Goal: Information Seeking & Learning: Find specific fact

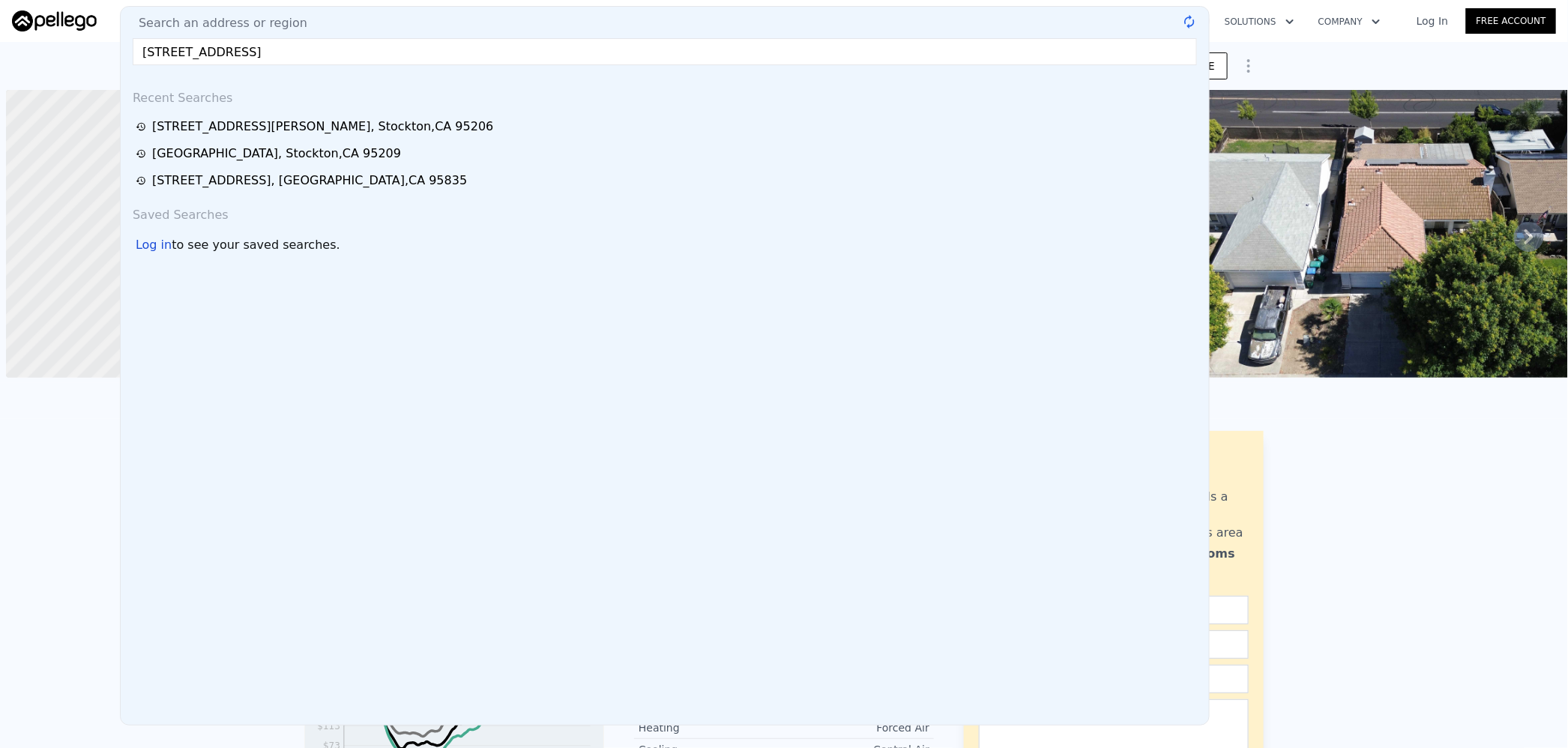
scroll to position [0, 6]
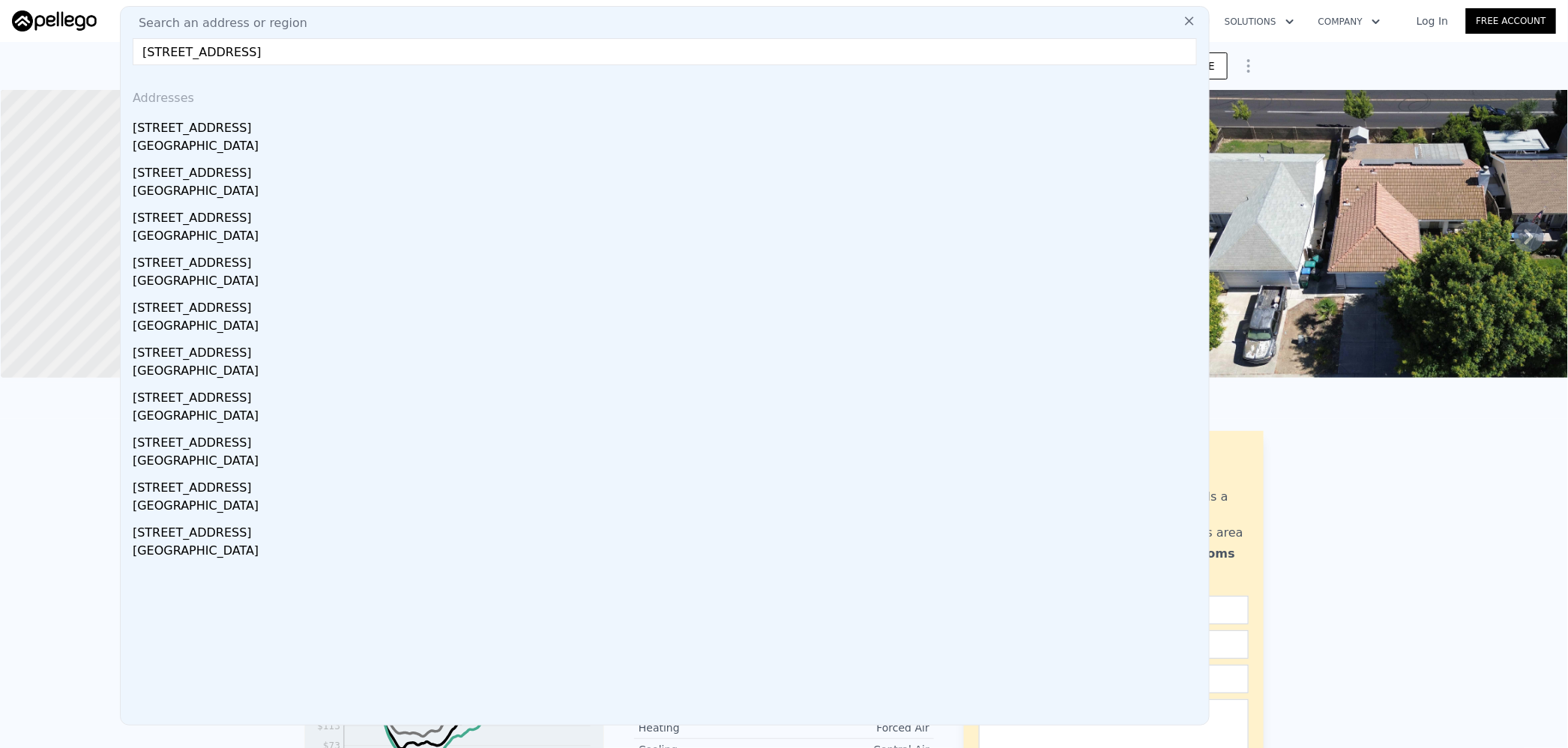
drag, startPoint x: 289, startPoint y: 51, endPoint x: 229, endPoint y: 51, distance: 60.0
click at [229, 51] on input "[STREET_ADDRESS]" at bounding box center [664, 51] width 1064 height 27
drag, startPoint x: 276, startPoint y: 48, endPoint x: 70, endPoint y: 44, distance: 206.0
paste input "[STREET_ADDRESS]"
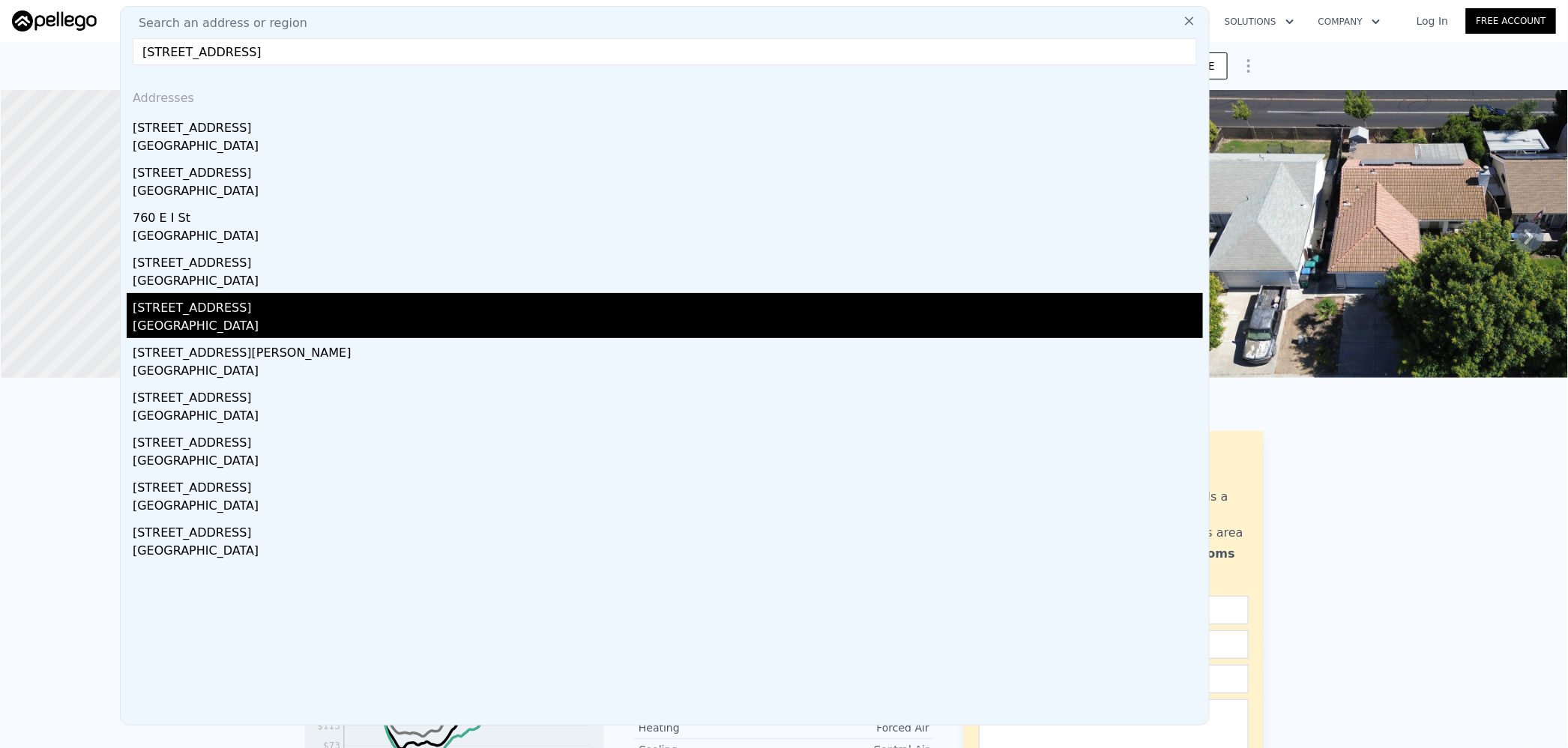
type input "[STREET_ADDRESS]"
click at [229, 310] on div "[STREET_ADDRESS]" at bounding box center [667, 305] width 1070 height 24
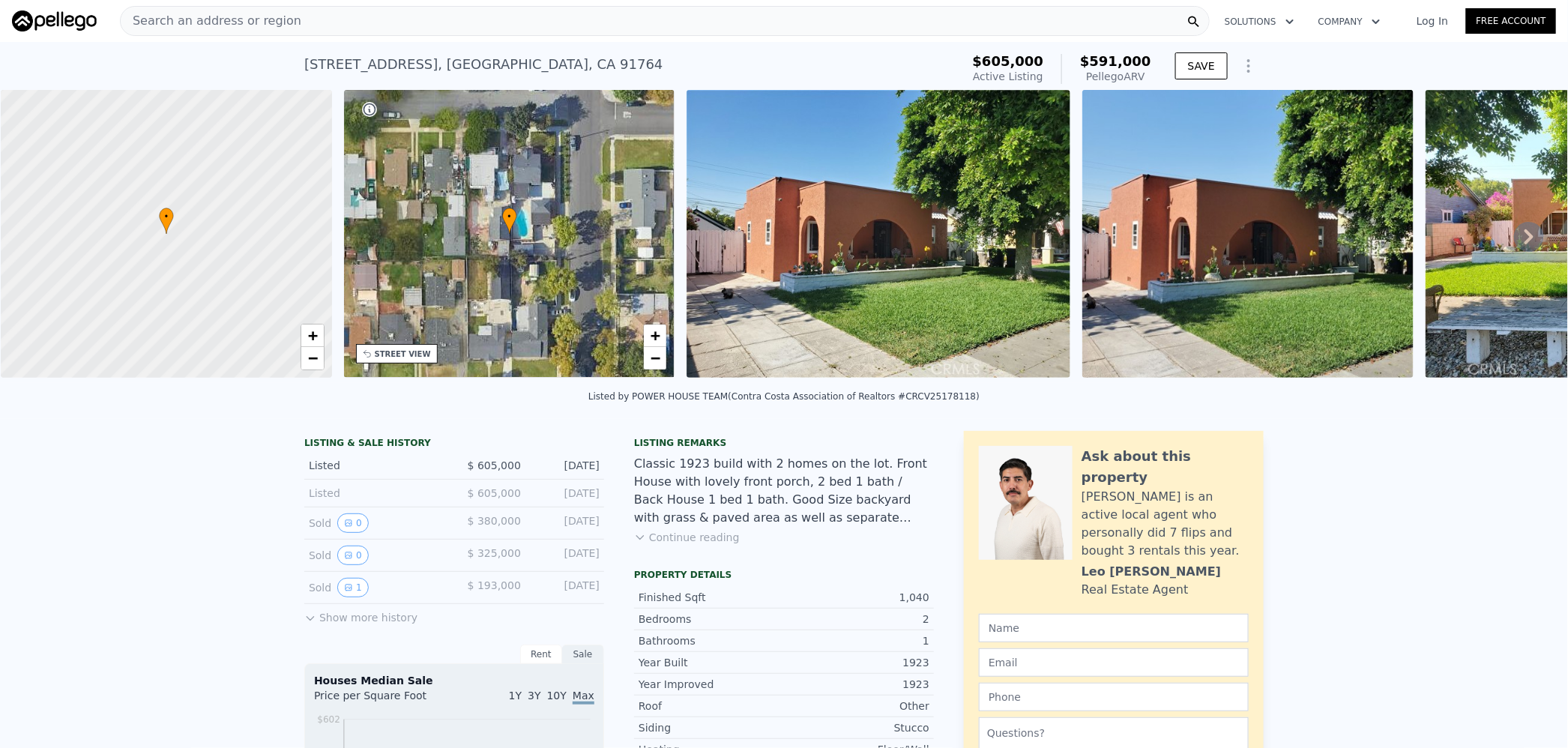
click at [1117, 55] on span "$591,000" at bounding box center [1116, 61] width 71 height 16
copy span "591,000"
click at [263, 21] on span "Search an address or region" at bounding box center [211, 21] width 181 height 18
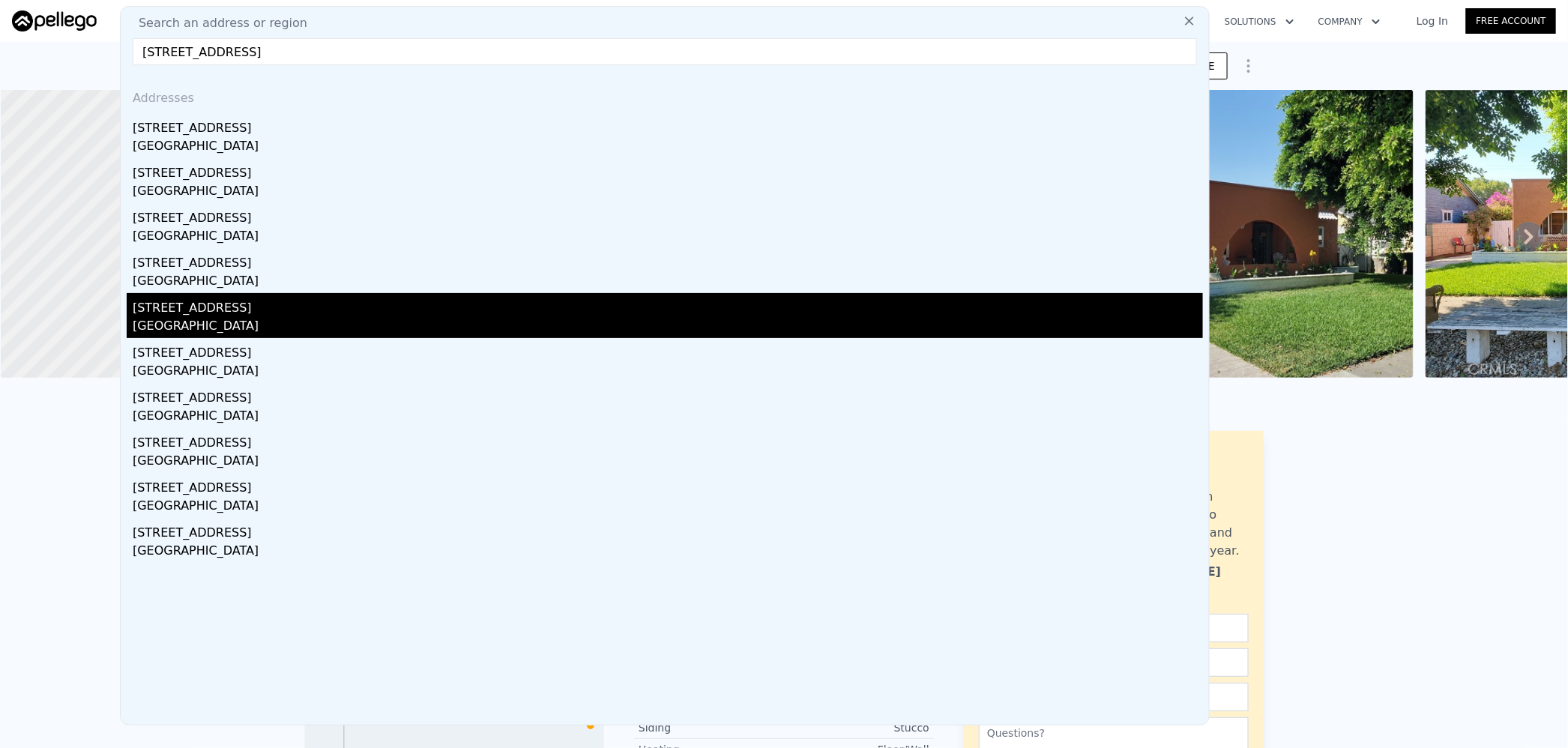
type input "[STREET_ADDRESS]"
click at [201, 315] on div "[STREET_ADDRESS]" at bounding box center [667, 305] width 1070 height 24
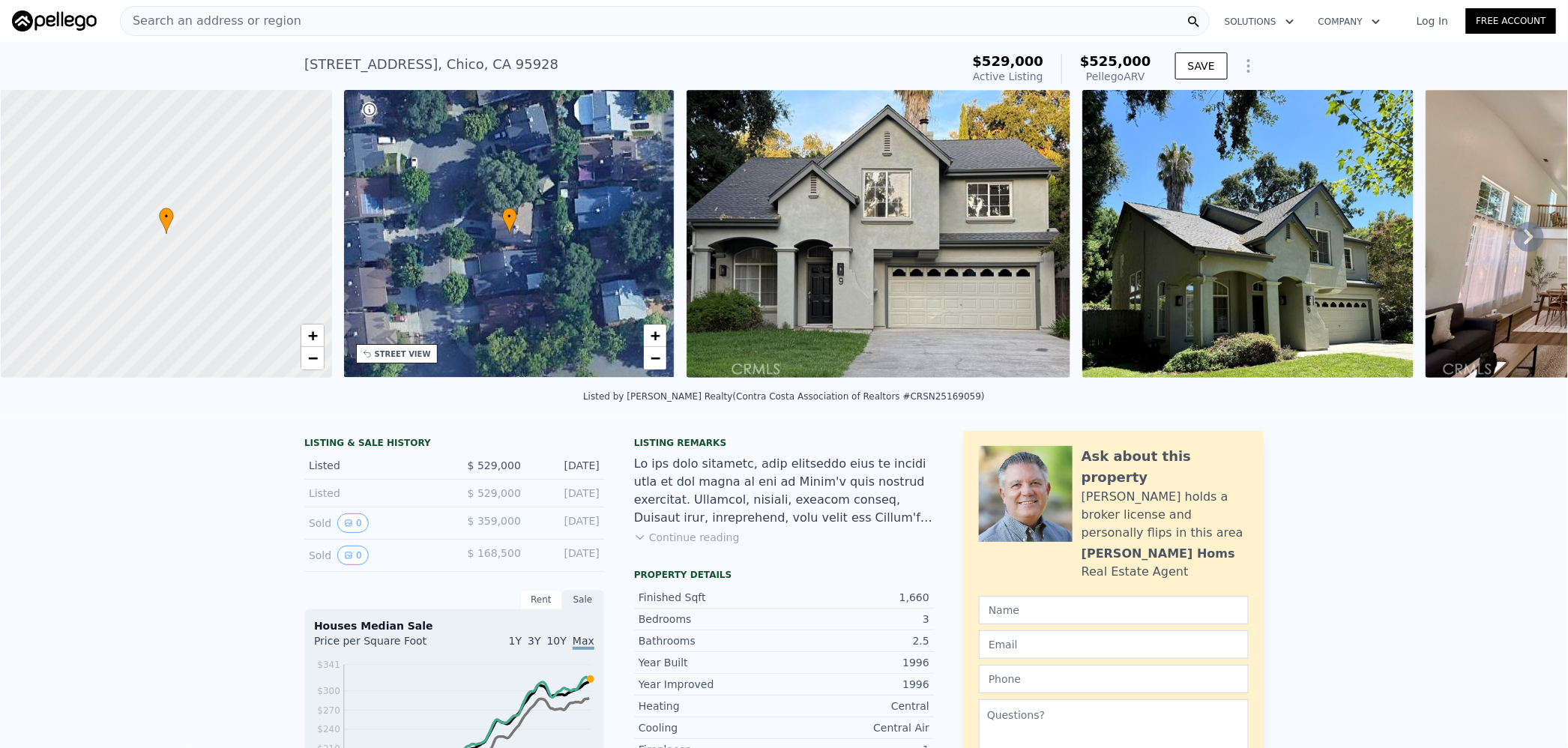
click at [1125, 61] on span "$525,000" at bounding box center [1116, 61] width 71 height 16
copy span "525,000"
click at [322, 17] on div "Search an address or region" at bounding box center [665, 21] width 1089 height 30
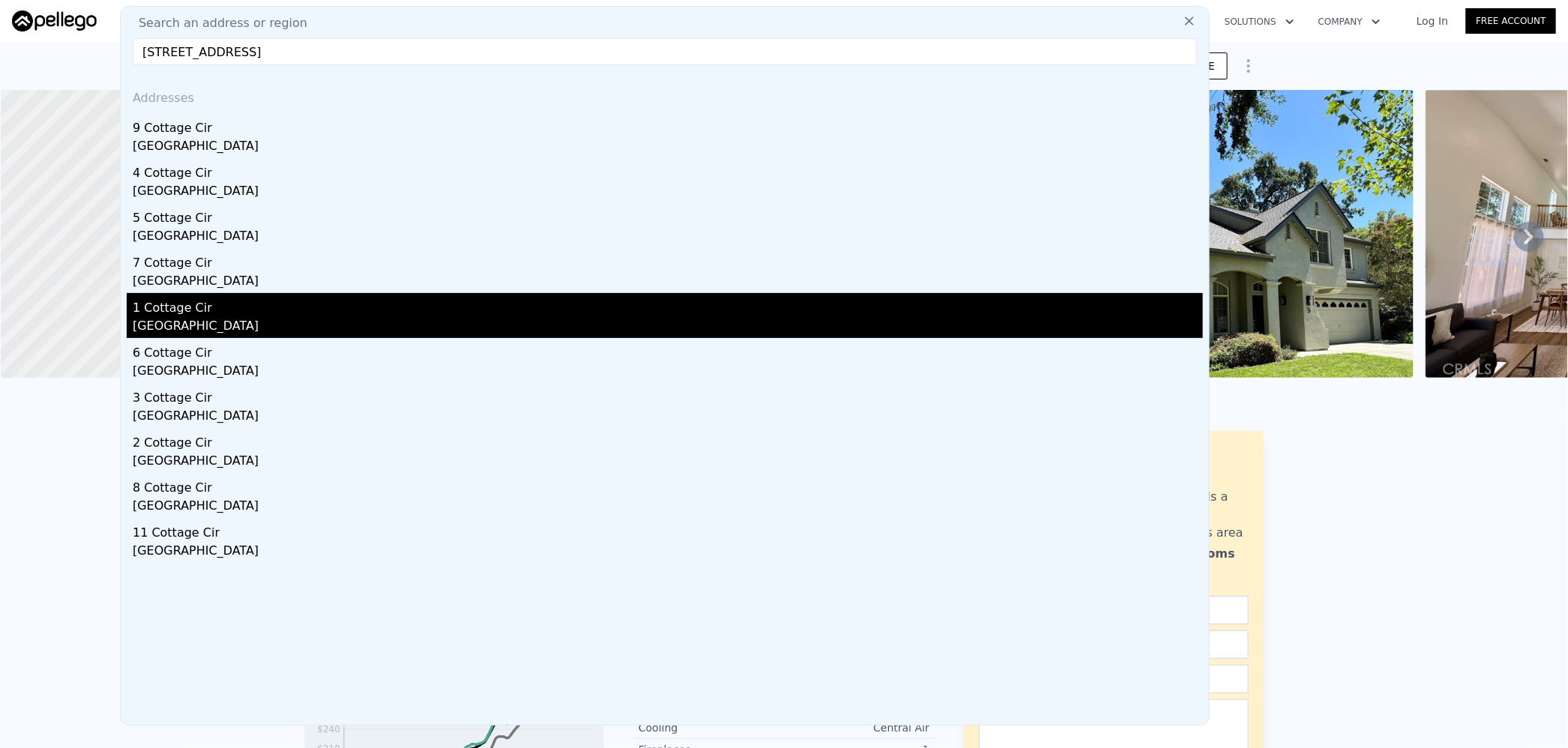
type input "[STREET_ADDRESS]"
click at [257, 309] on div "1 Cottage Cir" at bounding box center [667, 305] width 1070 height 24
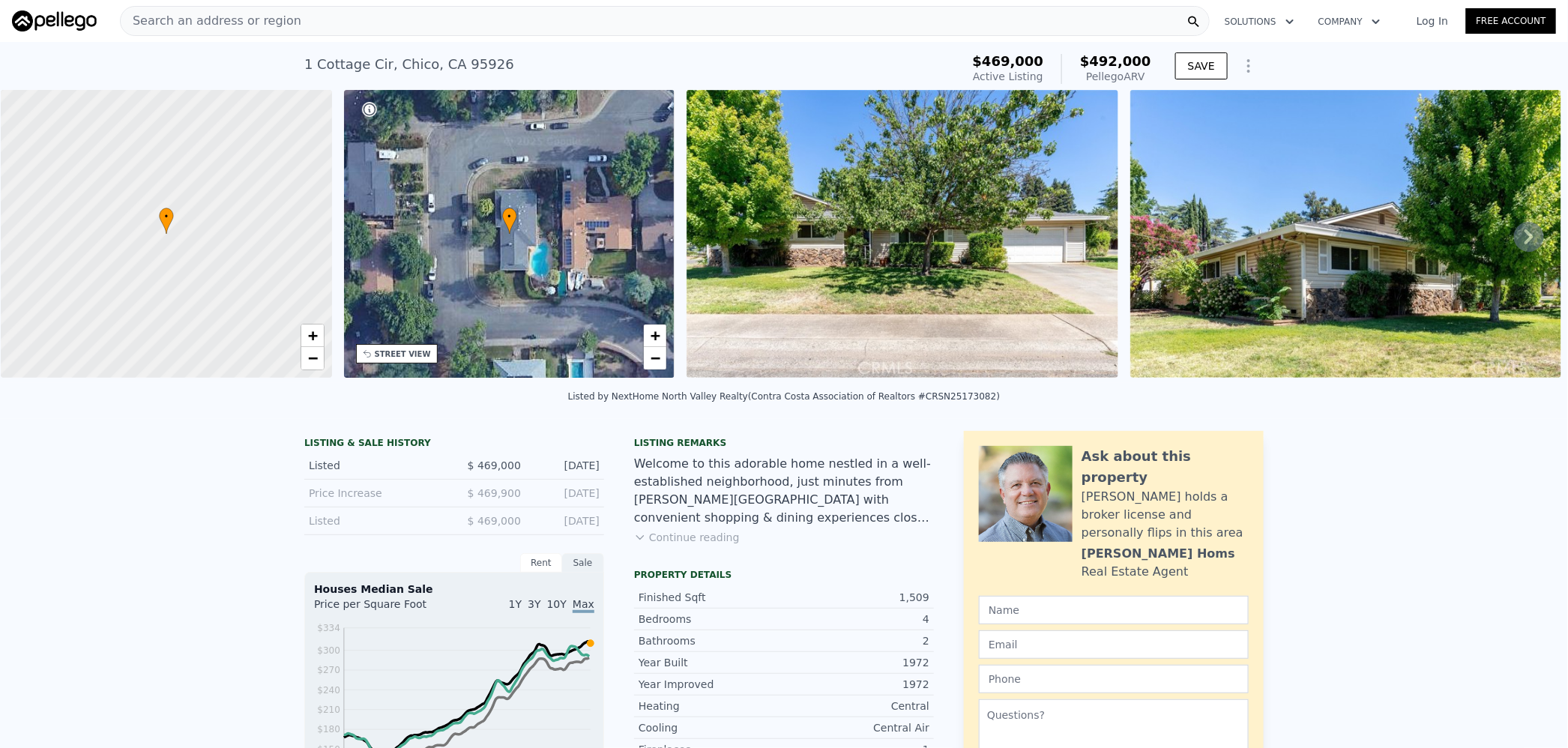
click at [1111, 58] on span "$492,000" at bounding box center [1116, 61] width 71 height 16
copy span "492,000"
click at [262, 24] on span "Search an address or region" at bounding box center [211, 21] width 181 height 18
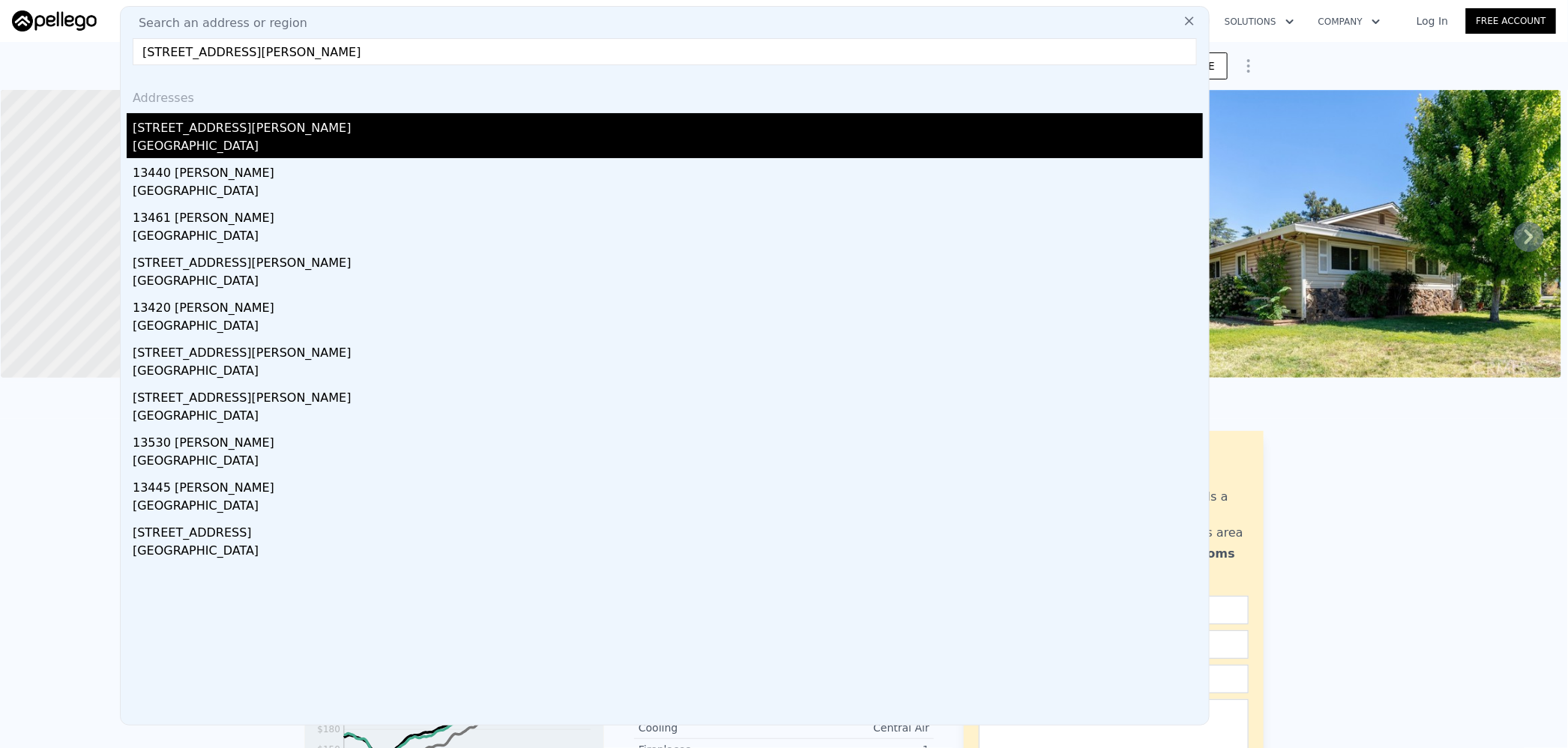
type input "[STREET_ADDRESS][PERSON_NAME]"
click at [271, 135] on div "[STREET_ADDRESS][PERSON_NAME]" at bounding box center [667, 125] width 1070 height 24
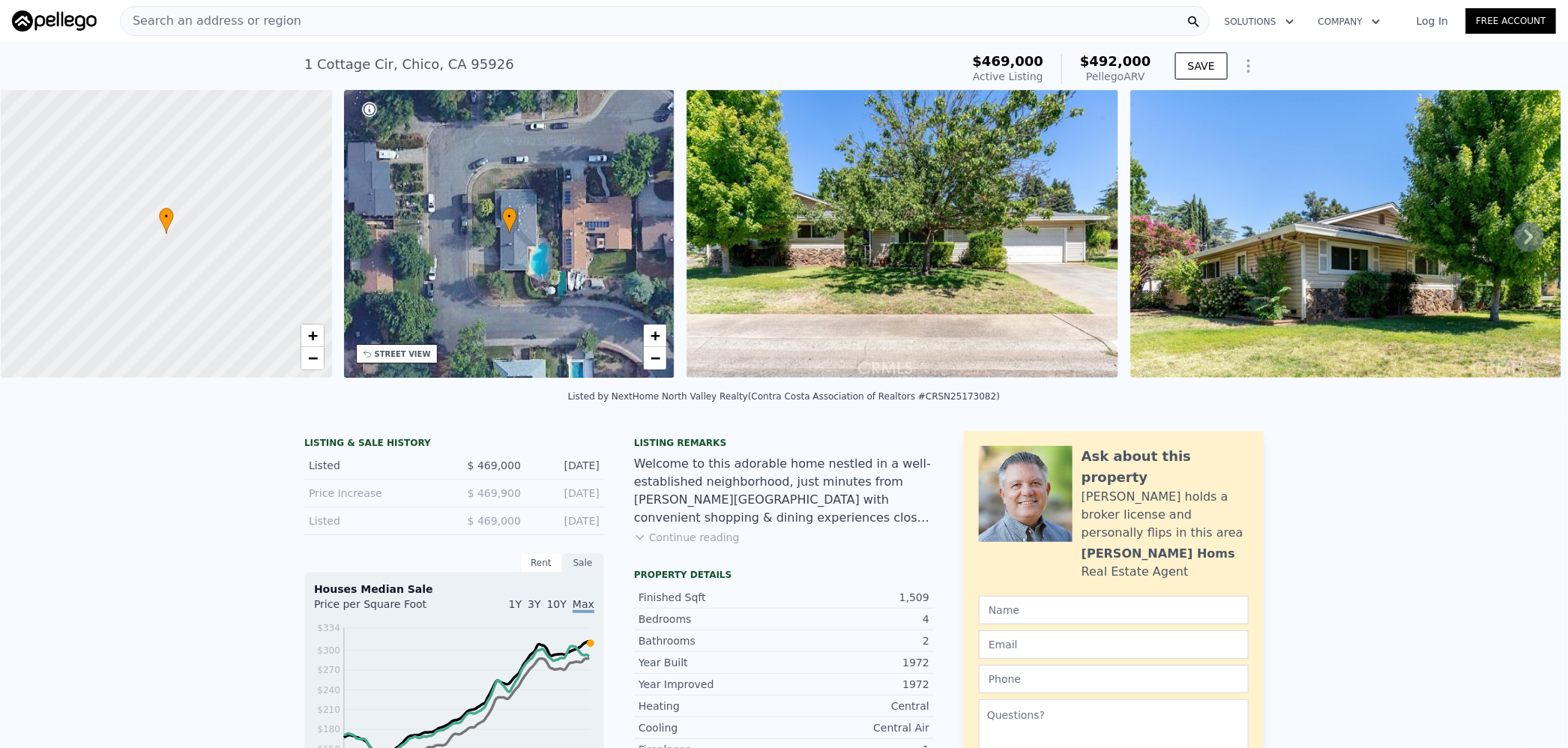
type input "2"
type input "1180"
type input "2068"
type input "5009"
type input "10890"
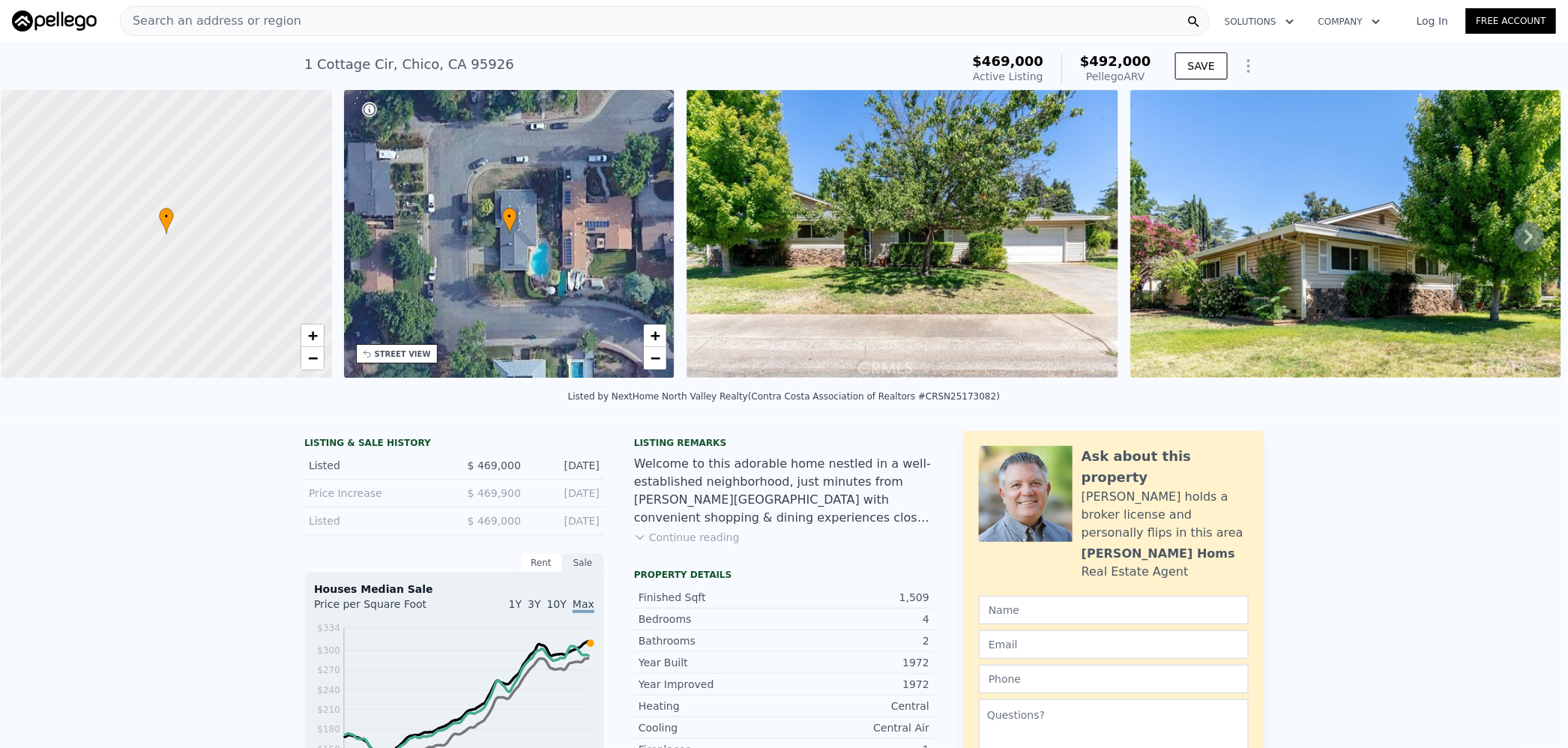
type input "$ 782,000"
type input "6"
type input "-$ 118,096"
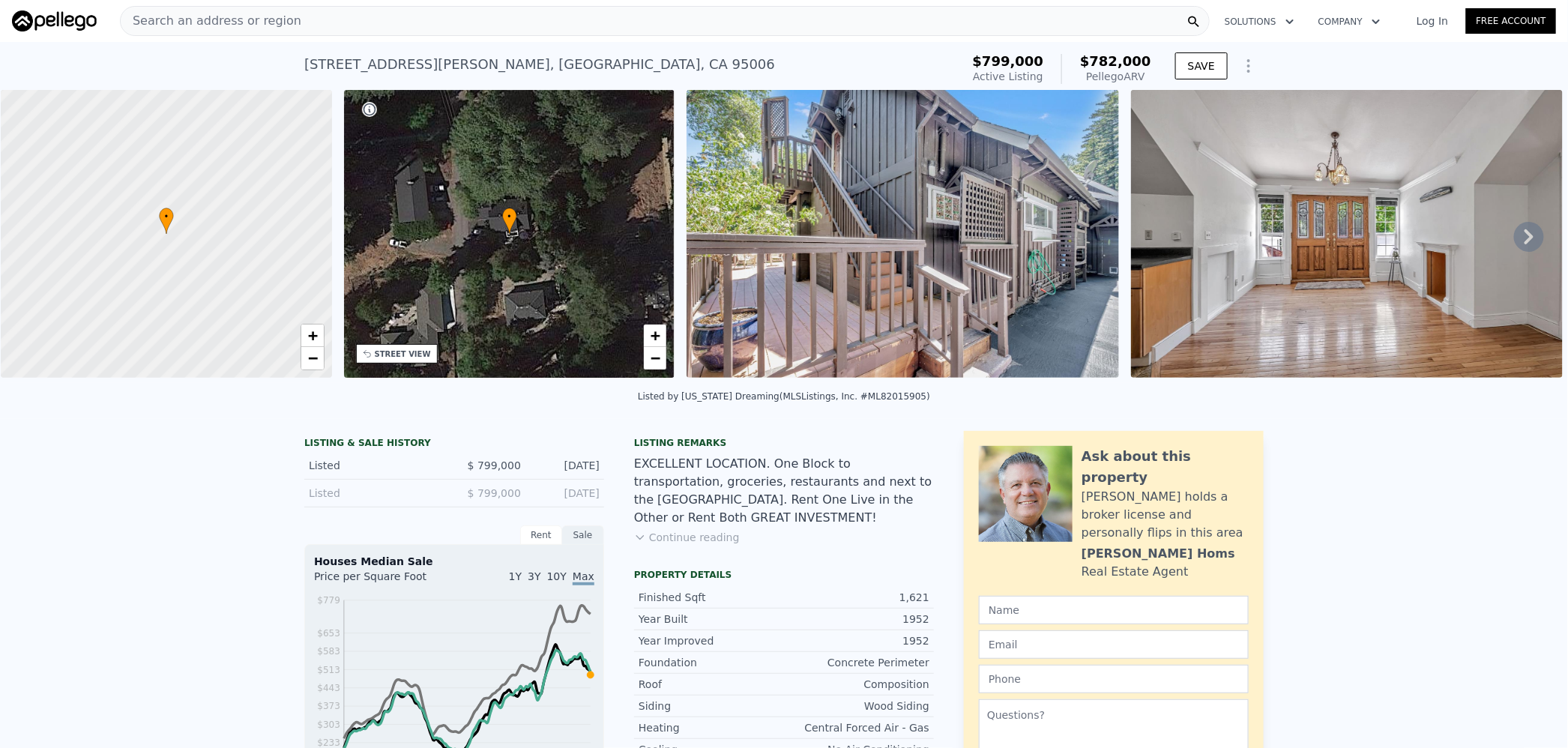
click at [1118, 57] on span "$782,000" at bounding box center [1116, 61] width 71 height 16
copy span "782,000"
click at [303, 17] on div "Search an address or region" at bounding box center [665, 21] width 1089 height 30
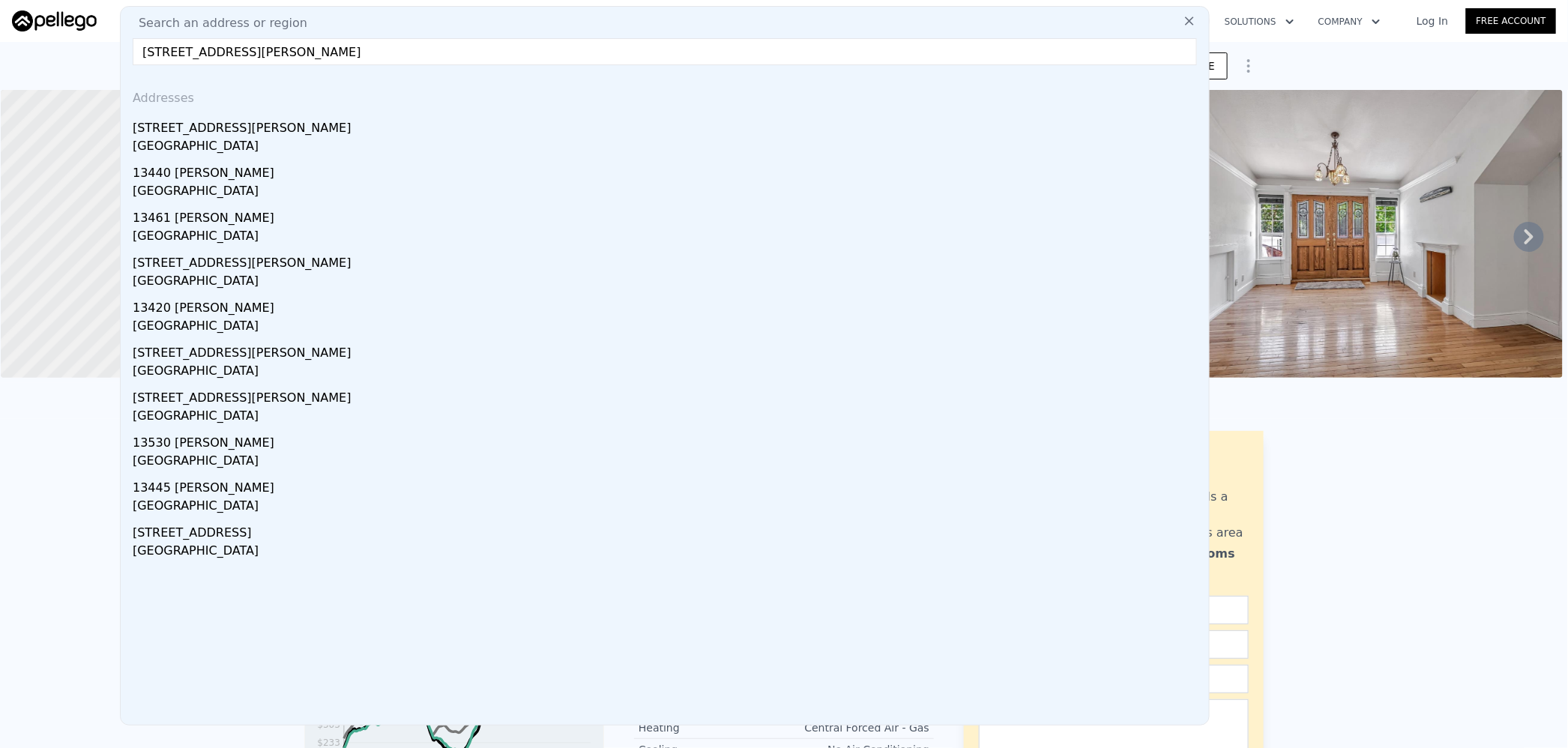
paste input "[STREET_ADDRESS]"
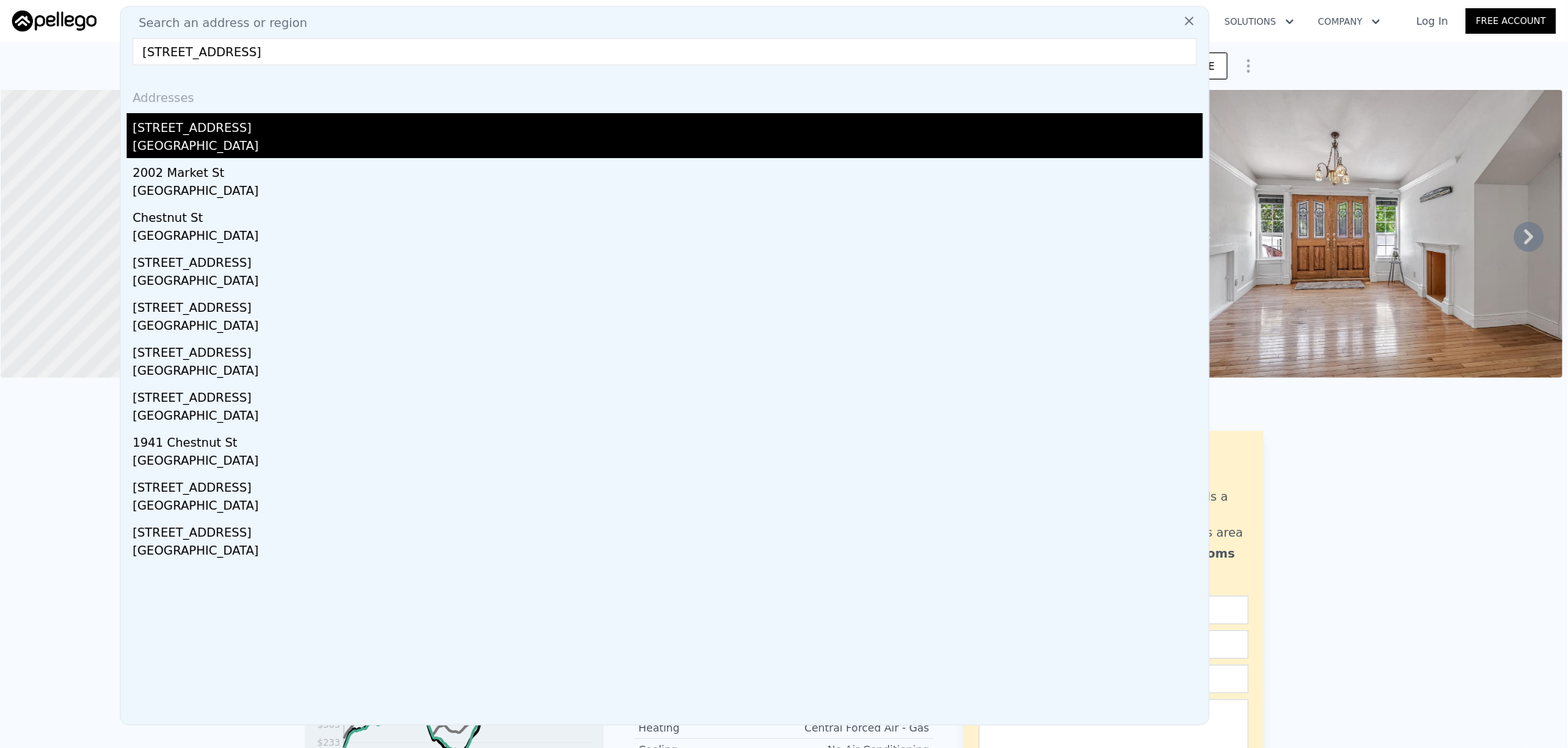
type input "[STREET_ADDRESS]"
click at [258, 139] on div "[GEOGRAPHIC_DATA]" at bounding box center [667, 147] width 1070 height 21
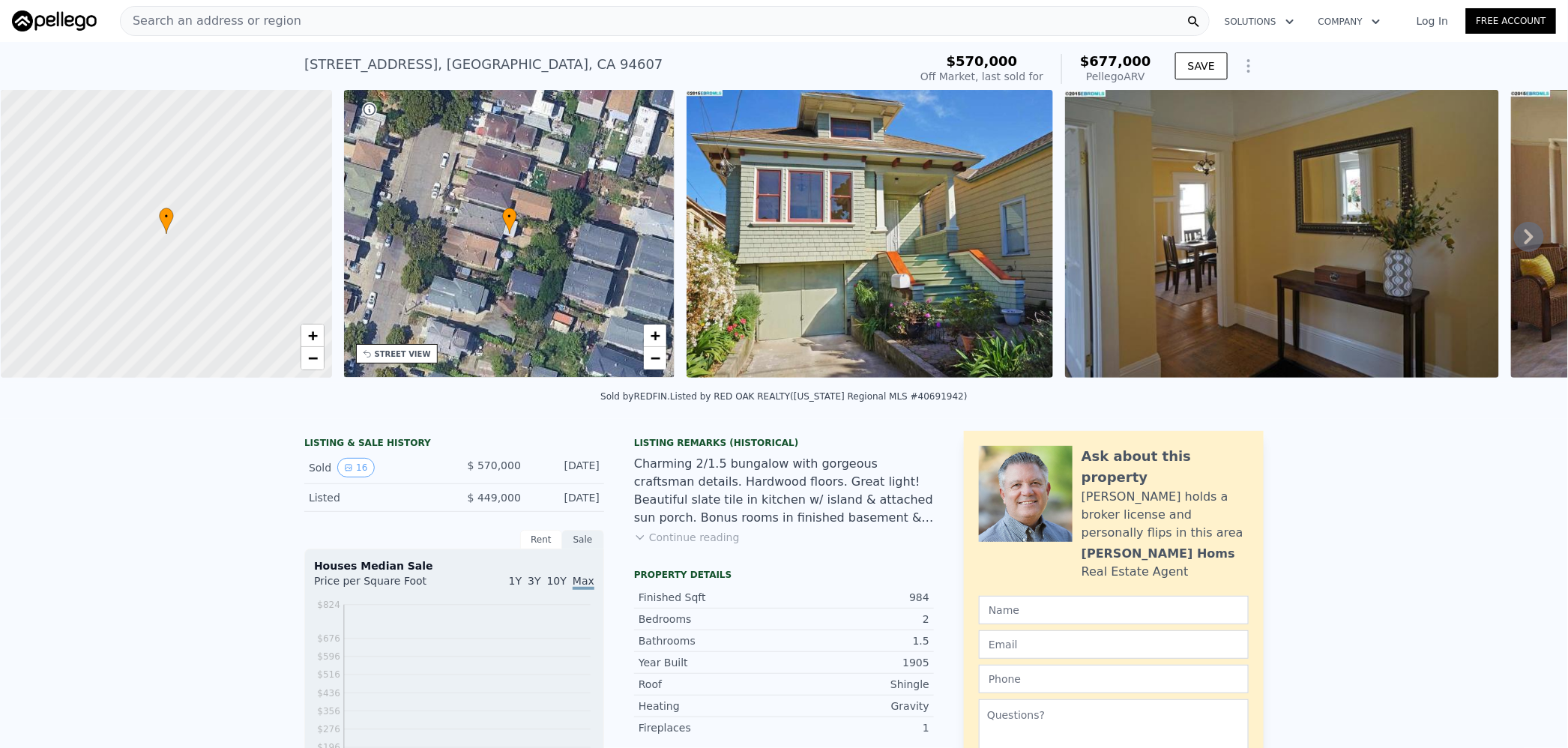
click at [294, 18] on div "Search an address or region" at bounding box center [665, 21] width 1089 height 30
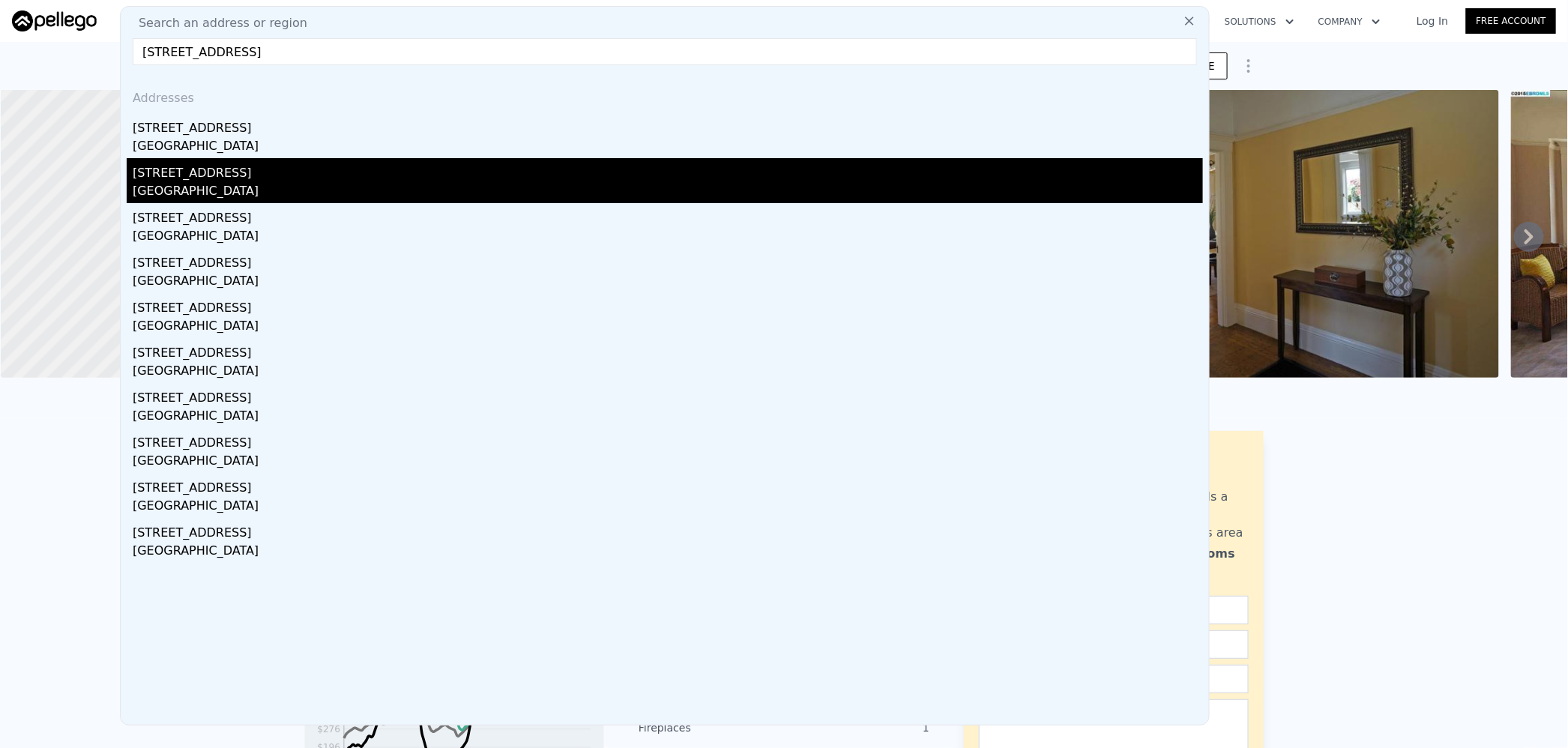
type input "[STREET_ADDRESS]"
click at [270, 181] on div "[STREET_ADDRESS]" at bounding box center [667, 171] width 1070 height 24
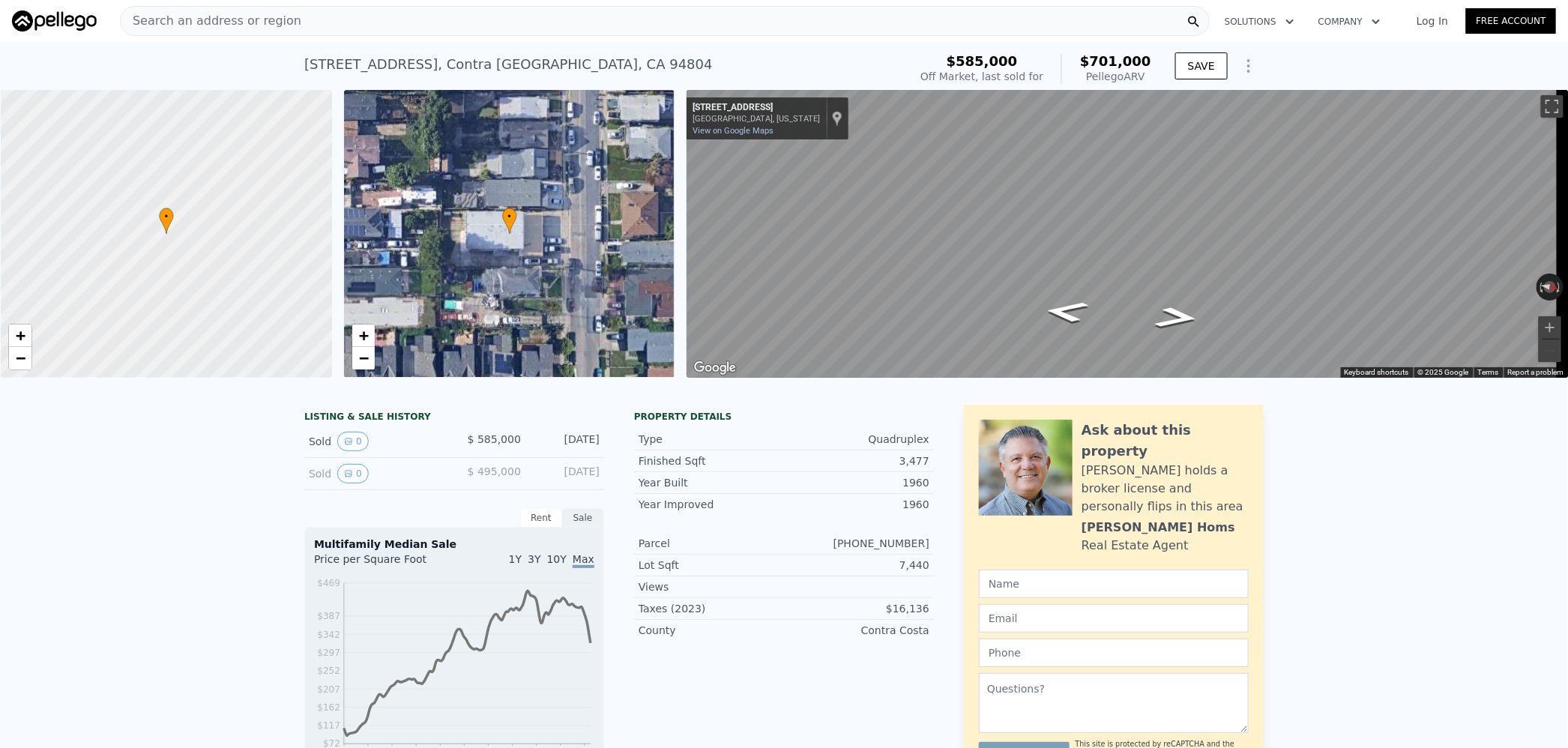
click at [416, 21] on div "Search an address or region" at bounding box center [665, 21] width 1089 height 30
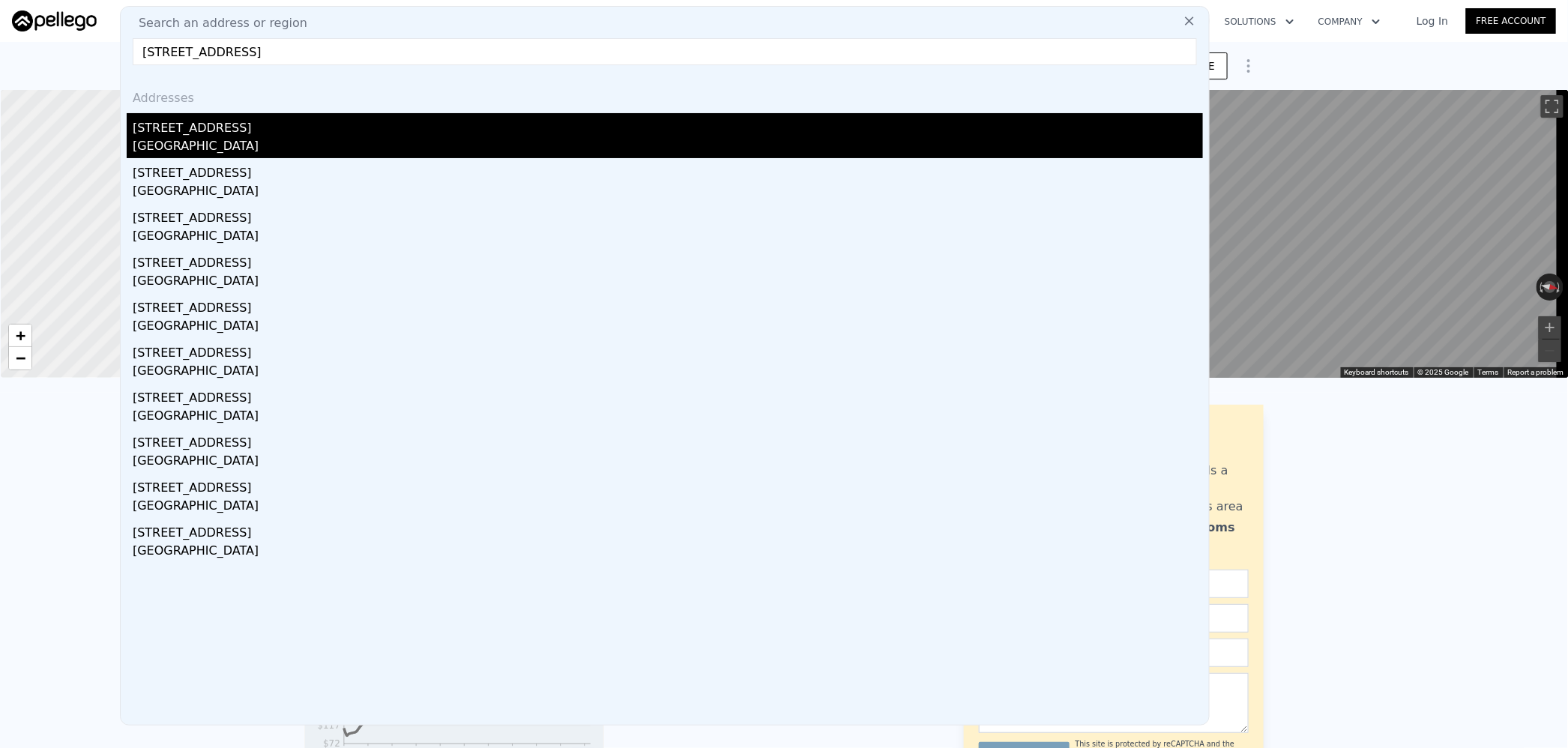
type input "[STREET_ADDRESS]"
click at [285, 140] on div "[GEOGRAPHIC_DATA]" at bounding box center [667, 147] width 1070 height 21
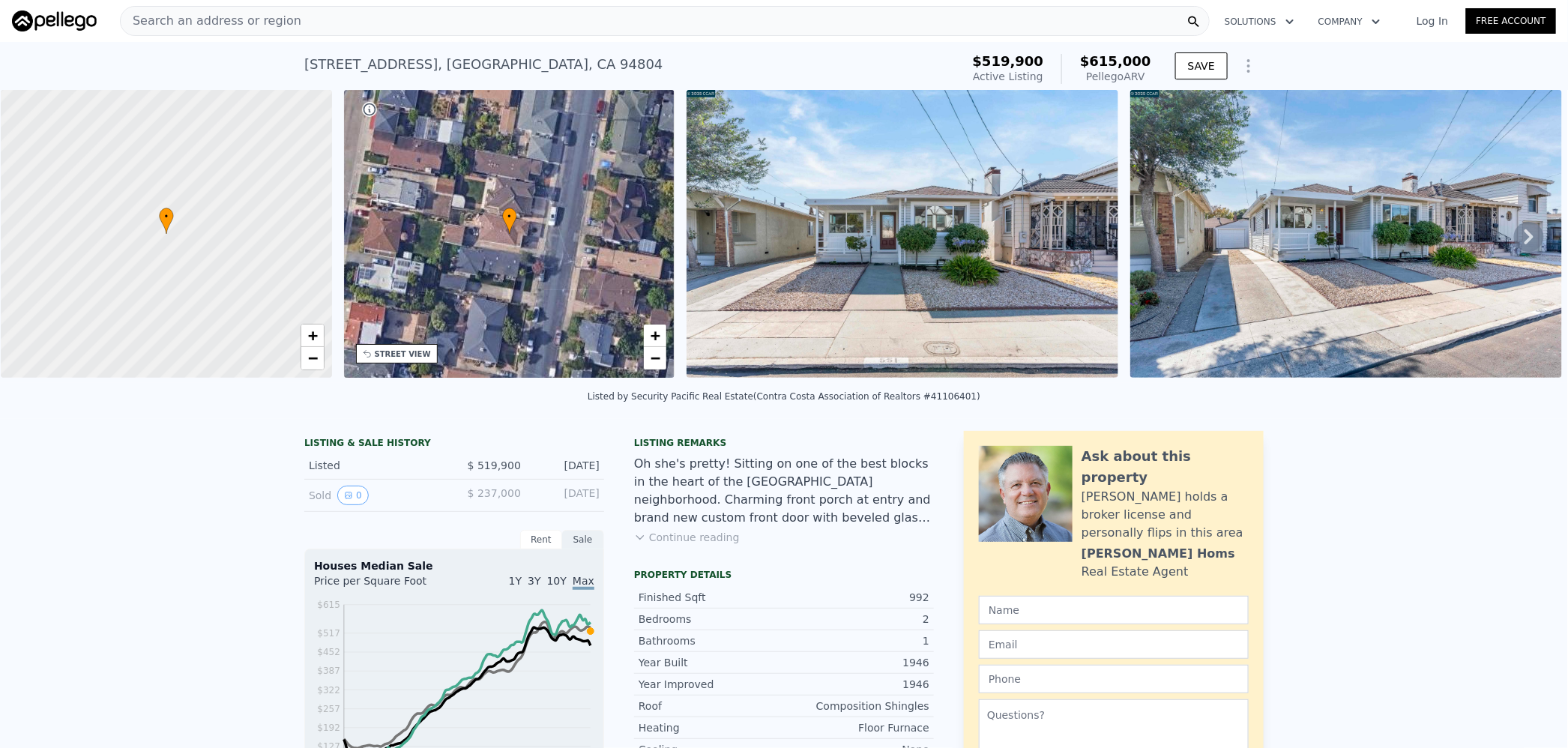
click at [1112, 58] on span "$615,000" at bounding box center [1116, 61] width 71 height 16
copy span "615,000"
click at [306, 29] on div "Search an address or region" at bounding box center [665, 21] width 1089 height 30
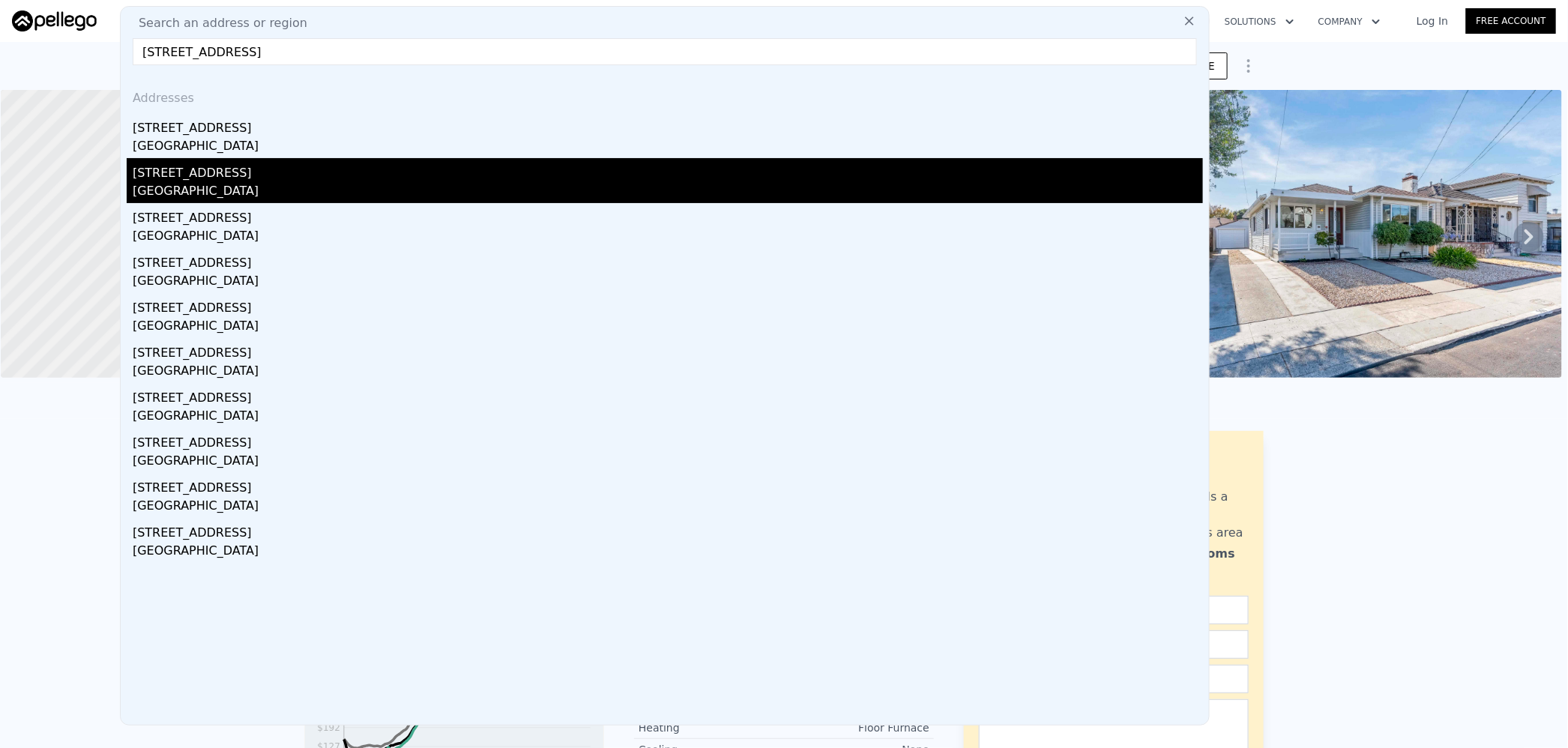
type input "[STREET_ADDRESS]"
click at [236, 170] on div "[STREET_ADDRESS]" at bounding box center [667, 171] width 1070 height 24
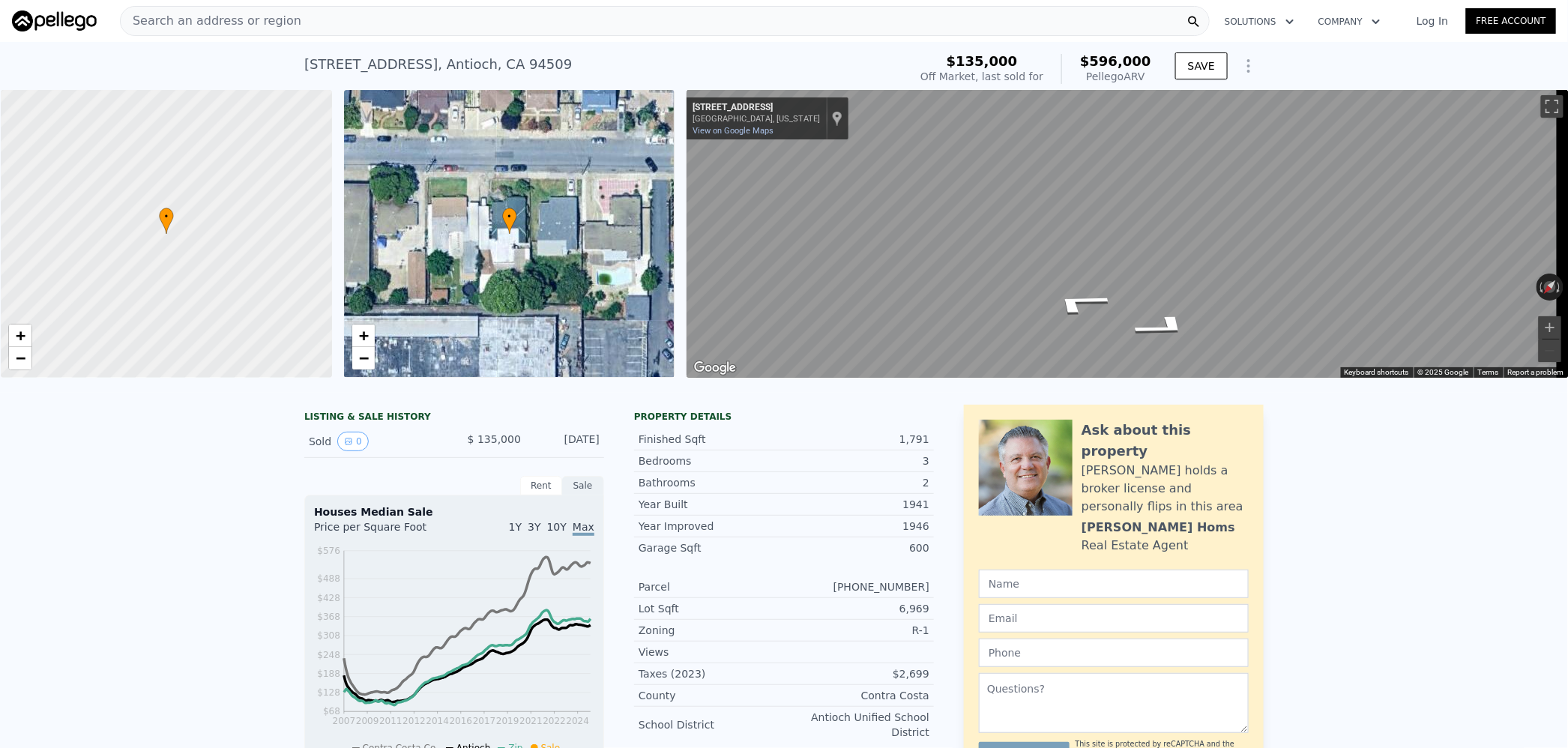
click at [436, 19] on div "Search an address or region" at bounding box center [665, 21] width 1089 height 30
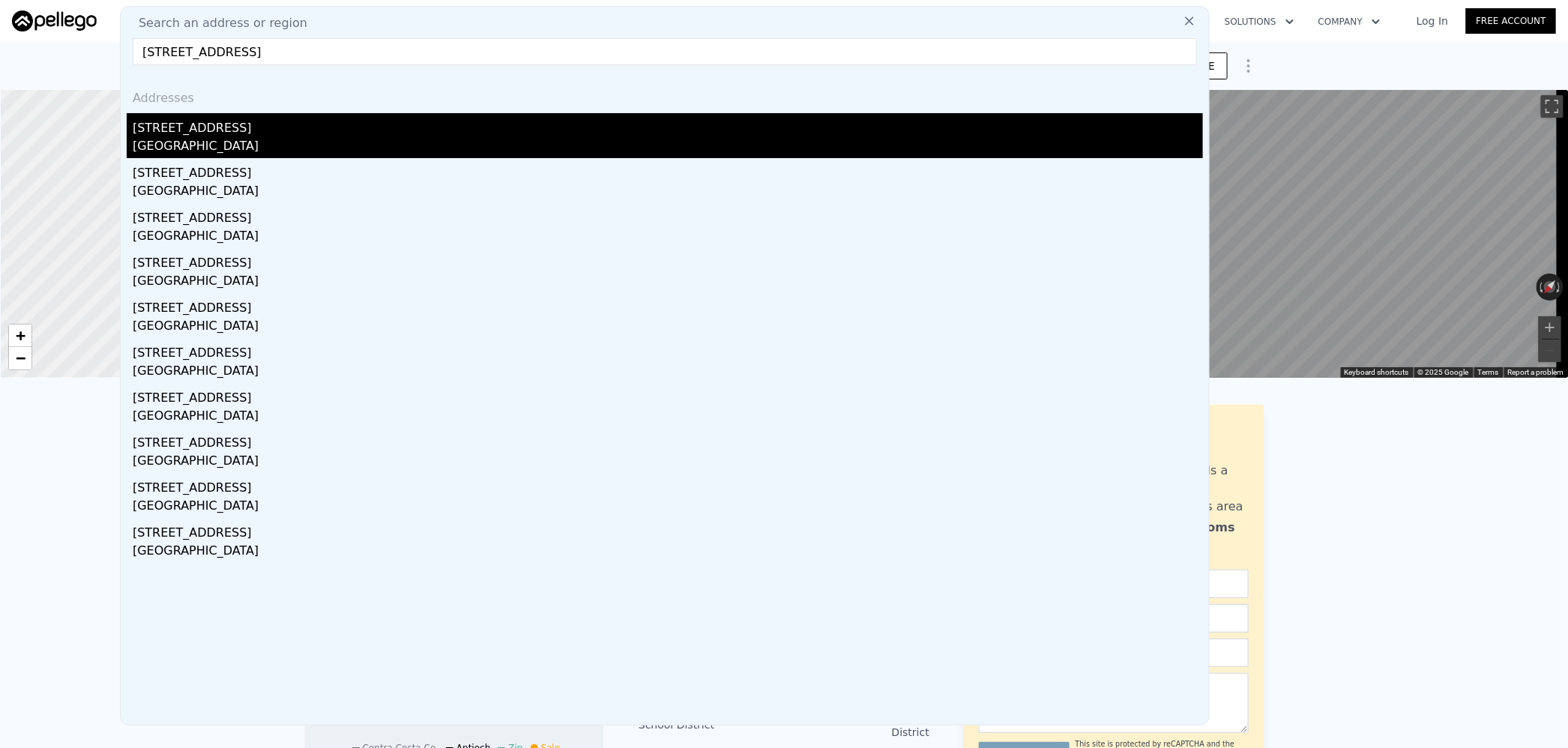
type input "[STREET_ADDRESS]"
click at [298, 138] on div "[GEOGRAPHIC_DATA]" at bounding box center [667, 147] width 1070 height 21
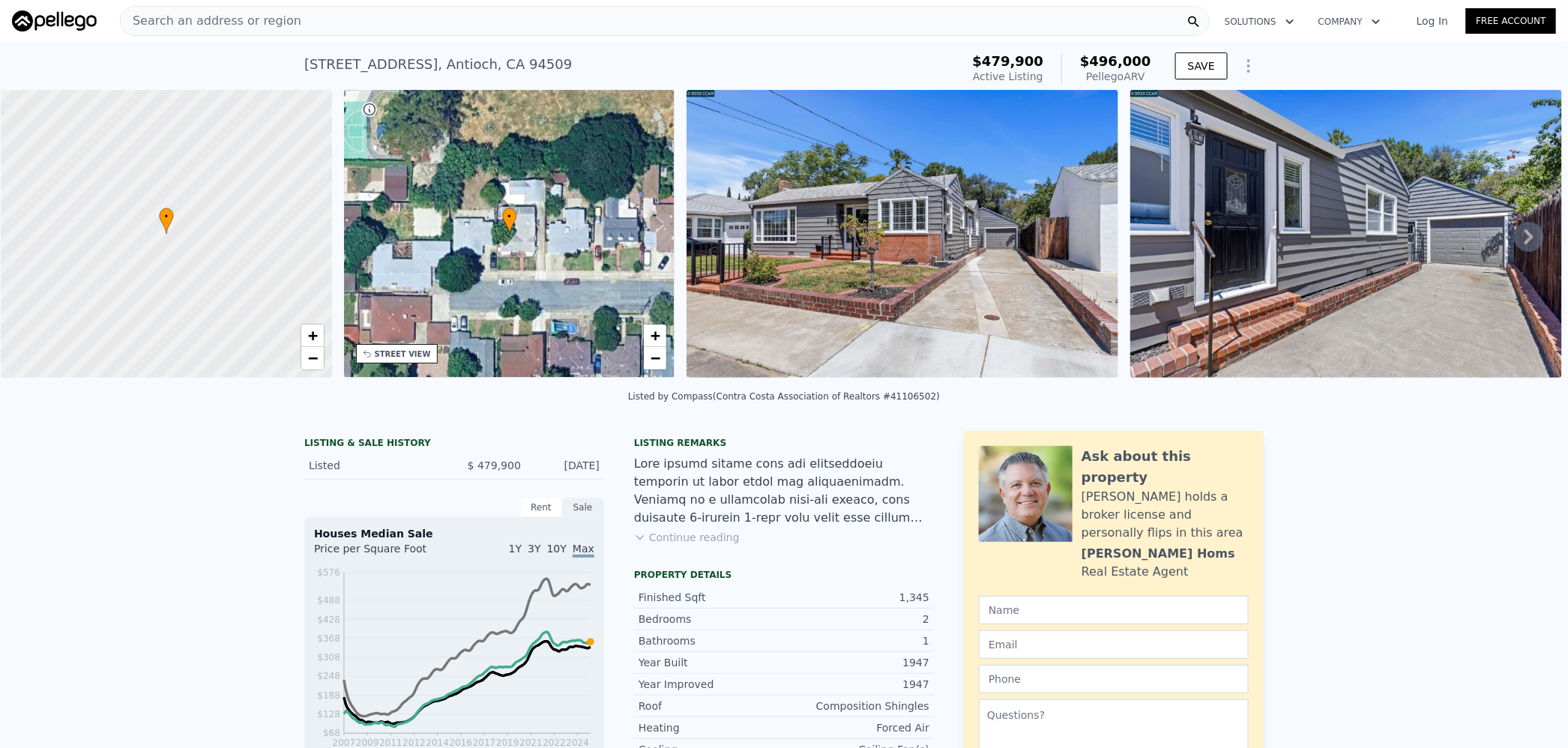
click at [1127, 59] on span "$496,000" at bounding box center [1116, 61] width 71 height 16
copy span "496,000"
click at [318, 25] on div "Search an address or region" at bounding box center [665, 21] width 1089 height 30
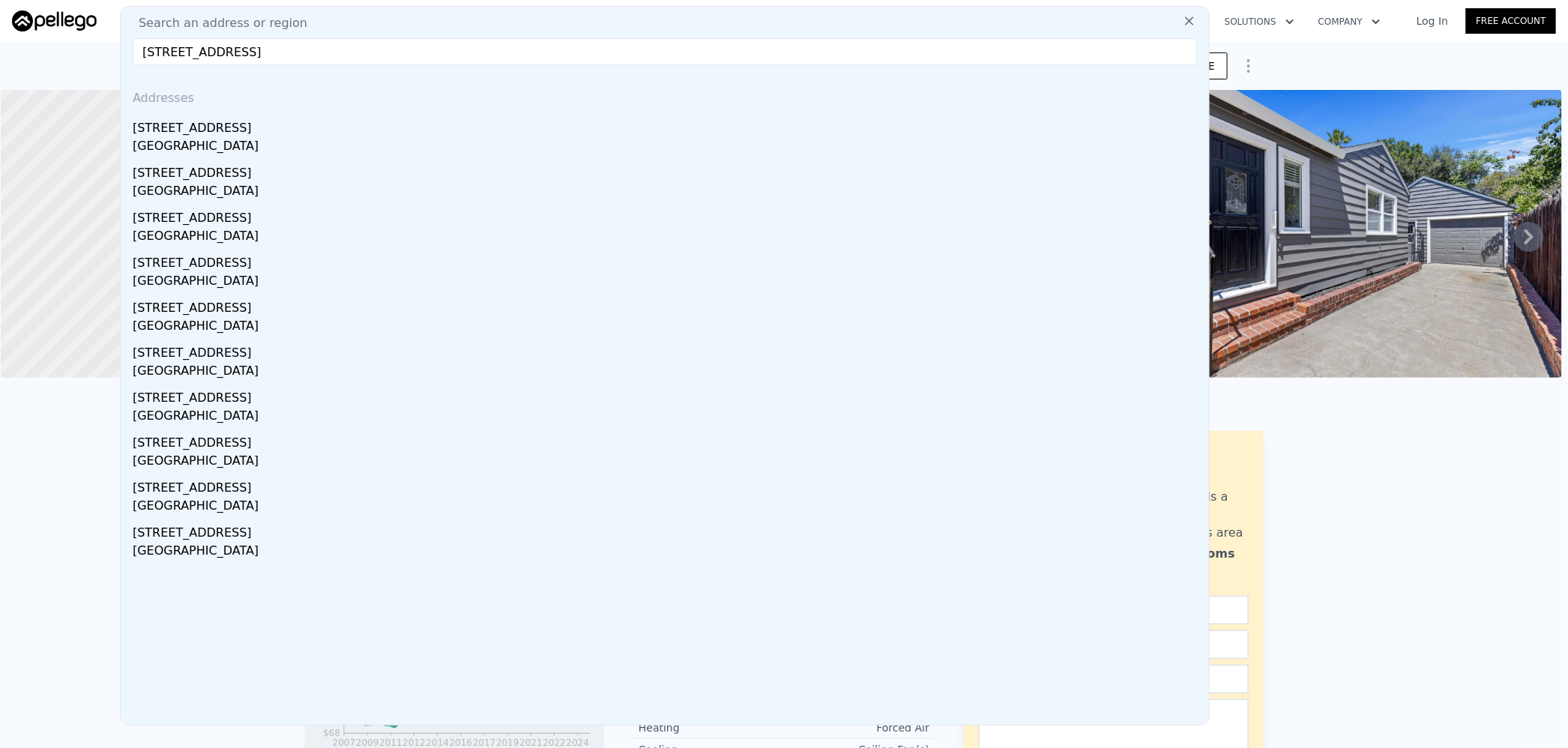
click at [267, 57] on input "[STREET_ADDRESS]" at bounding box center [664, 51] width 1064 height 27
click at [232, 48] on input "[STREET_ADDRESS]" at bounding box center [664, 51] width 1064 height 27
drag, startPoint x: 212, startPoint y: 48, endPoint x: 412, endPoint y: 57, distance: 200.2
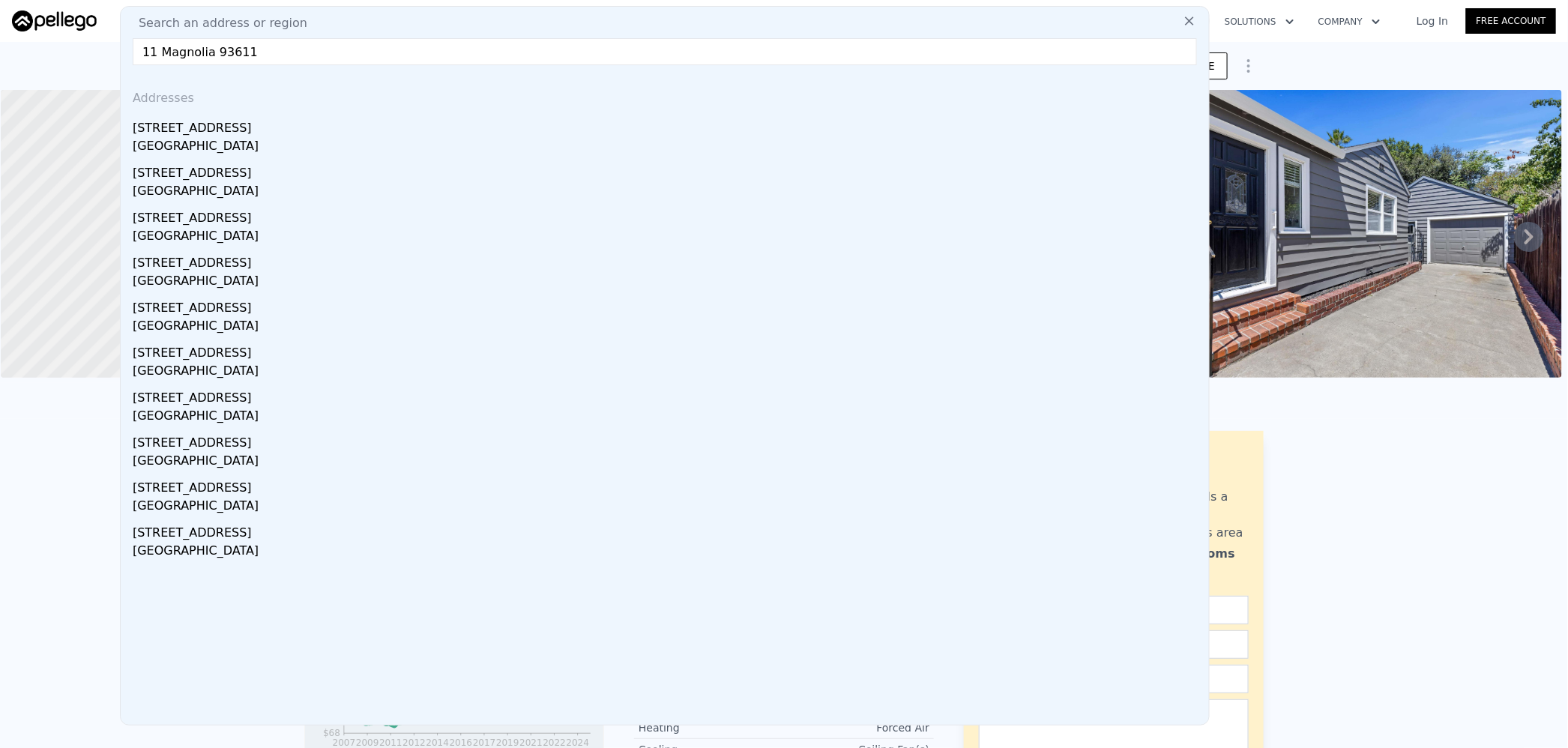
click at [412, 57] on input "11 Magnolia 93611" at bounding box center [664, 51] width 1064 height 27
drag, startPoint x: 188, startPoint y: 53, endPoint x: 71, endPoint y: 55, distance: 117.0
paste input "[STREET_ADDRESS][PERSON_NAME]"
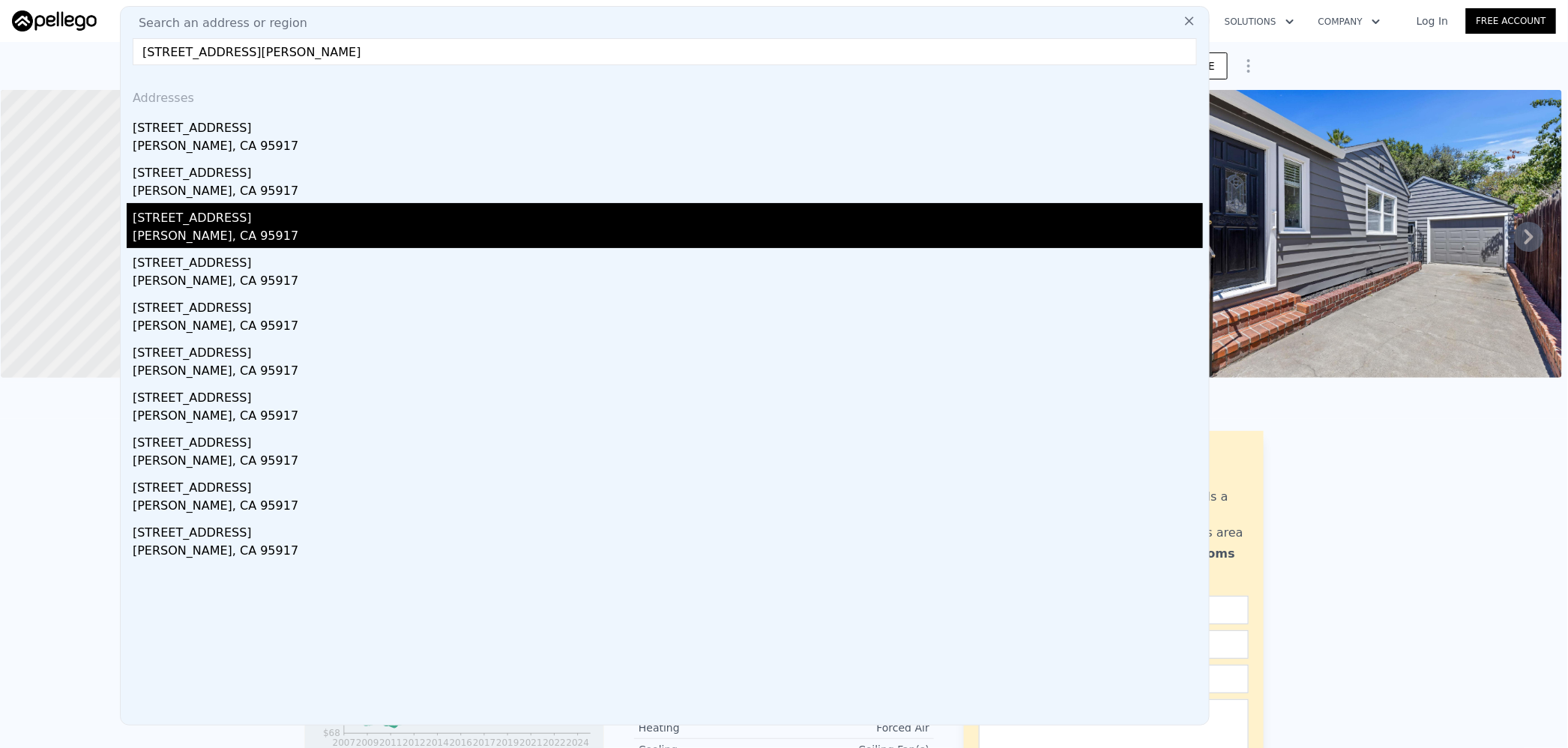
type input "[STREET_ADDRESS][PERSON_NAME]"
click at [225, 221] on div "[STREET_ADDRESS]" at bounding box center [667, 215] width 1070 height 24
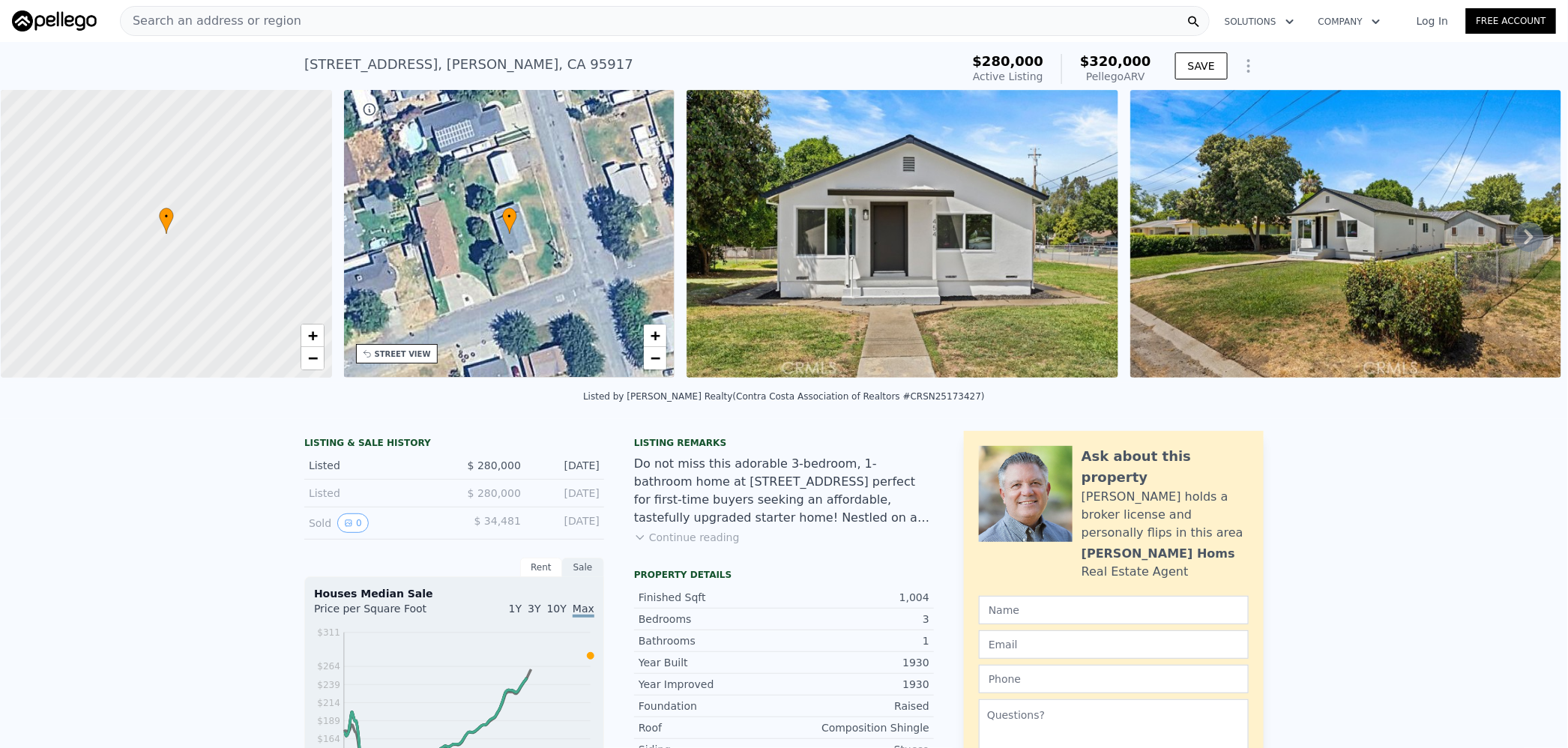
click at [1107, 59] on span "$320,000" at bounding box center [1116, 61] width 71 height 16
copy span "320,000"
click at [354, 21] on div "Search an address or region" at bounding box center [665, 21] width 1089 height 30
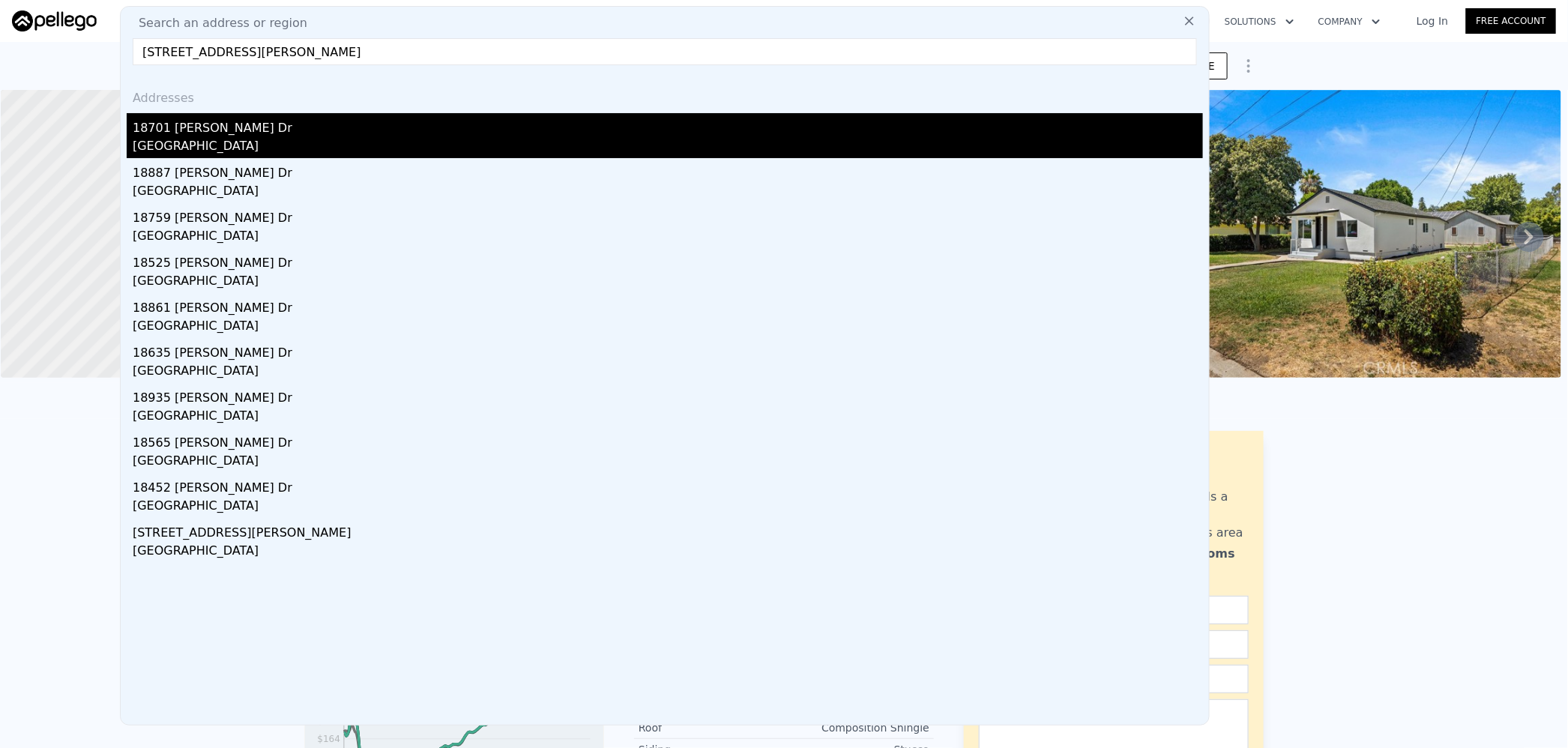
type input "[STREET_ADDRESS][PERSON_NAME]"
click at [274, 132] on div "18701 [PERSON_NAME] Dr" at bounding box center [667, 125] width 1070 height 24
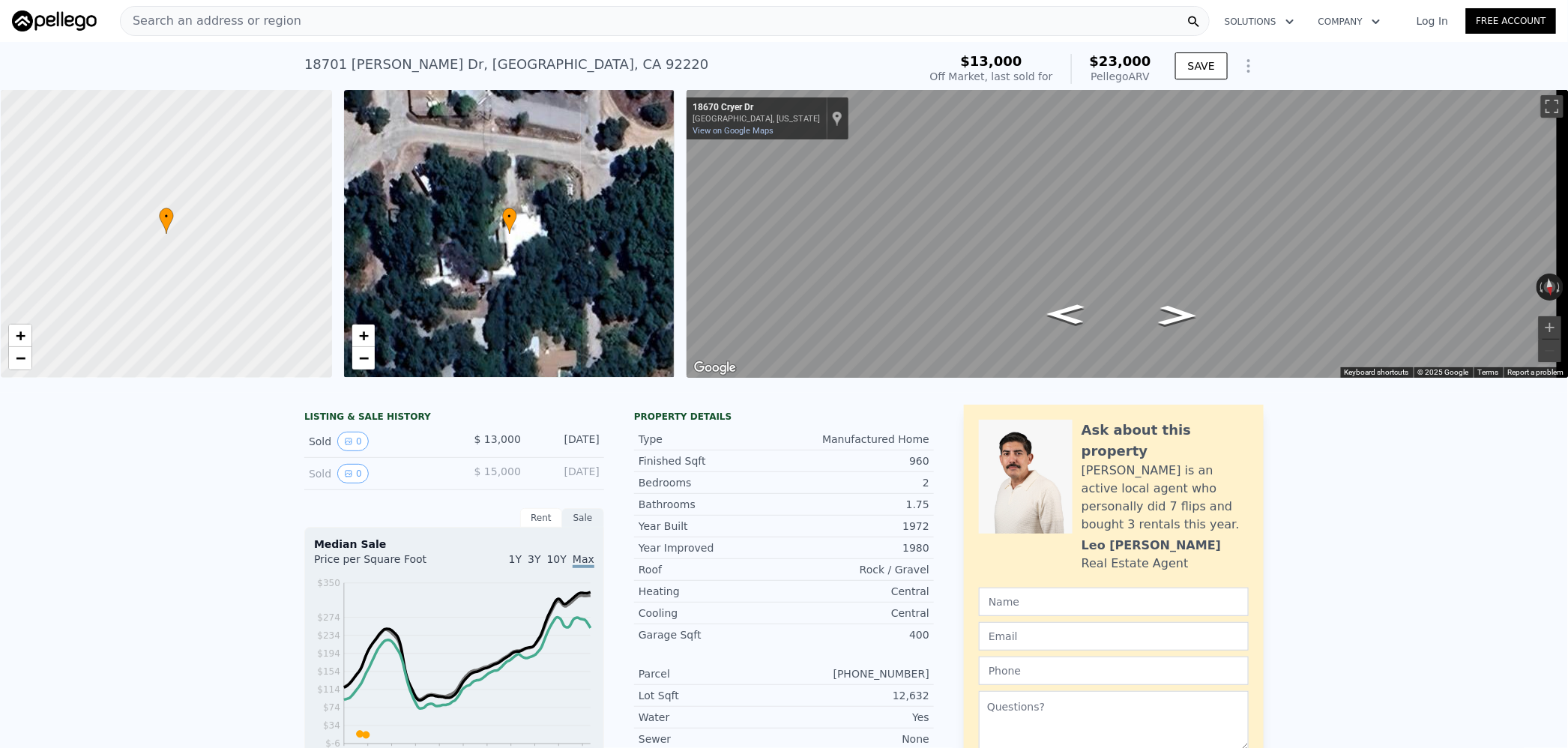
click at [262, 21] on span "Search an address or region" at bounding box center [211, 21] width 181 height 18
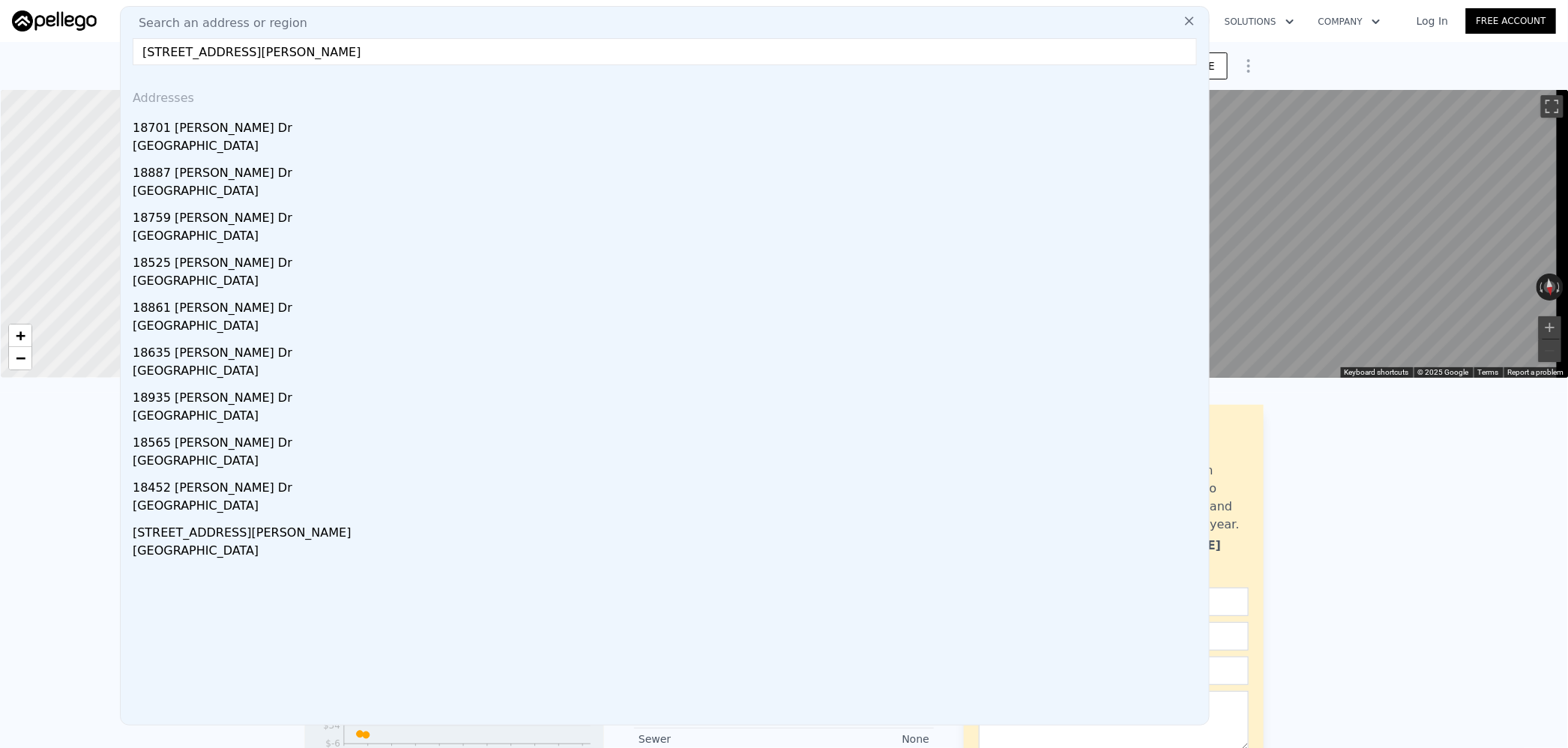
click at [266, 48] on input "[STREET_ADDRESS][PERSON_NAME]" at bounding box center [664, 51] width 1064 height 27
drag, startPoint x: 242, startPoint y: 52, endPoint x: 552, endPoint y: 60, distance: 310.1
click at [552, 60] on input "[STREET_ADDRESS][PERSON_NAME]" at bounding box center [664, 51] width 1064 height 27
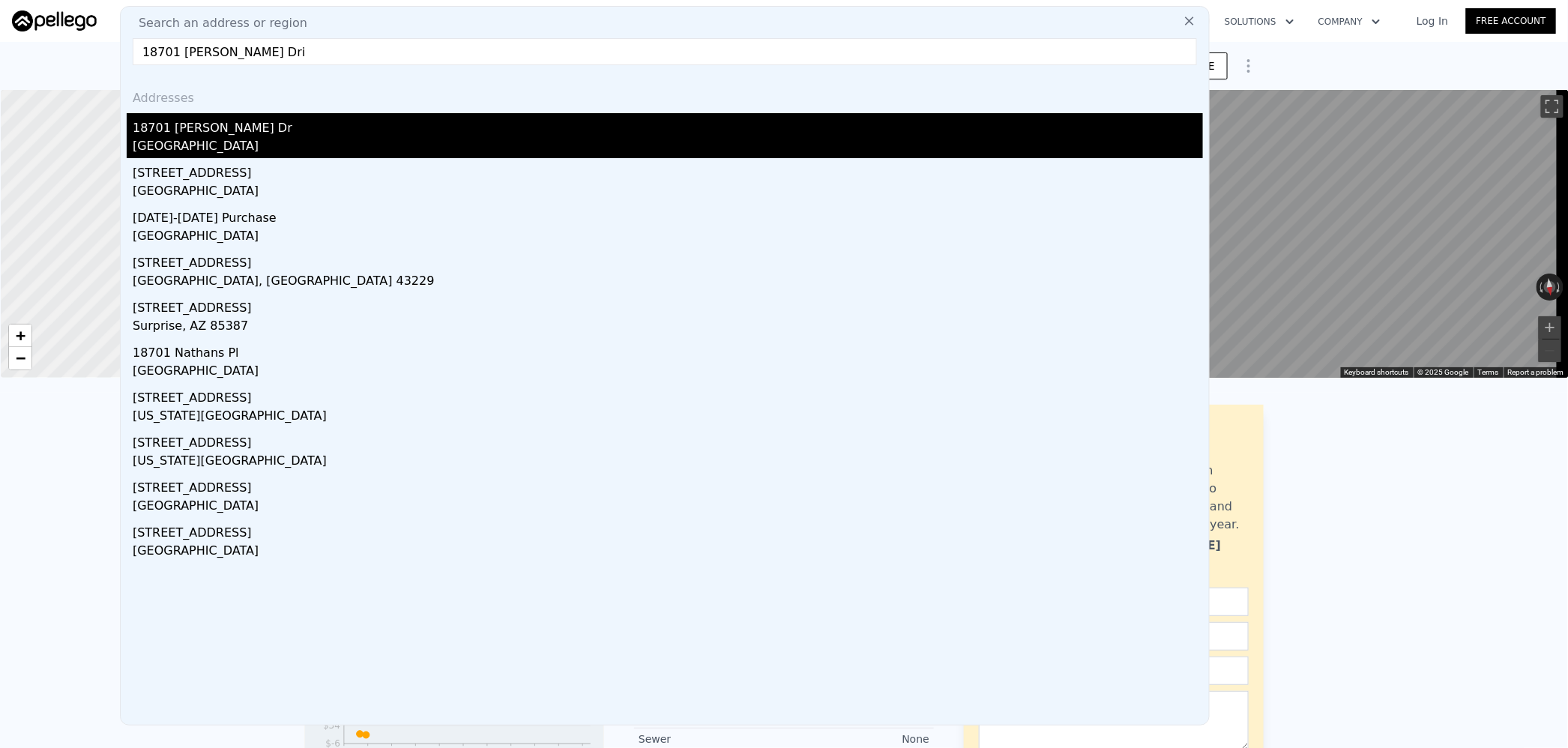
type input "18701 [PERSON_NAME] Dri"
click at [308, 137] on div "[GEOGRAPHIC_DATA]" at bounding box center [667, 147] width 1070 height 21
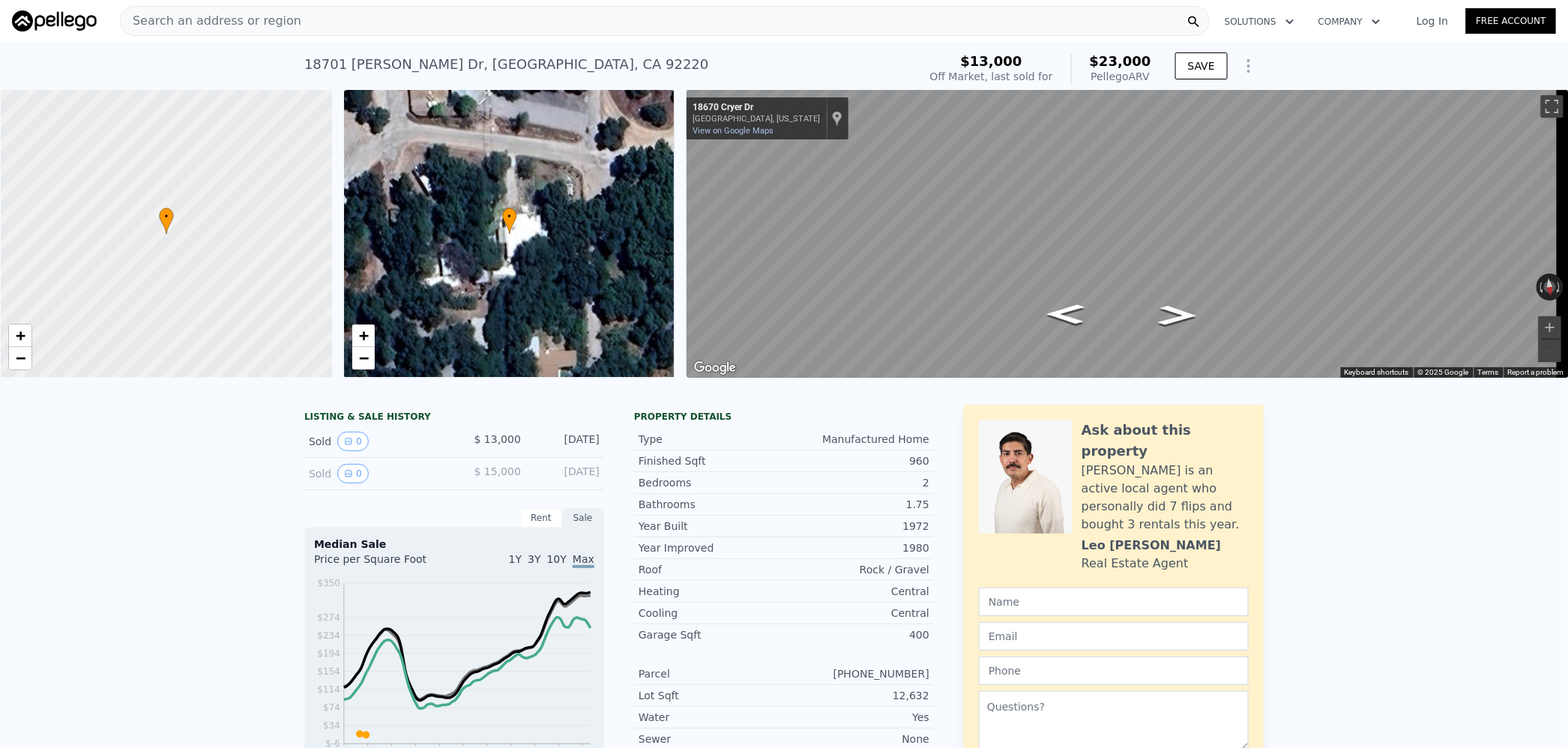
click at [307, 7] on div "Search an address or region" at bounding box center [665, 21] width 1089 height 30
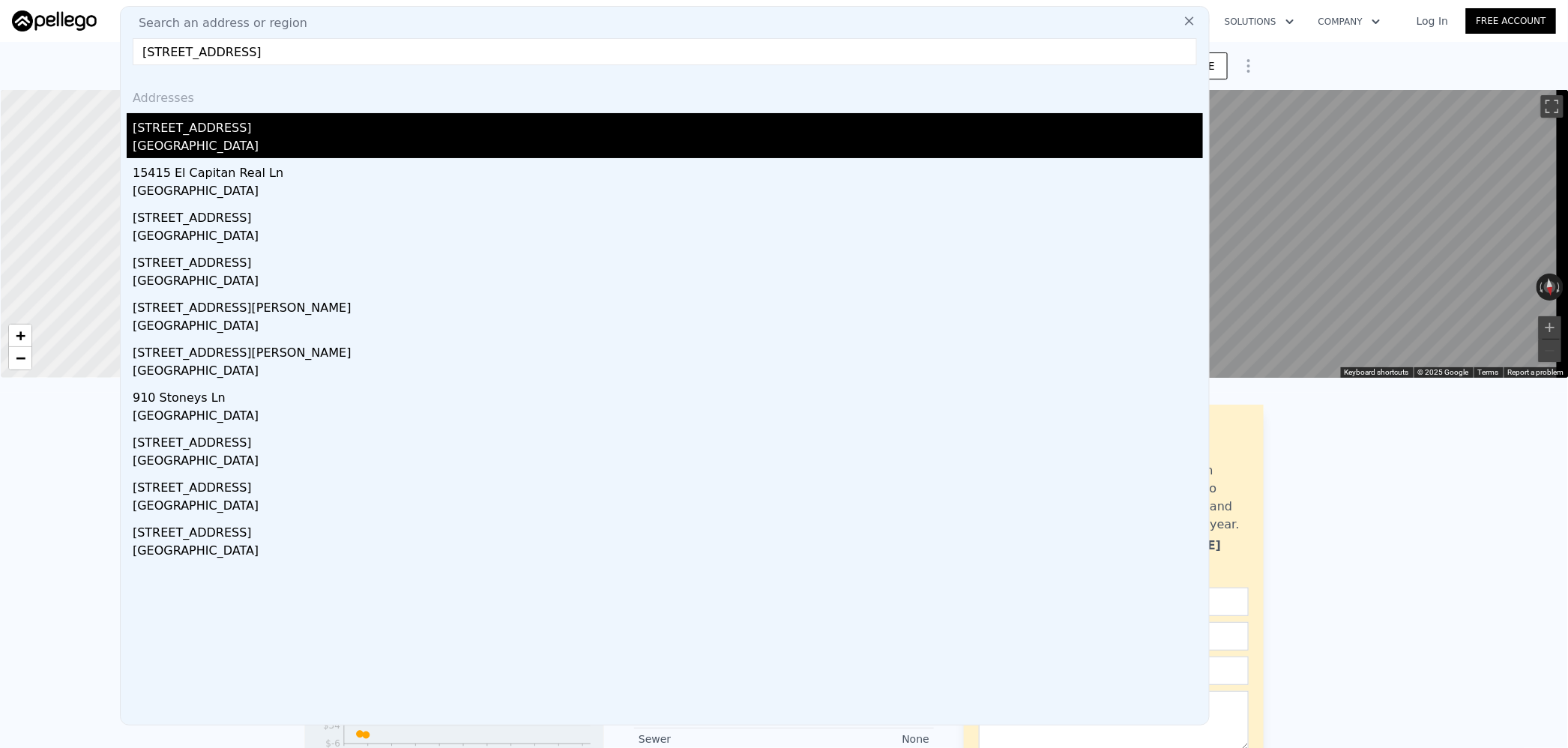
type input "[STREET_ADDRESS]"
click at [299, 128] on div "[STREET_ADDRESS]" at bounding box center [667, 125] width 1070 height 24
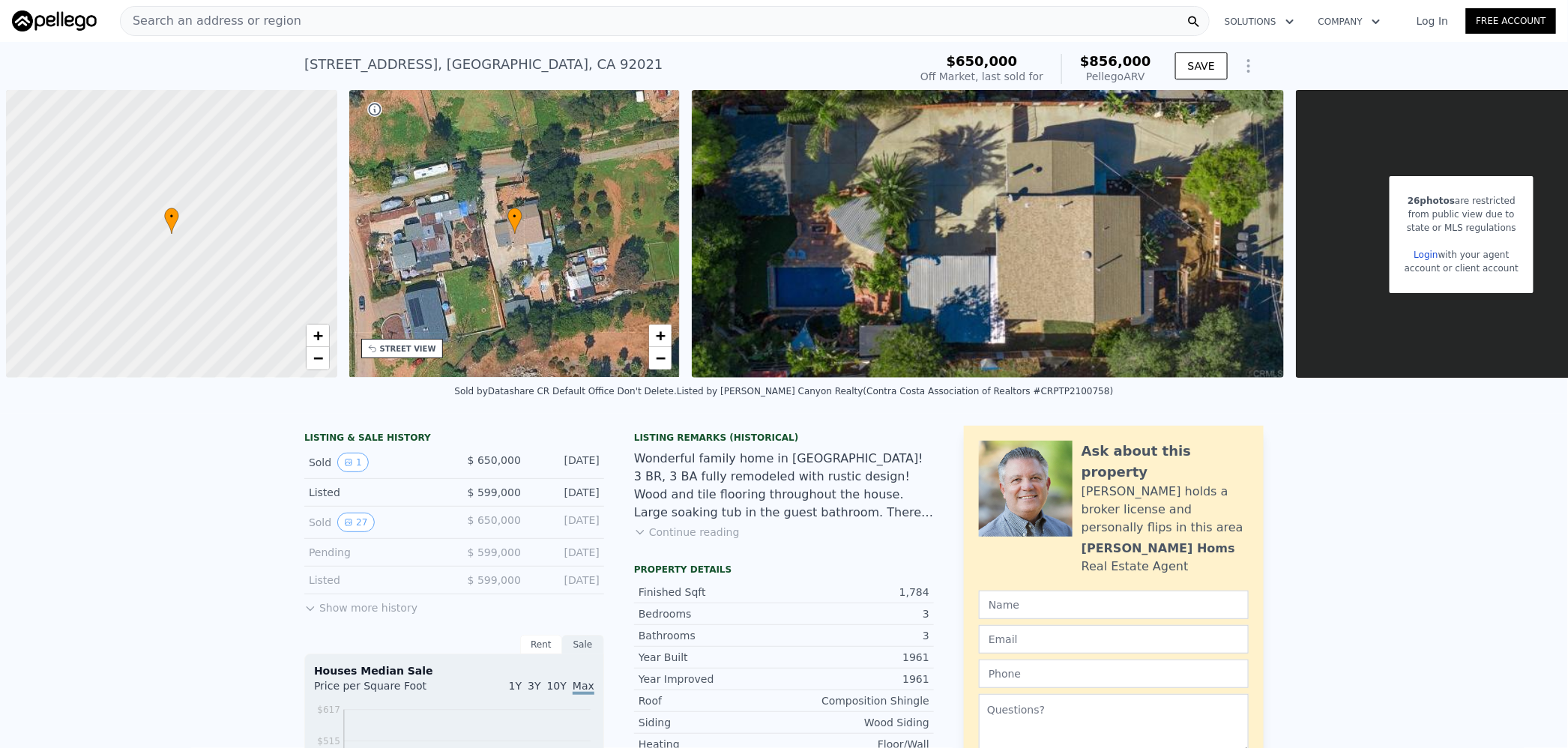
click at [238, 24] on span "Search an address or region" at bounding box center [211, 21] width 181 height 18
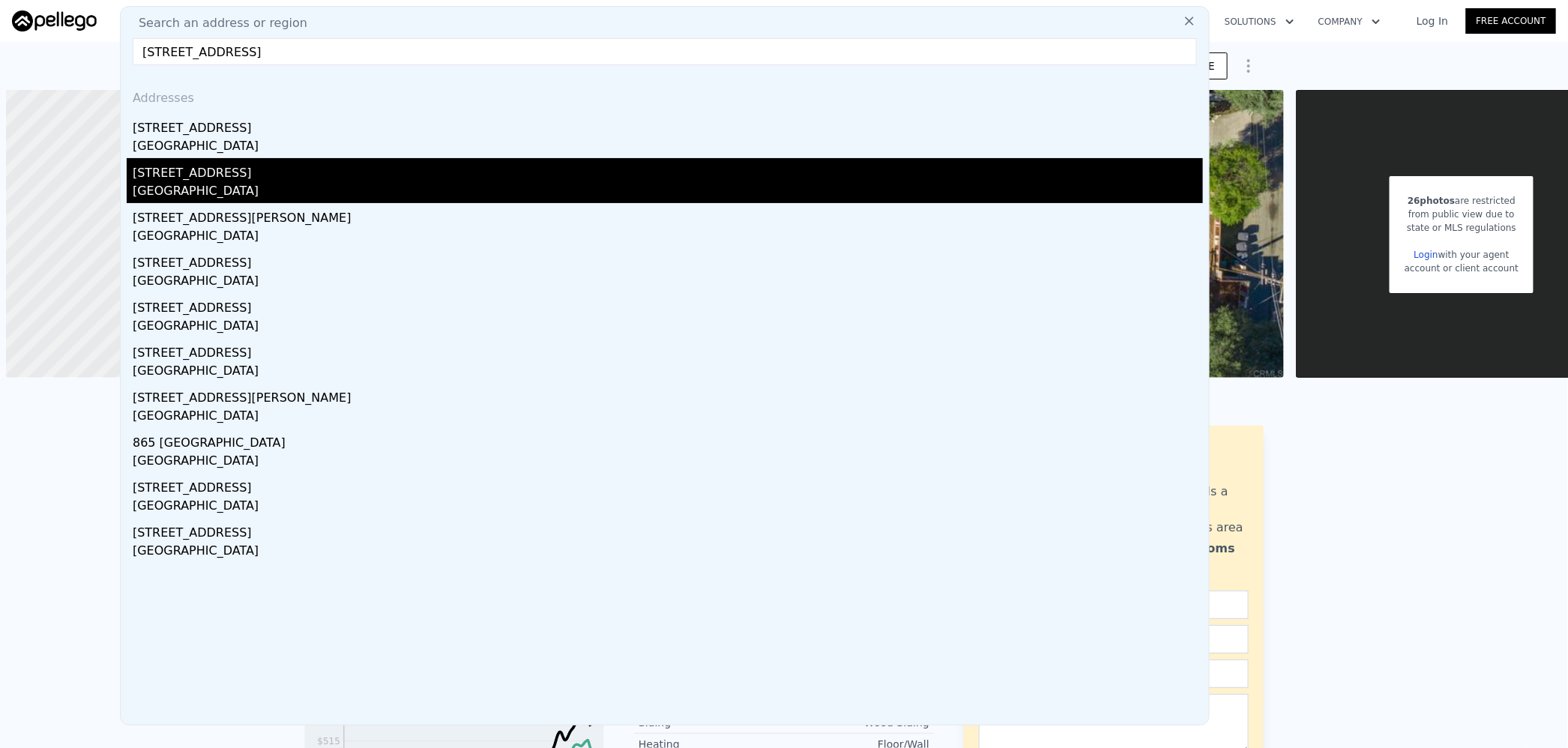
type input "[STREET_ADDRESS]"
click at [250, 175] on div "[STREET_ADDRESS]" at bounding box center [667, 171] width 1070 height 24
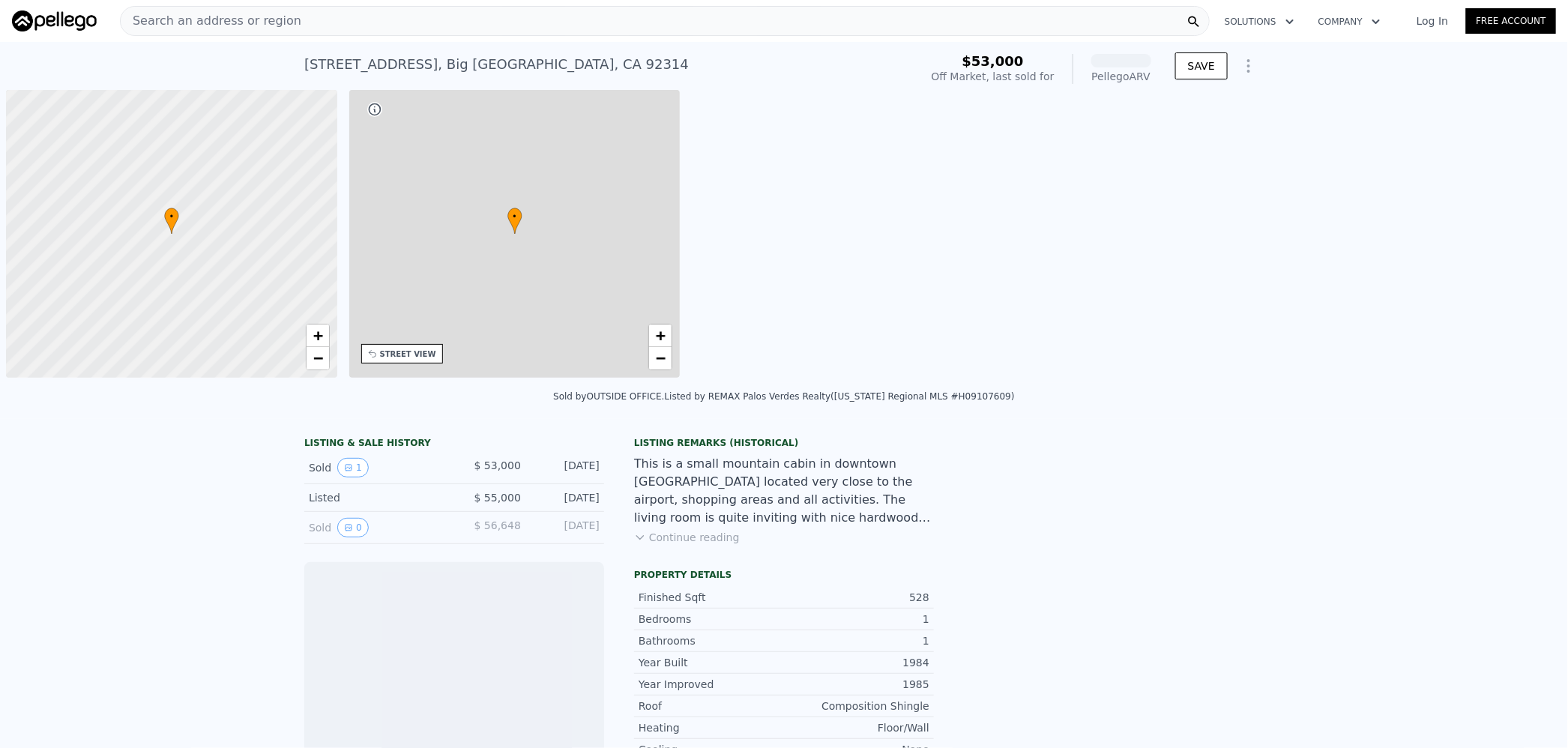
scroll to position [0, 6]
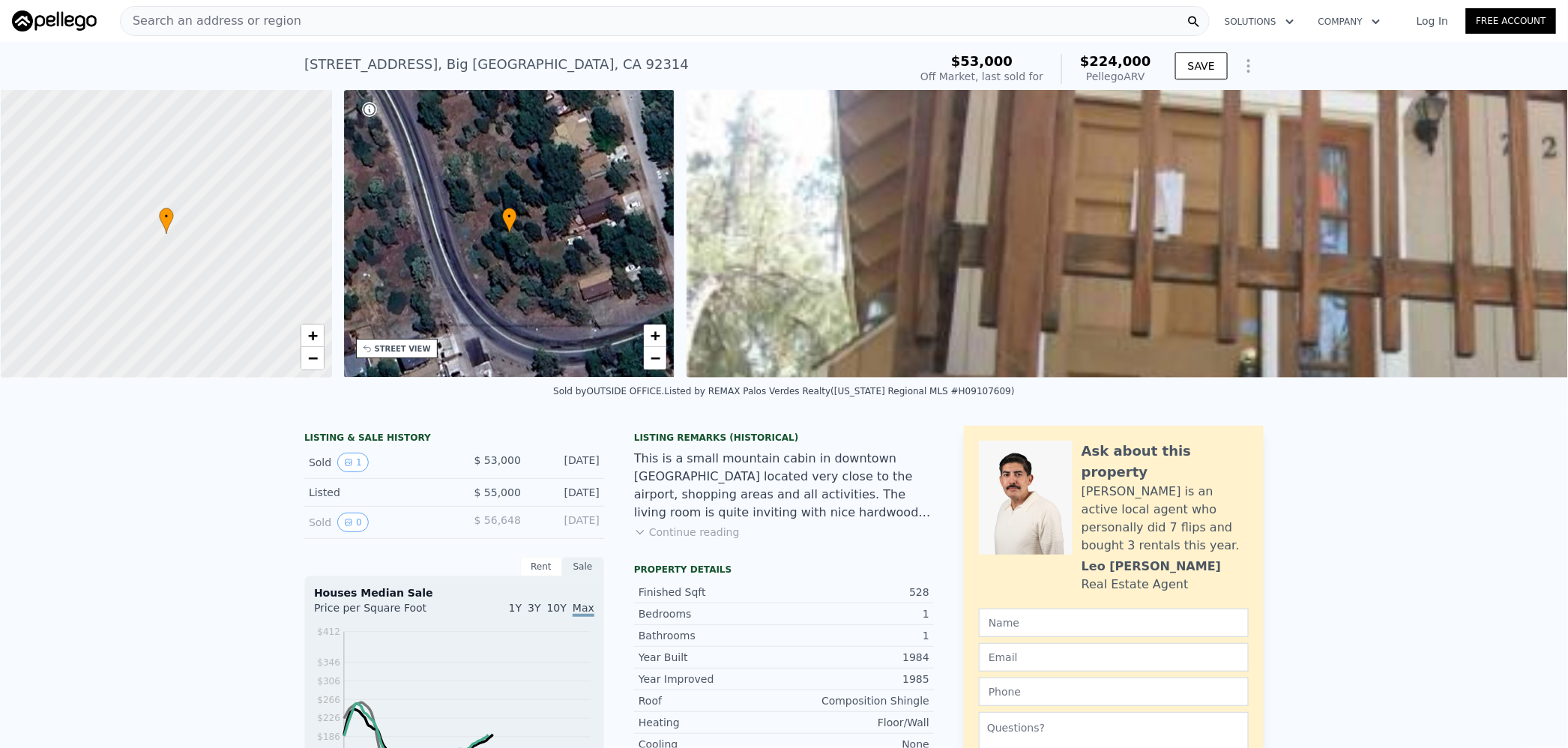
click at [370, 21] on div "Search an address or region" at bounding box center [665, 21] width 1089 height 30
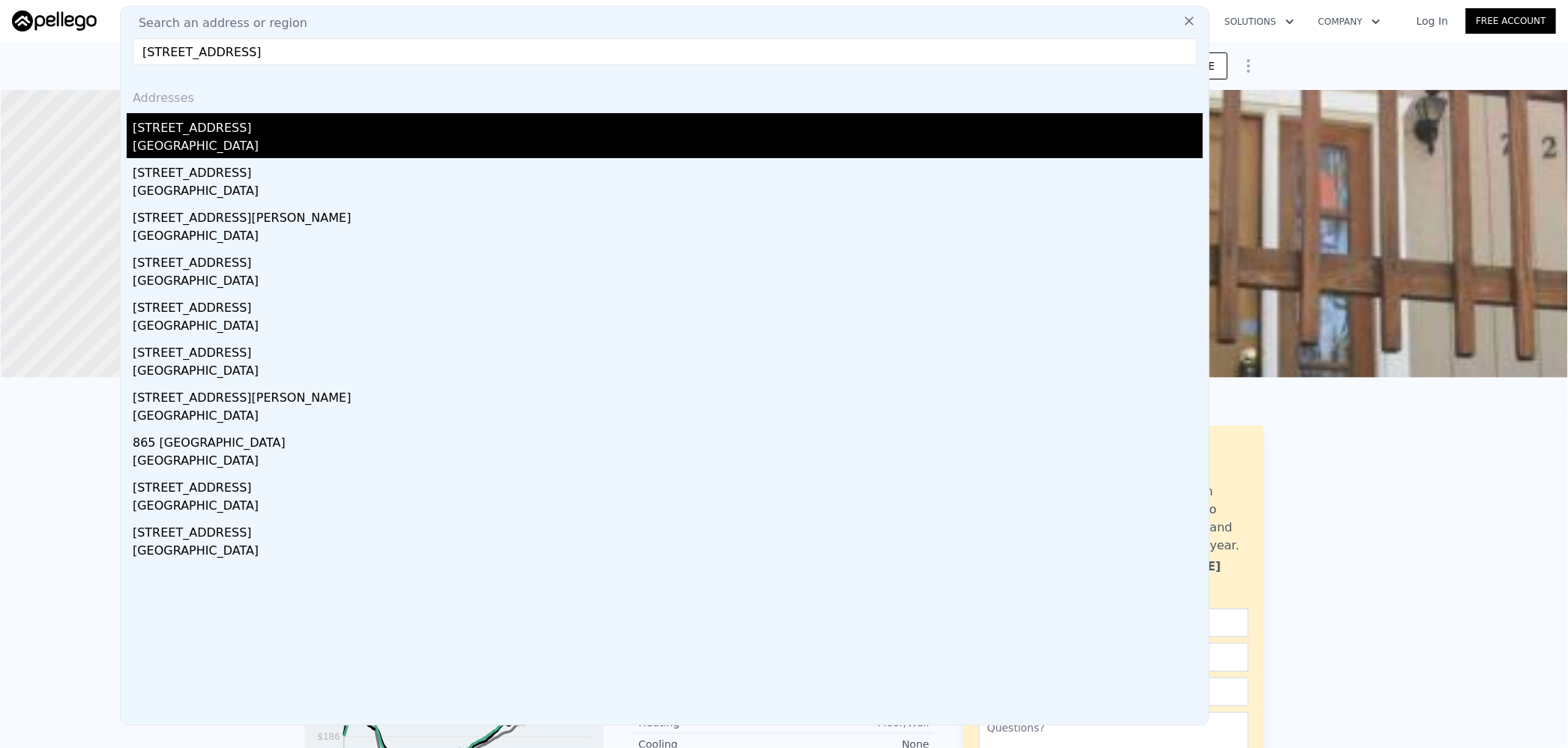
type input "[STREET_ADDRESS]"
click at [243, 131] on div "[STREET_ADDRESS]" at bounding box center [667, 125] width 1070 height 24
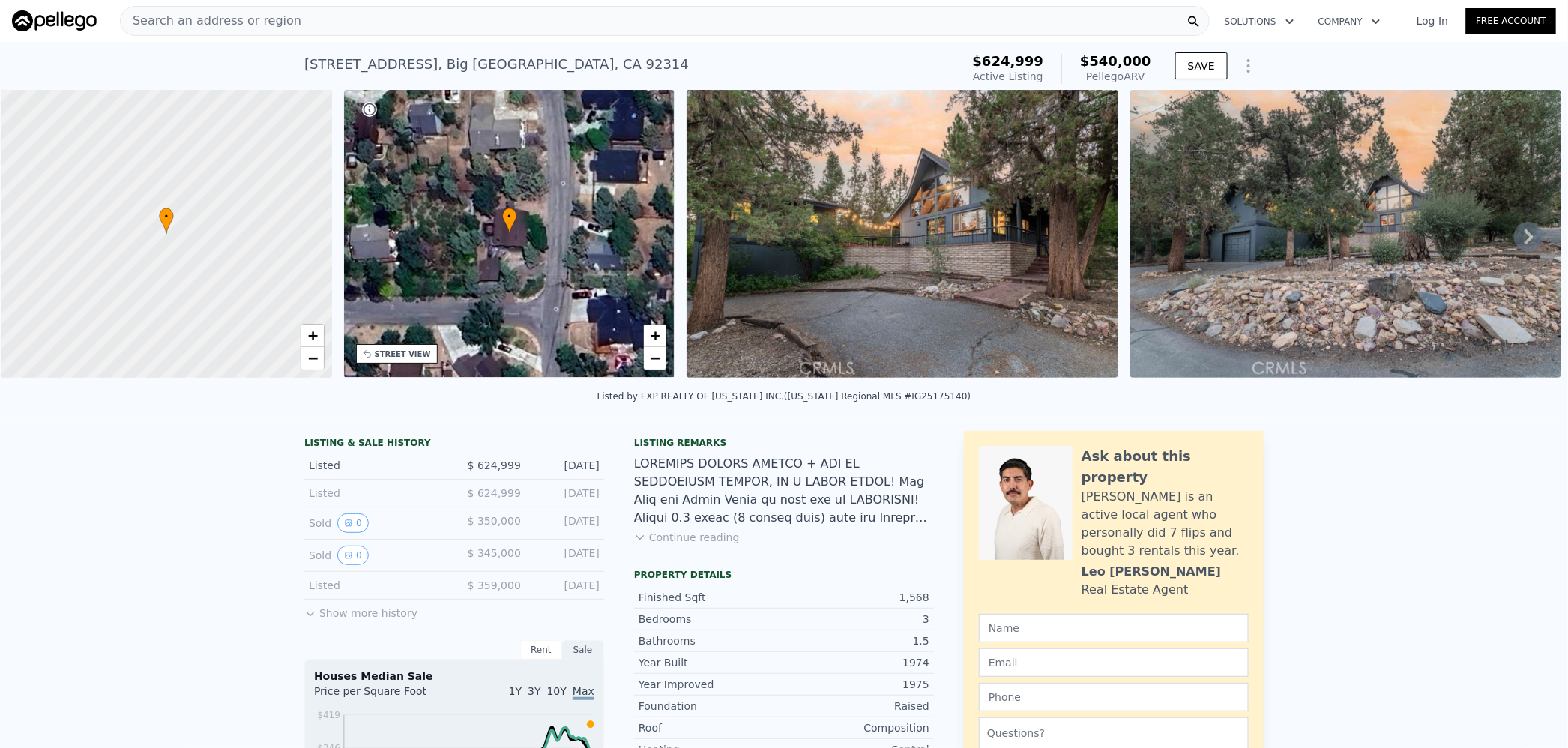
click at [1112, 58] on span "$540,000" at bounding box center [1116, 61] width 71 height 16
copy span "540,000"
click at [340, 25] on div "Search an address or region" at bounding box center [665, 21] width 1089 height 30
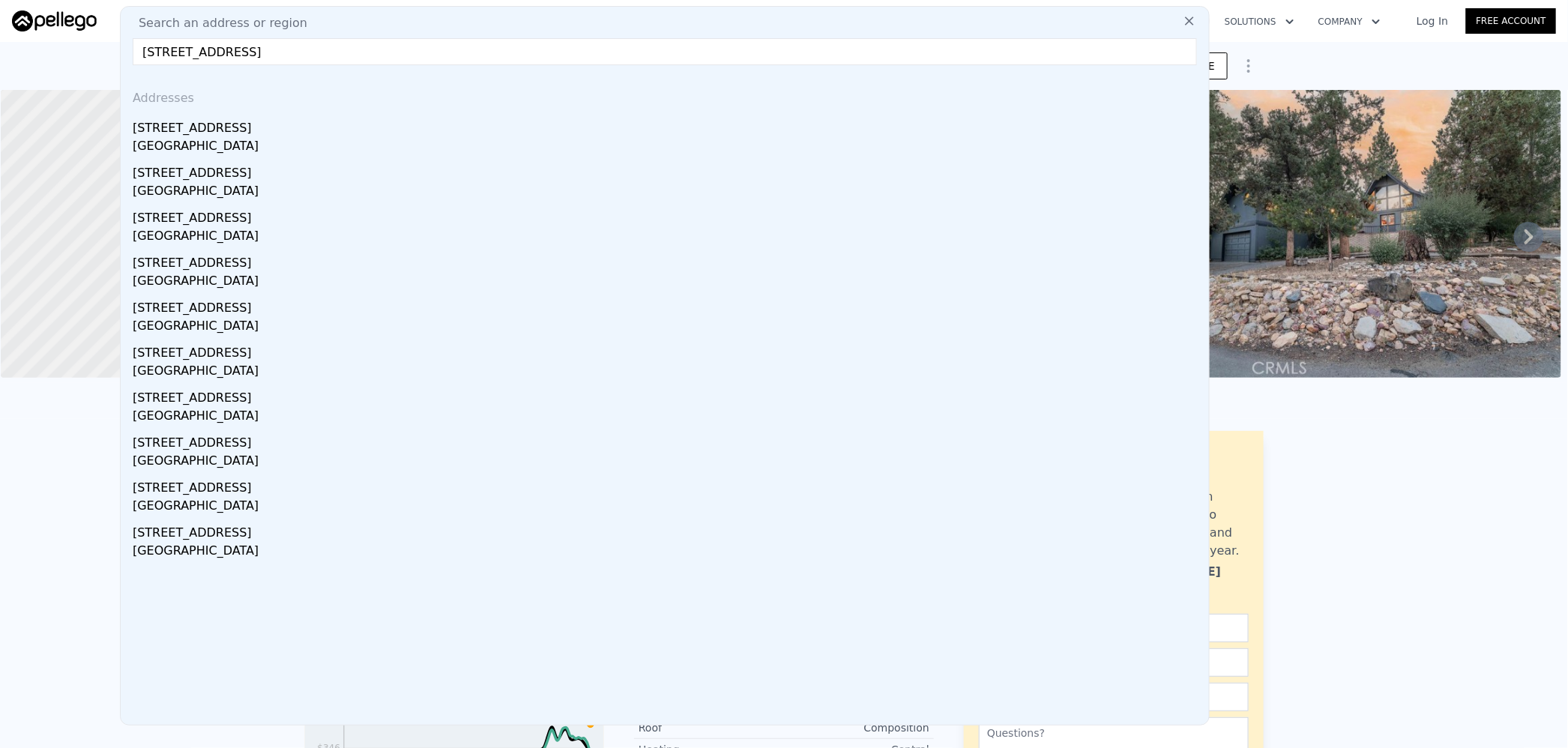
click at [267, 53] on input "[STREET_ADDRESS]" at bounding box center [664, 51] width 1064 height 27
click at [267, 48] on input "[STREET_ADDRESS]" at bounding box center [664, 51] width 1064 height 27
click at [269, 50] on input "[STREET_ADDRESS]" at bounding box center [664, 51] width 1064 height 27
click at [260, 53] on input "[STREET_ADDRESS]" at bounding box center [664, 51] width 1064 height 27
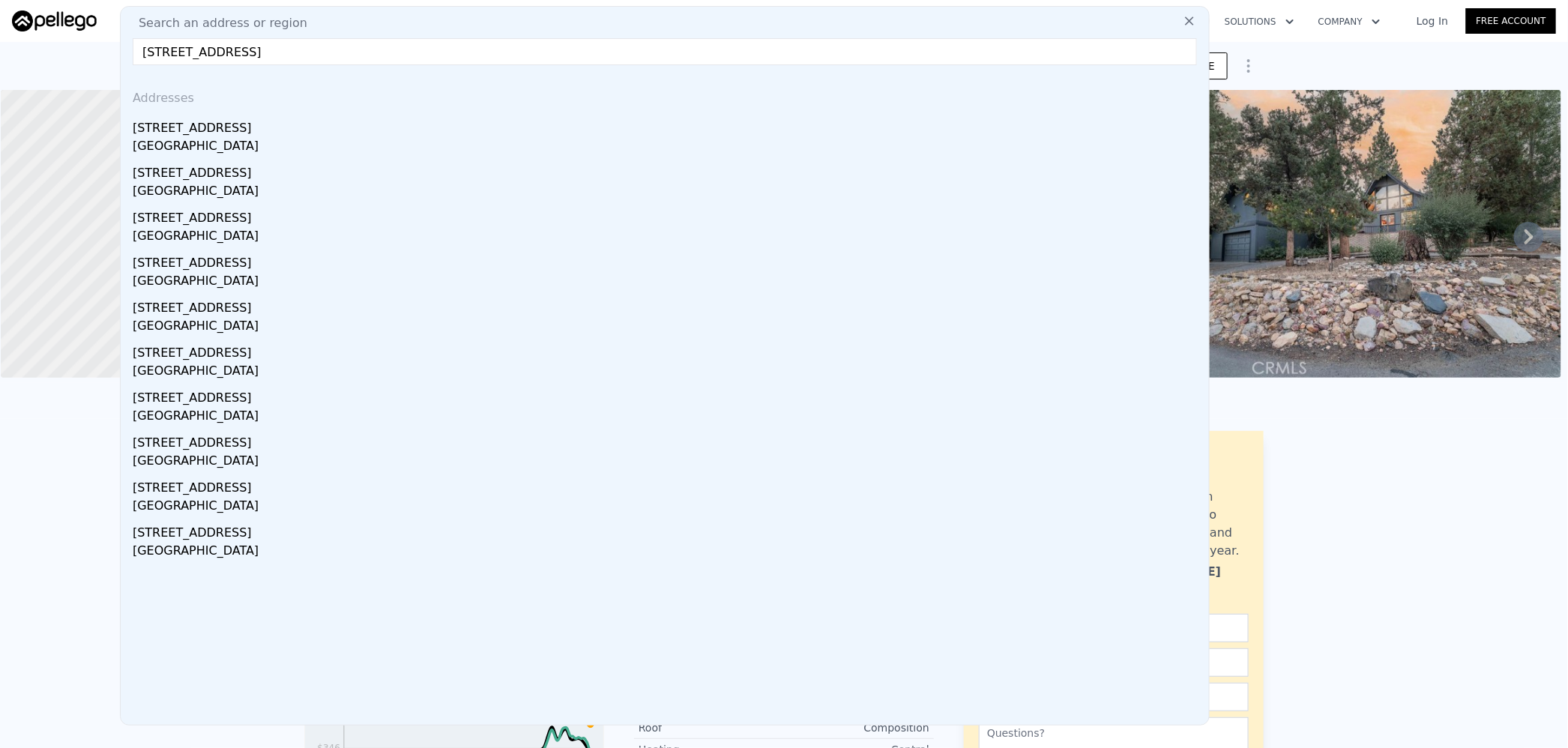
click at [260, 53] on input "[STREET_ADDRESS]" at bounding box center [664, 51] width 1064 height 27
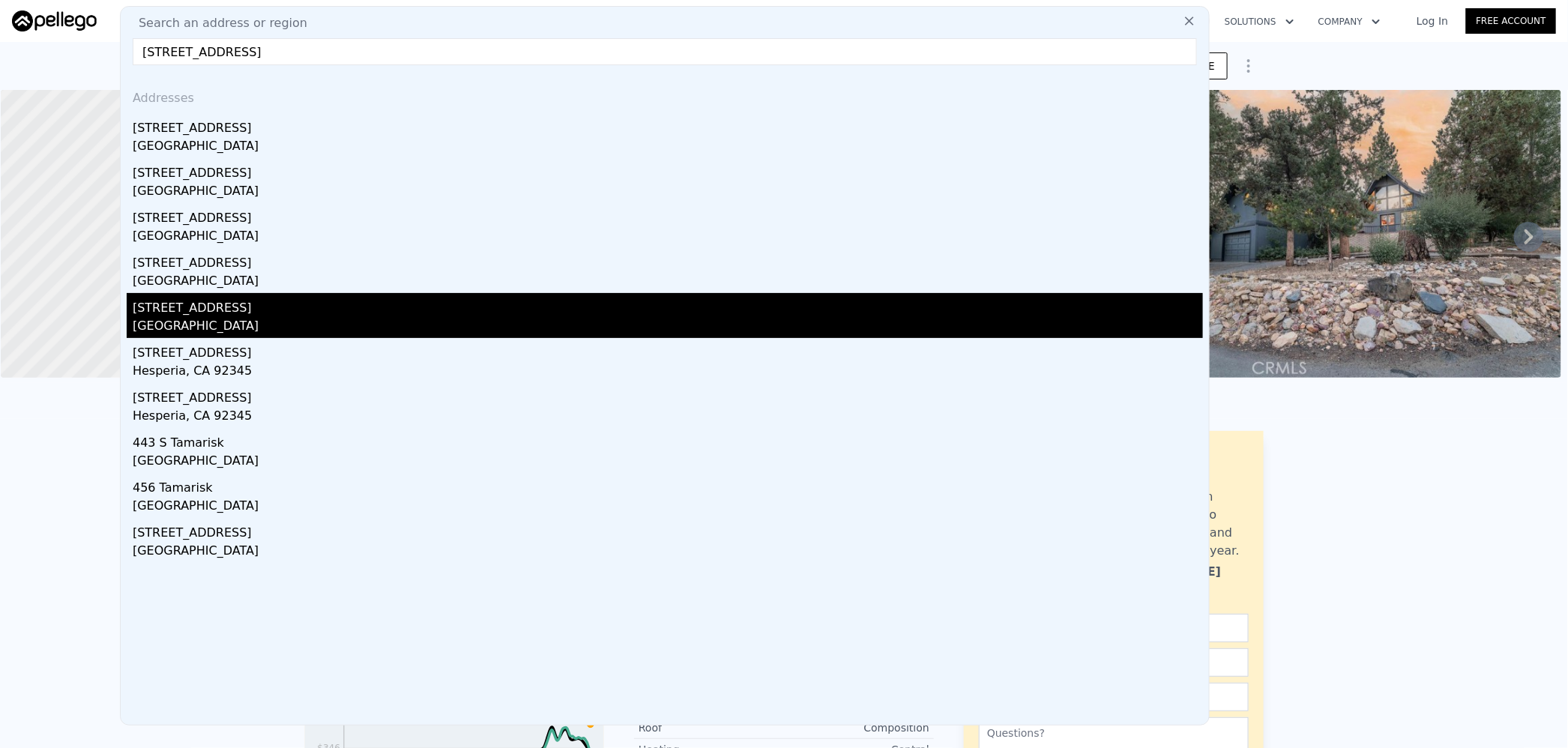
type input "[STREET_ADDRESS]"
click at [303, 321] on div "[GEOGRAPHIC_DATA]" at bounding box center [667, 327] width 1070 height 21
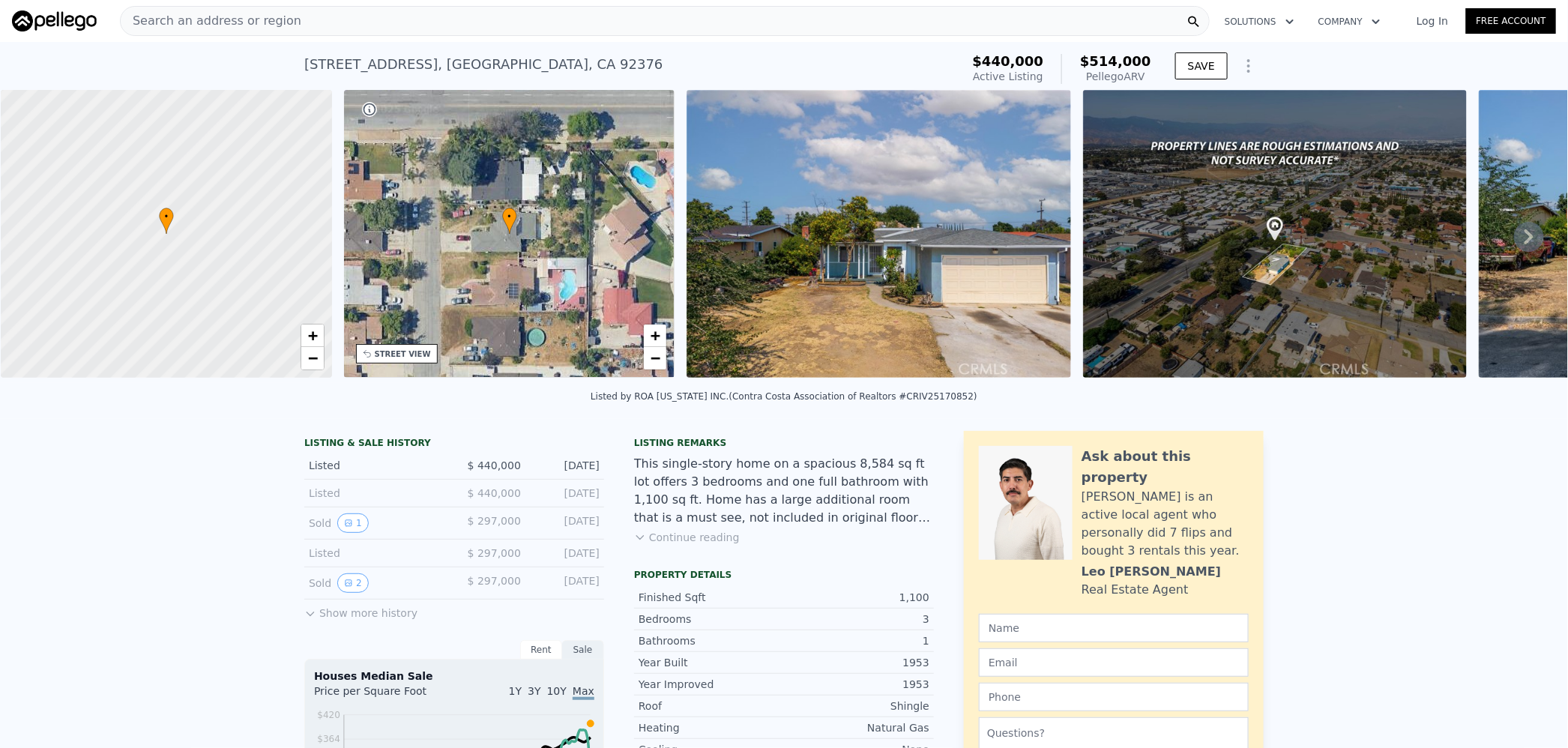
click at [1124, 55] on span "$514,000" at bounding box center [1116, 61] width 71 height 16
copy span "514,000"
click at [291, 22] on div "Search an address or region" at bounding box center [665, 21] width 1089 height 30
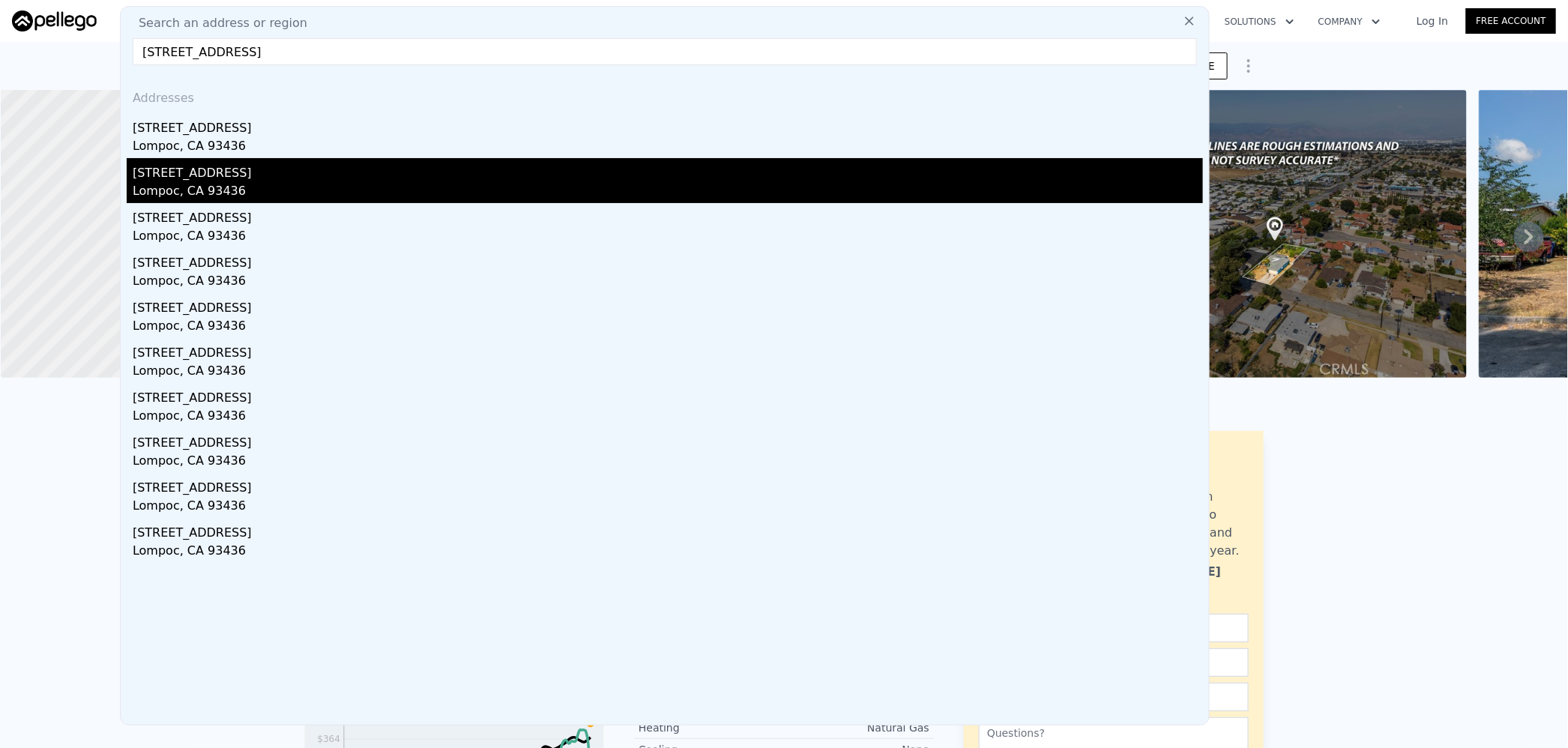
type input "[STREET_ADDRESS]"
click at [234, 165] on div "[STREET_ADDRESS]" at bounding box center [667, 171] width 1070 height 24
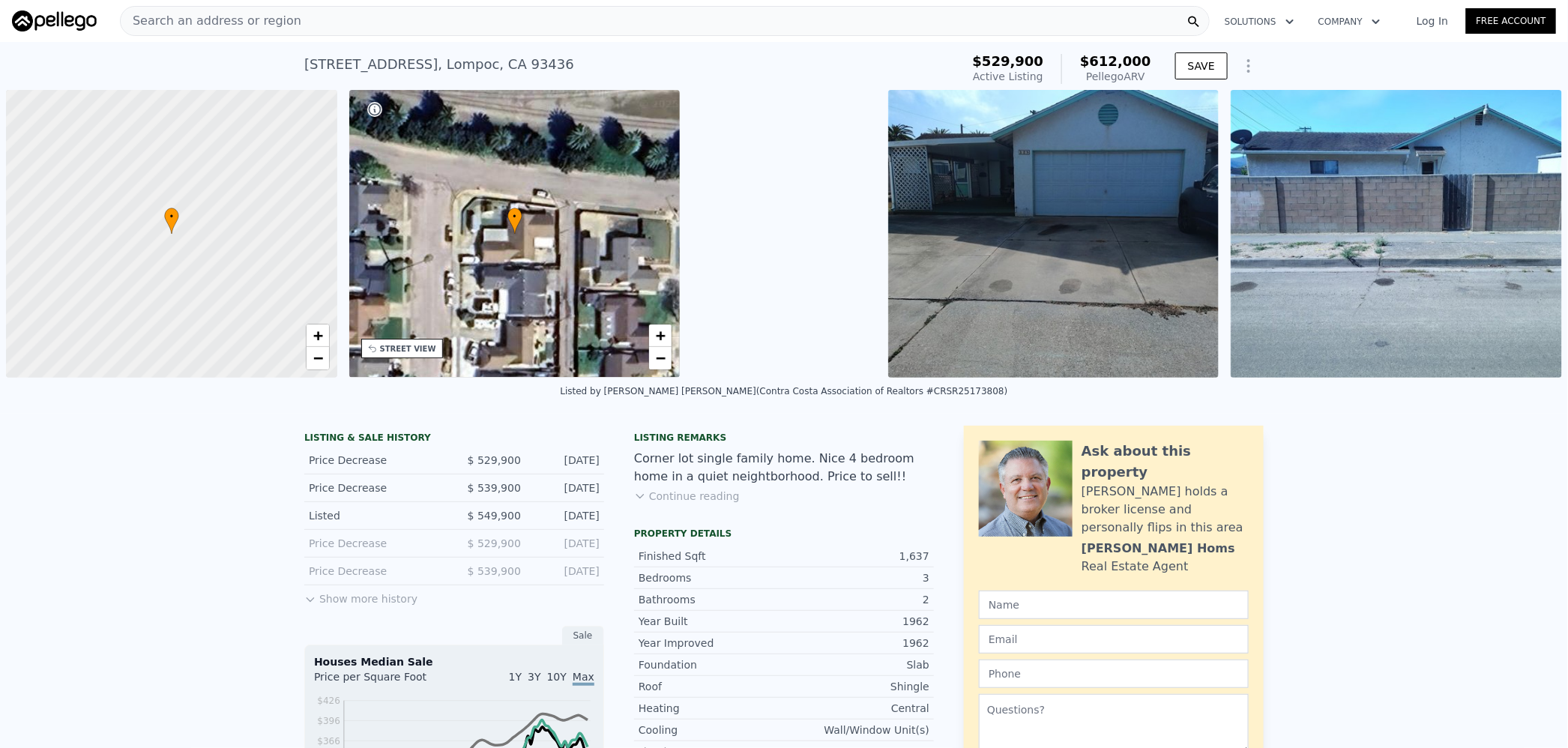
click at [1112, 65] on span "$612,000" at bounding box center [1116, 61] width 71 height 16
copy span "612,000"
click at [368, 13] on div "Search an address or region" at bounding box center [665, 21] width 1089 height 30
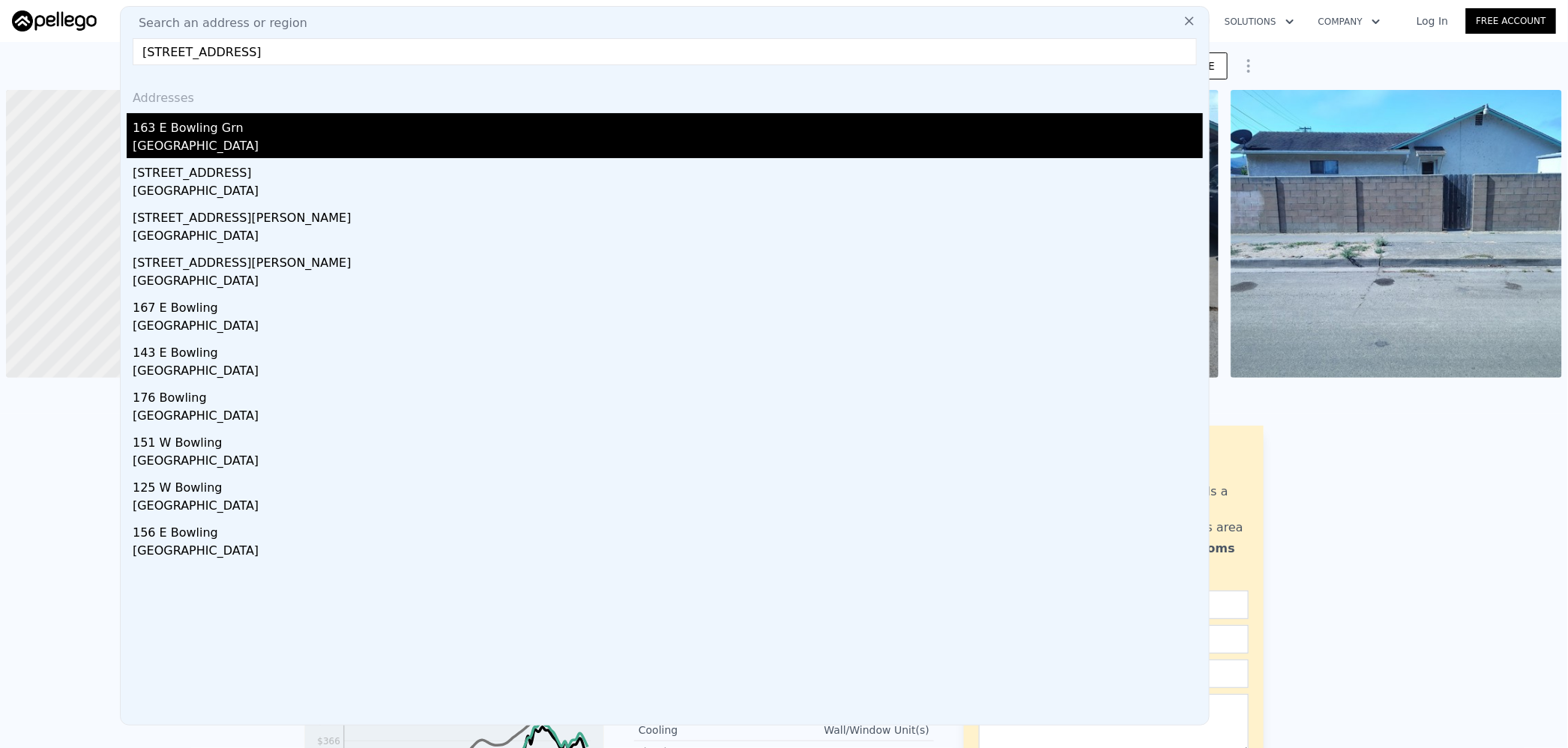
type input "[STREET_ADDRESS]"
click at [239, 137] on div "[GEOGRAPHIC_DATA]" at bounding box center [667, 147] width 1070 height 21
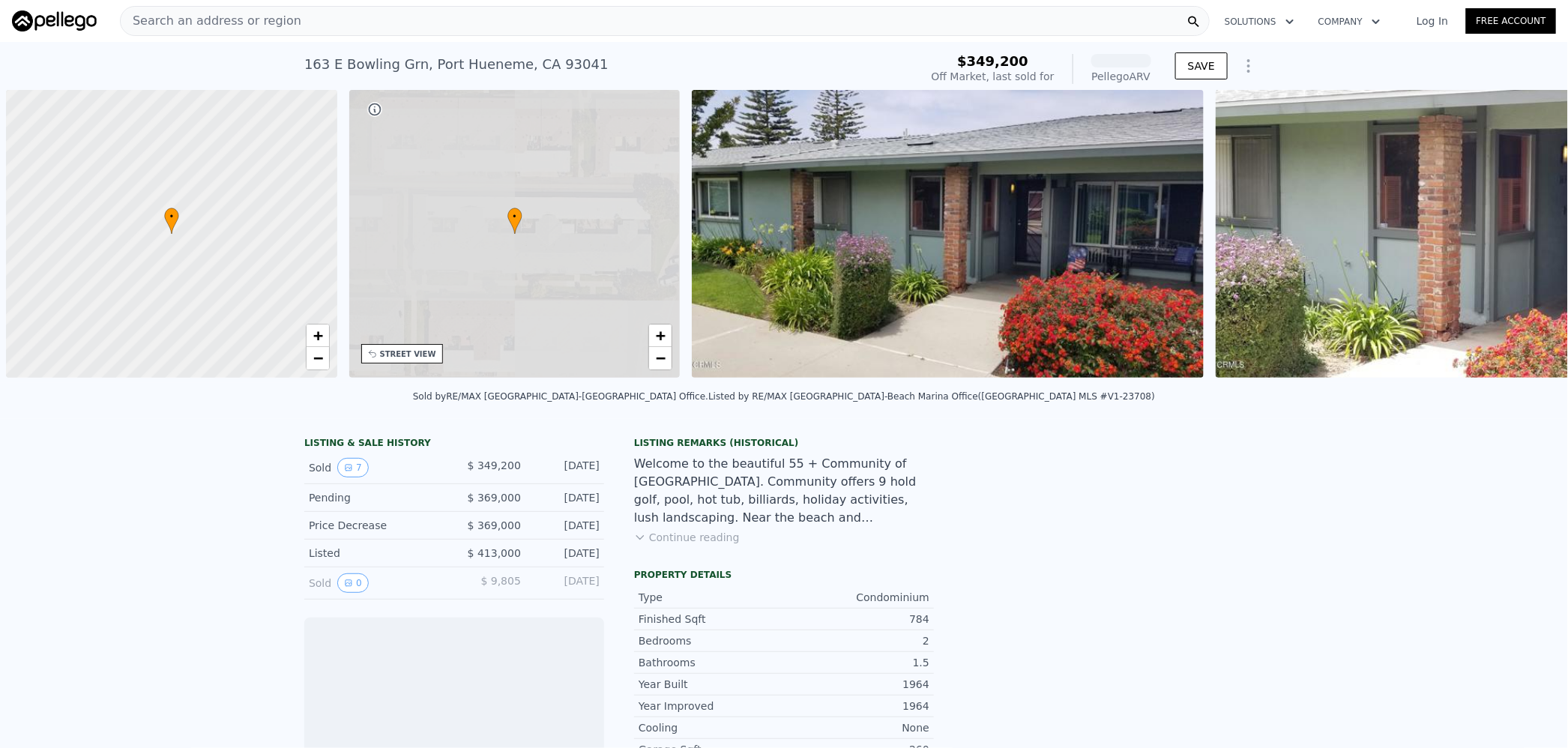
scroll to position [0, 6]
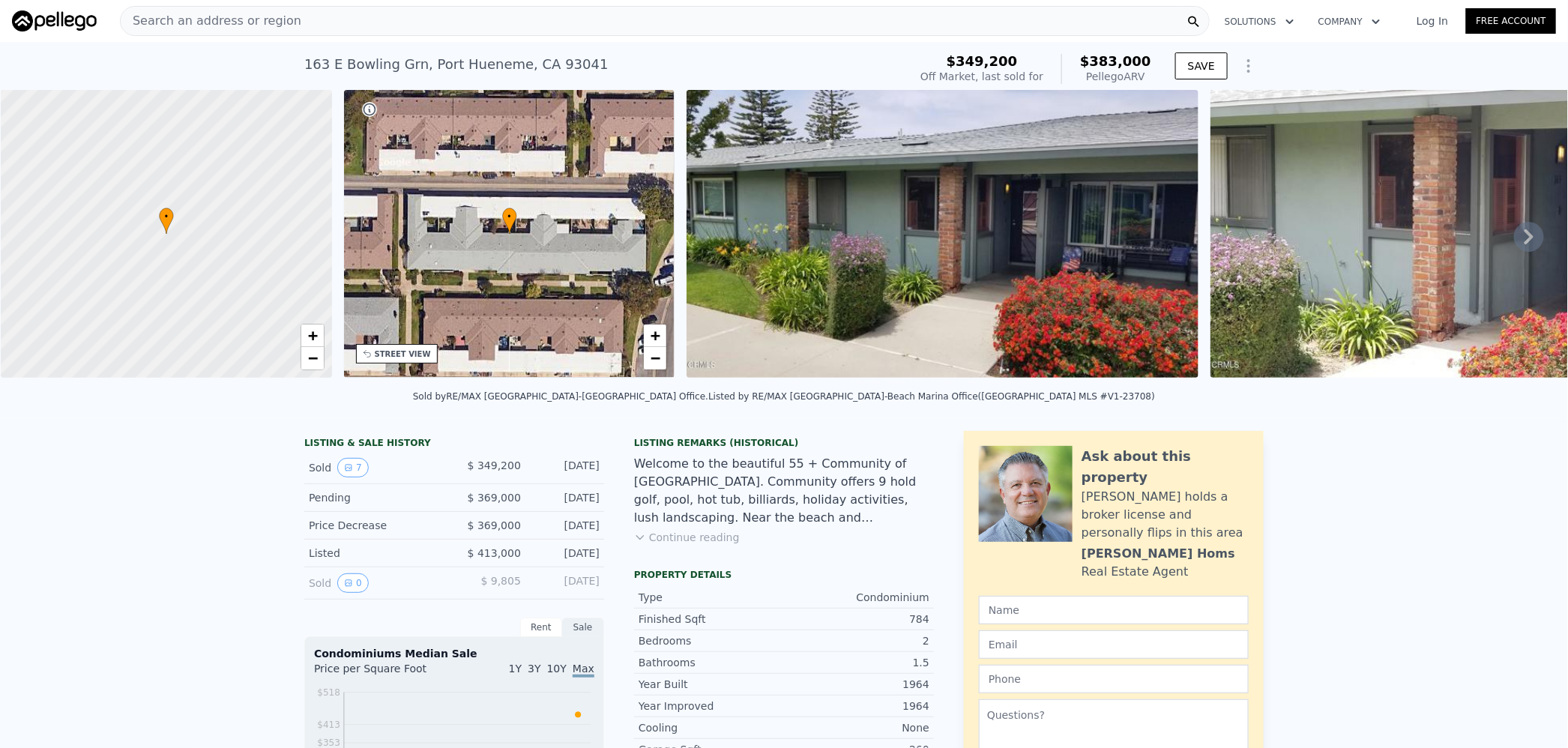
click at [318, 23] on div "Search an address or region" at bounding box center [665, 21] width 1089 height 30
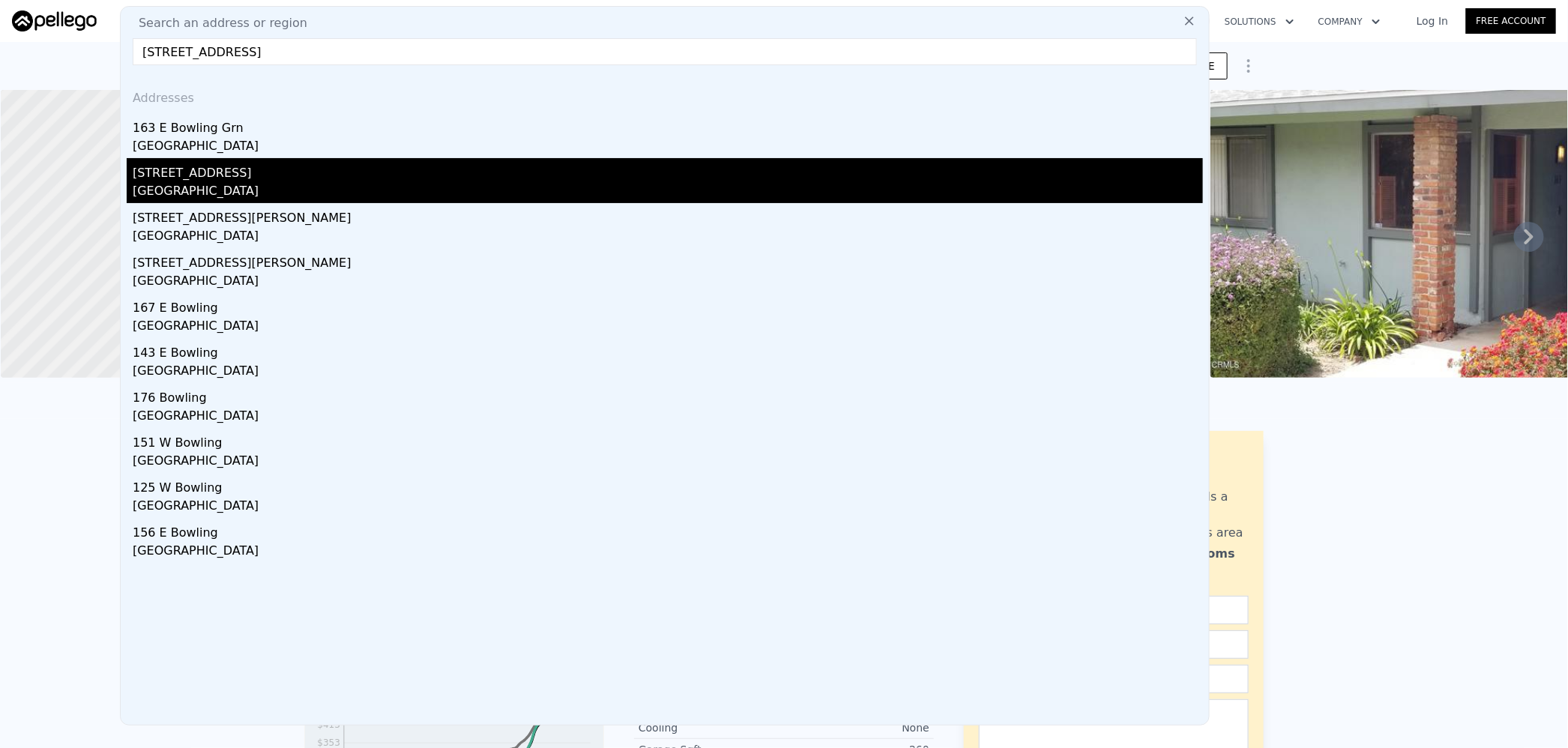
type input "[STREET_ADDRESS]"
click at [257, 172] on div "[STREET_ADDRESS]" at bounding box center [667, 171] width 1070 height 24
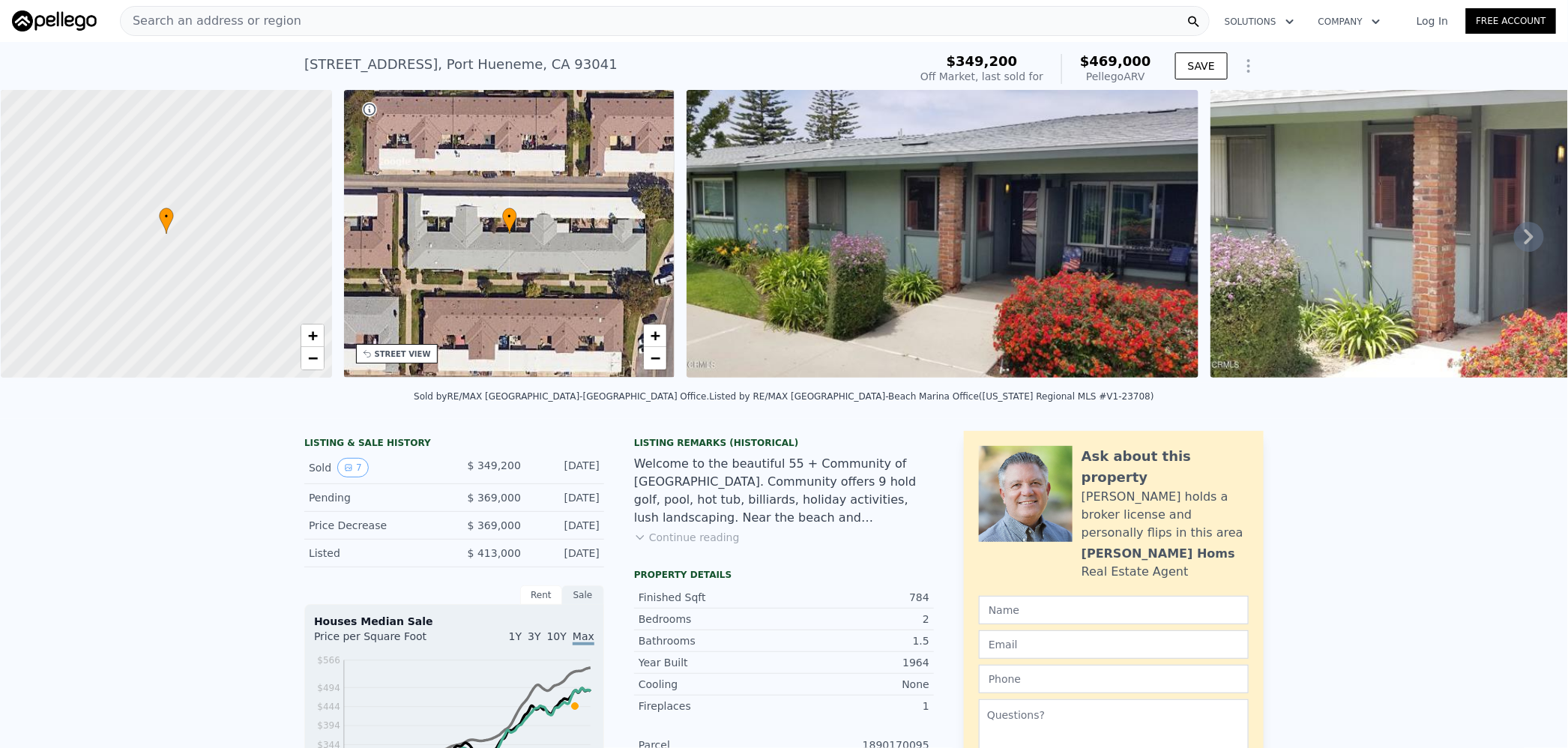
click at [311, 17] on div "Search an address or region" at bounding box center [665, 21] width 1089 height 30
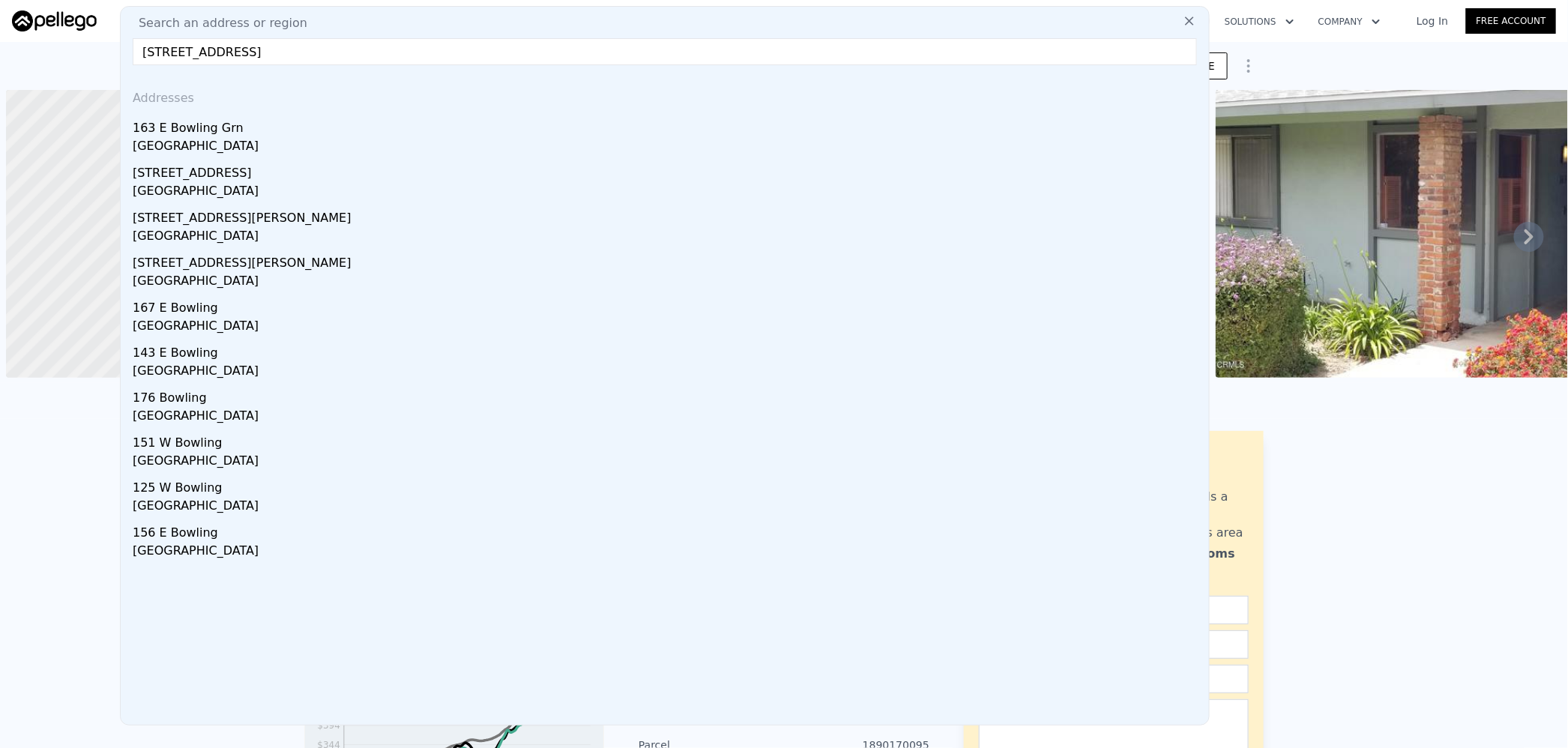
scroll to position [0, 6]
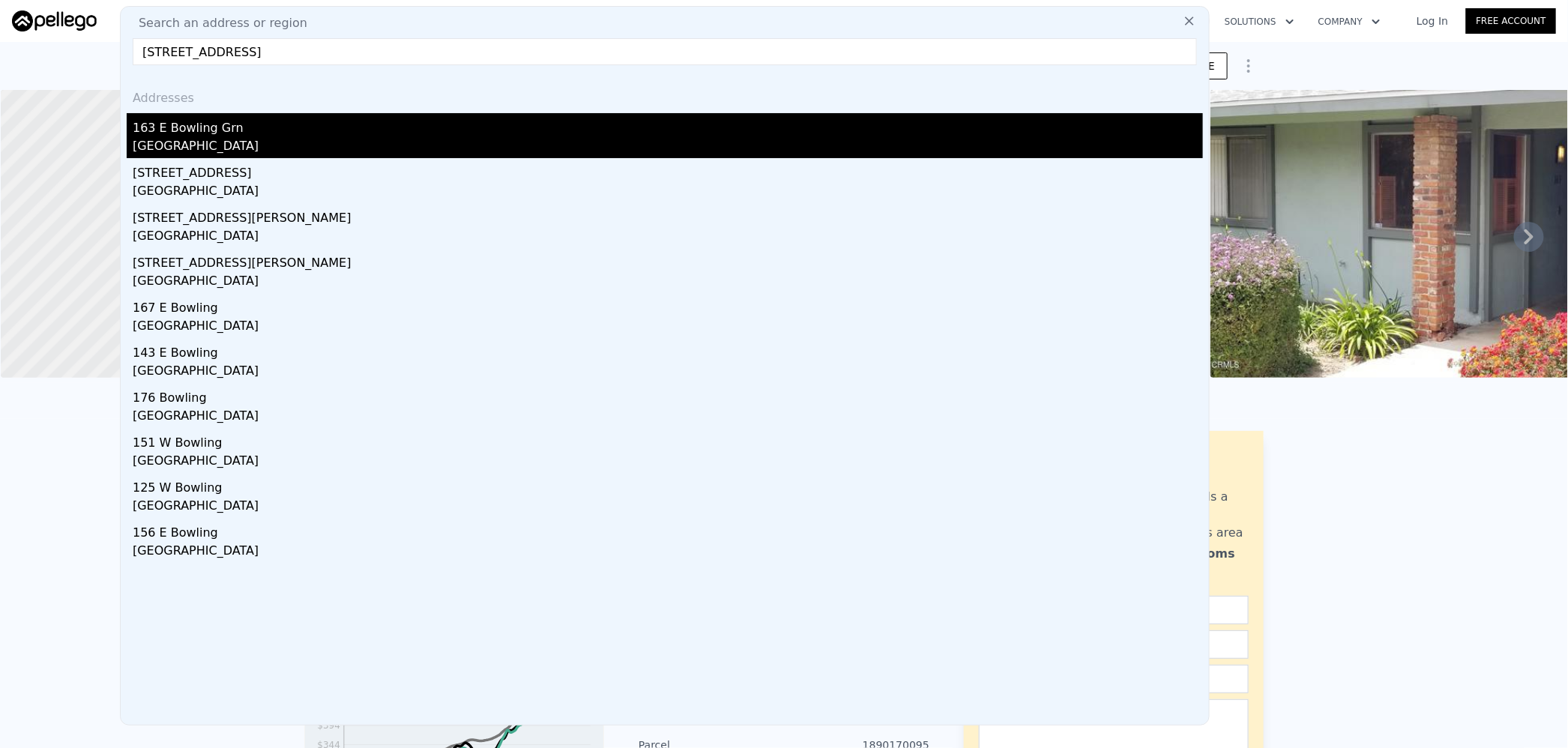
type input "[STREET_ADDRESS]"
click at [279, 127] on div "163 E Bowling Grn" at bounding box center [667, 125] width 1070 height 24
type input "1"
type input "6015.636"
type input "$ 383,000"
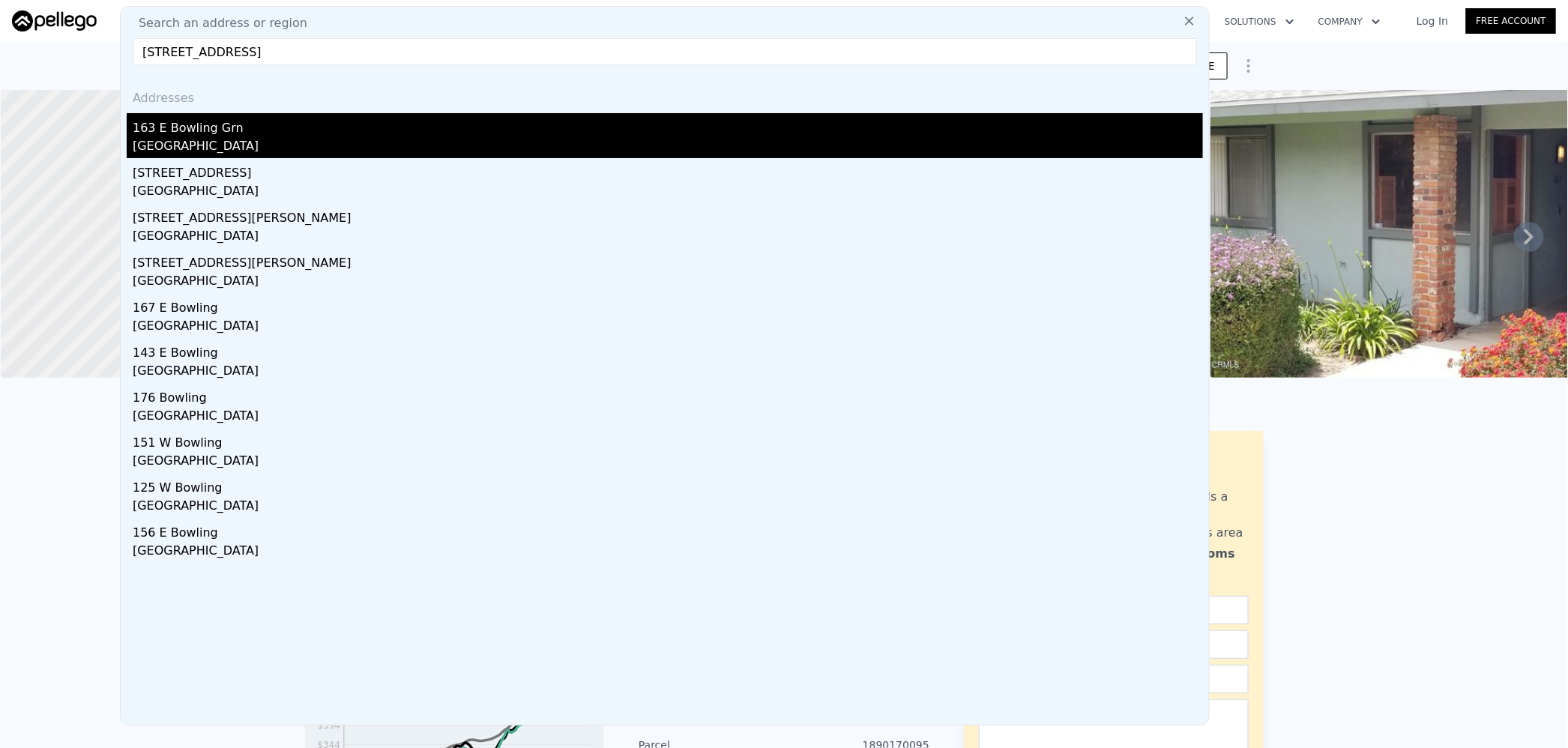
type input "4"
type input "-$ 9,530"
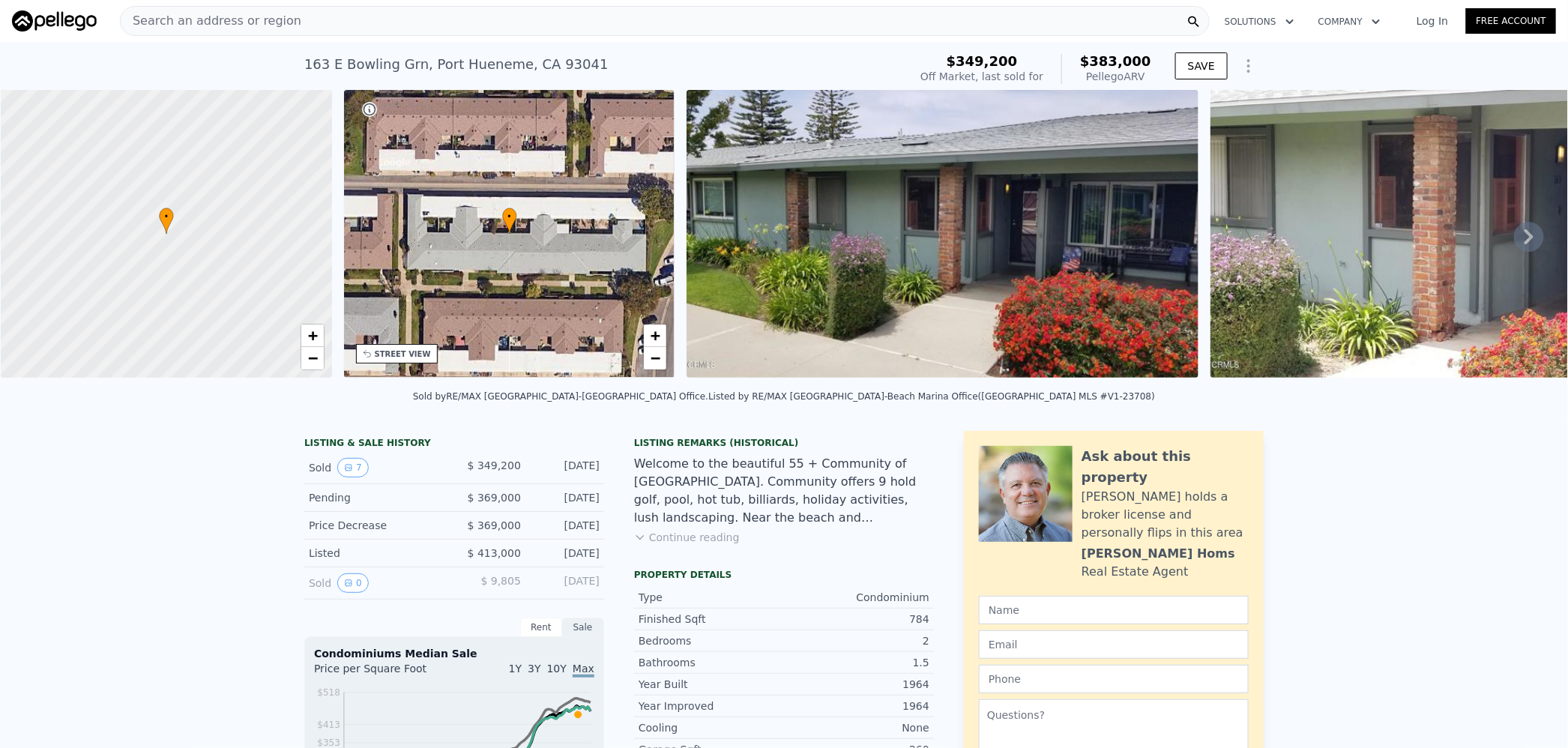
click at [249, 25] on span "Search an address or region" at bounding box center [211, 21] width 181 height 18
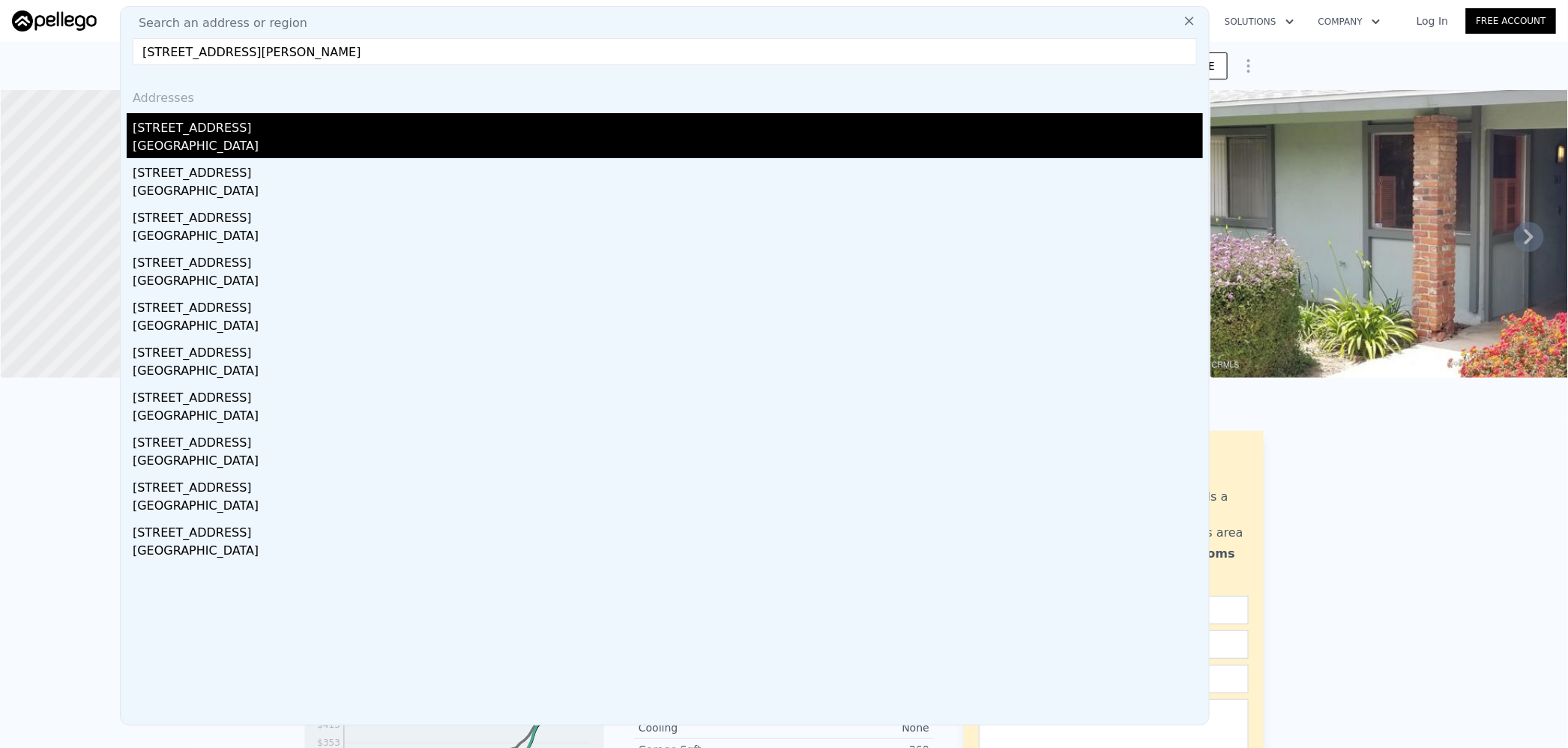
type input "318 Sycamore Street Santa Paula 93060"
click at [270, 134] on div "318 Sycamore St" at bounding box center [667, 125] width 1070 height 24
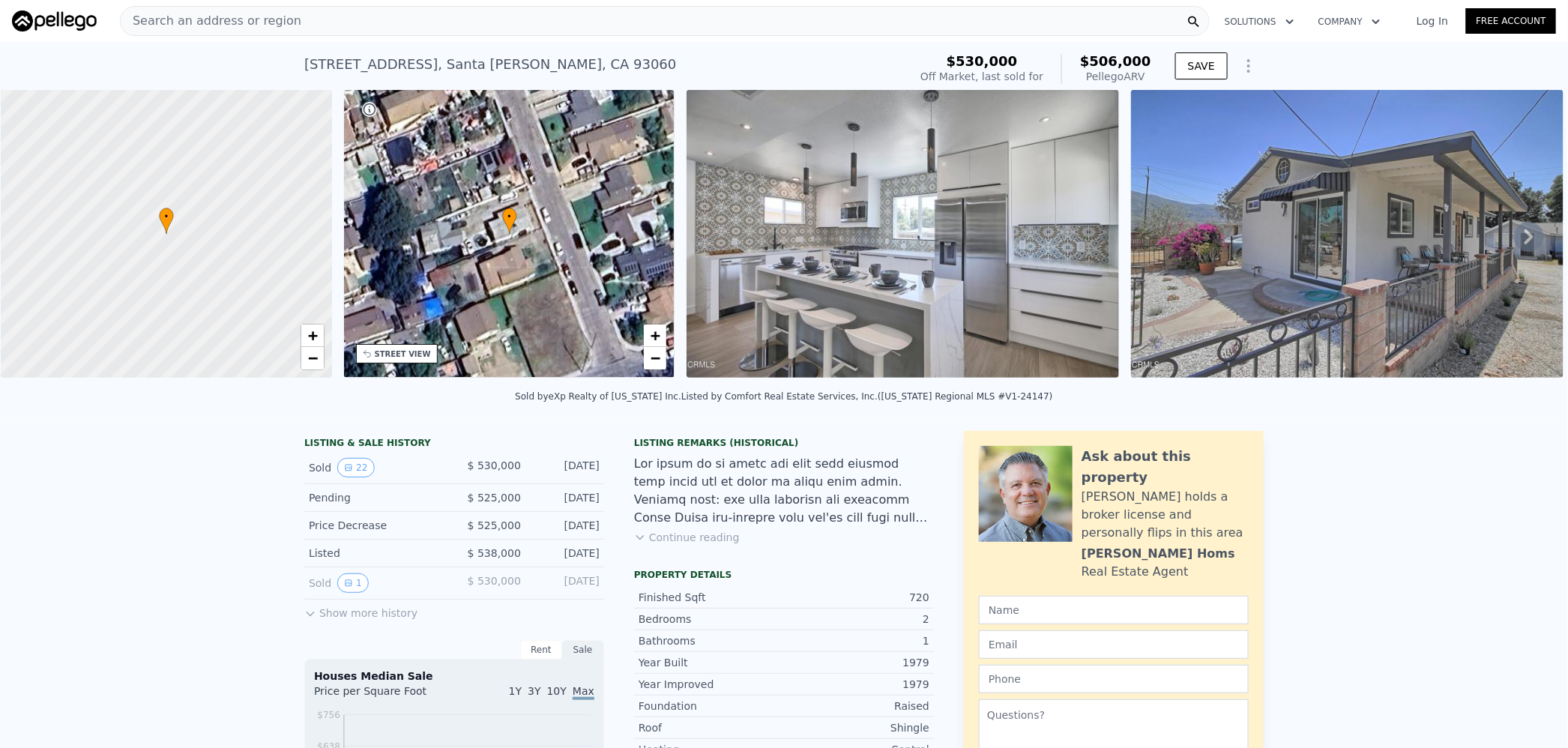
click at [247, 25] on span "Search an address or region" at bounding box center [211, 21] width 181 height 18
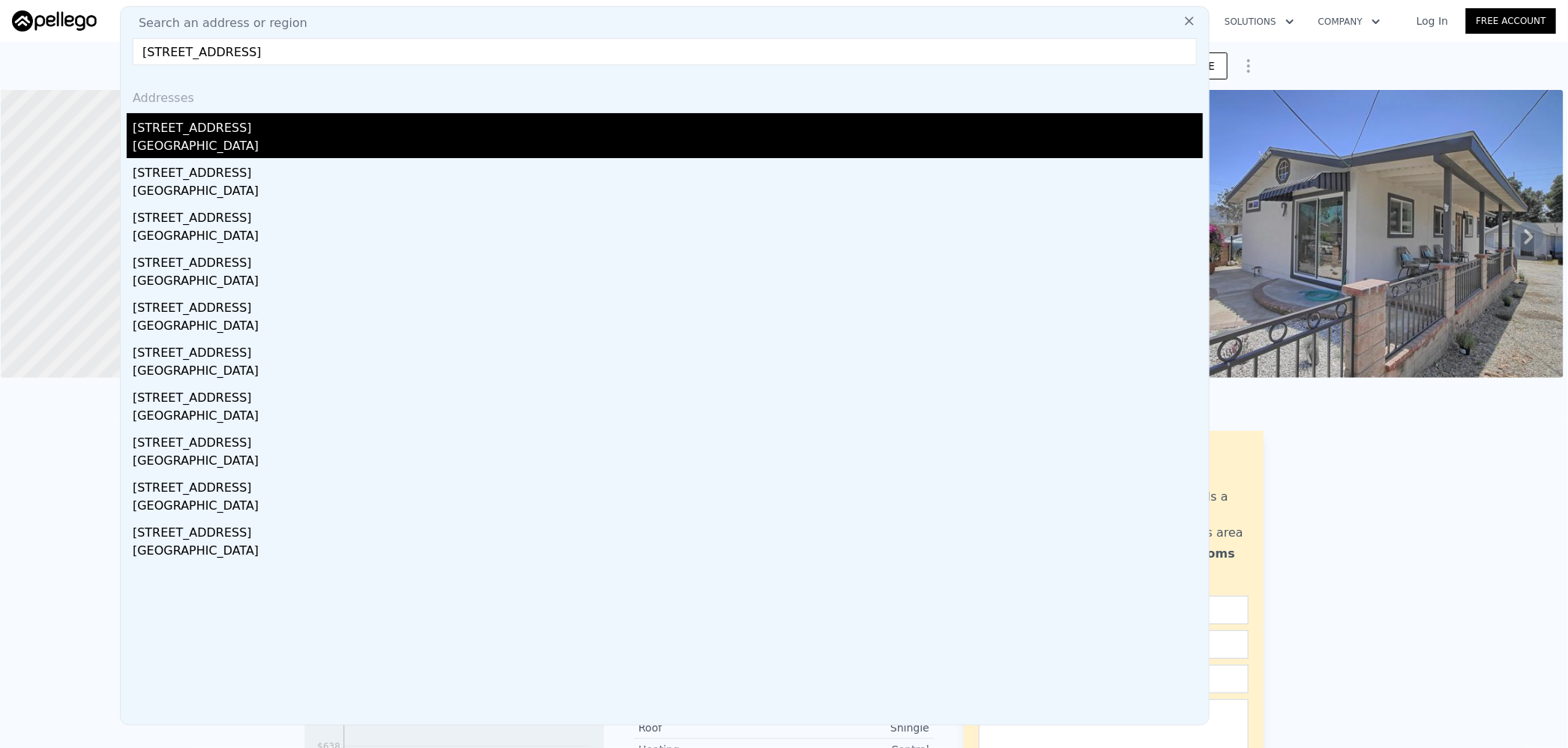
type input "759 Ventura Avenue Simi Valley 93065"
click at [254, 143] on div "Simi Valley, CA 93065" at bounding box center [667, 147] width 1070 height 21
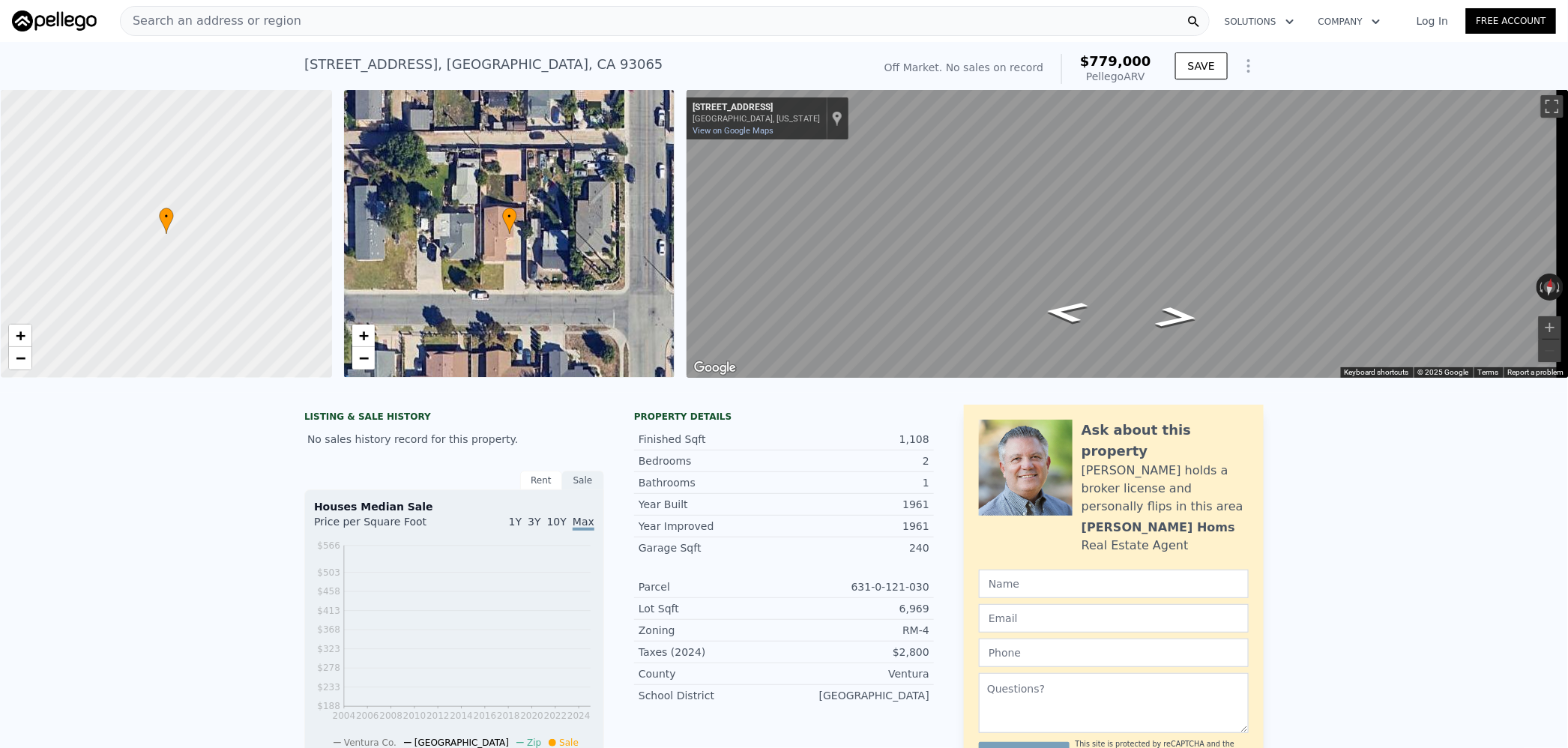
click at [284, 27] on div "Search an address or region" at bounding box center [665, 21] width 1089 height 30
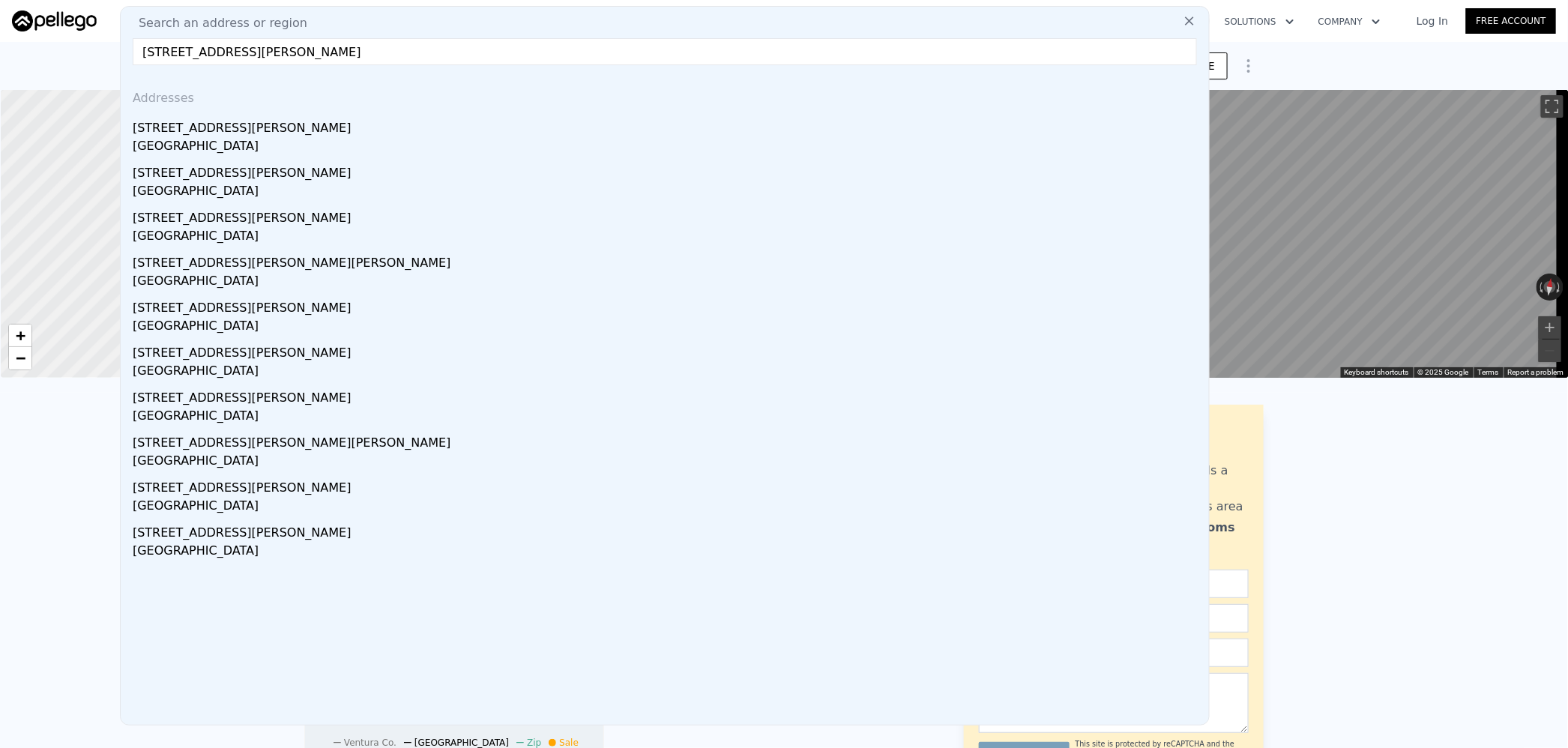
click at [235, 44] on input "430 Jeremiah Drive Simi Valley 93065" at bounding box center [664, 51] width 1064 height 27
paste input "7804 Whelan Dr San Diego 92119"
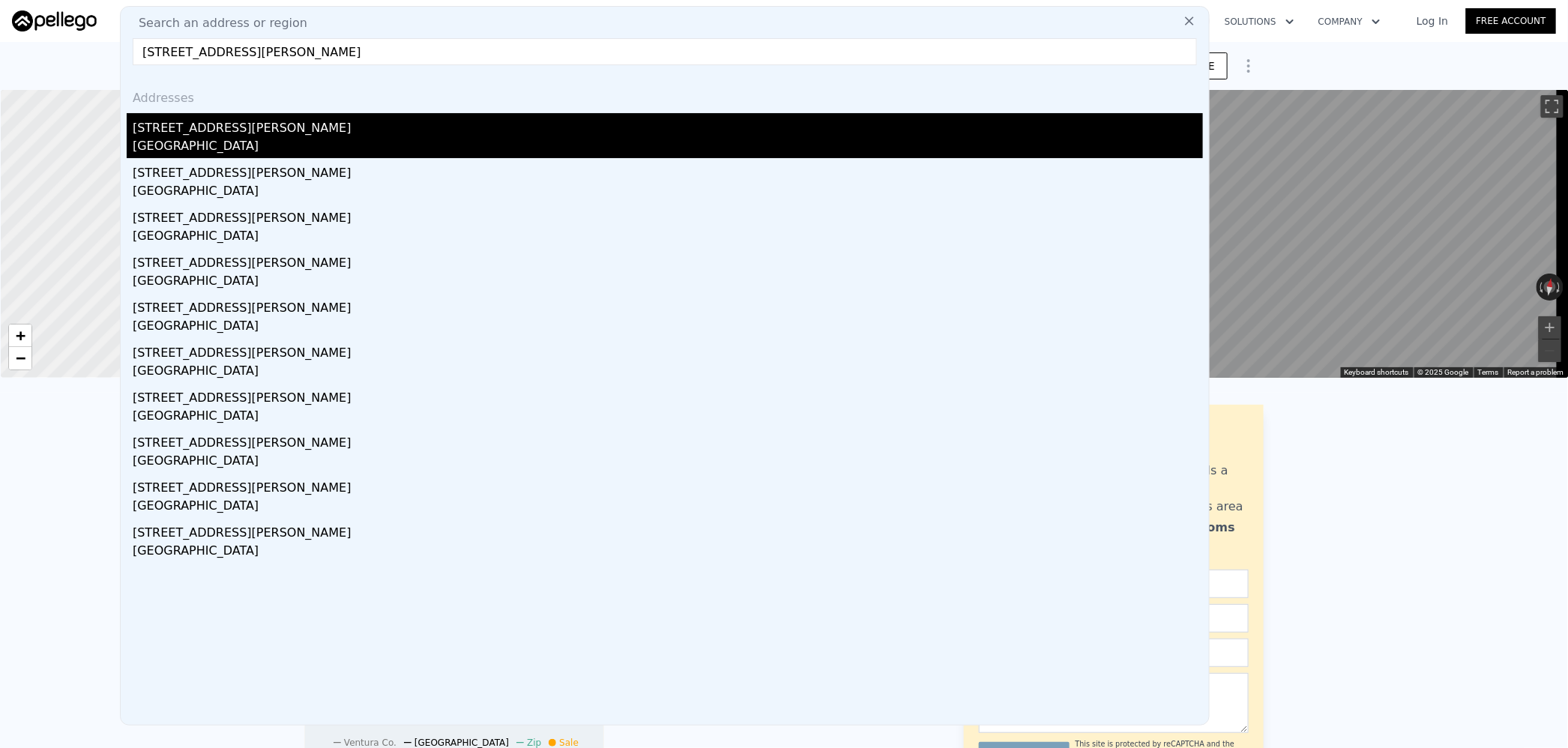
type input "7804 Whelan Dr San Diego 92119"
click at [246, 132] on div "7804 Whelan Dr" at bounding box center [667, 125] width 1070 height 24
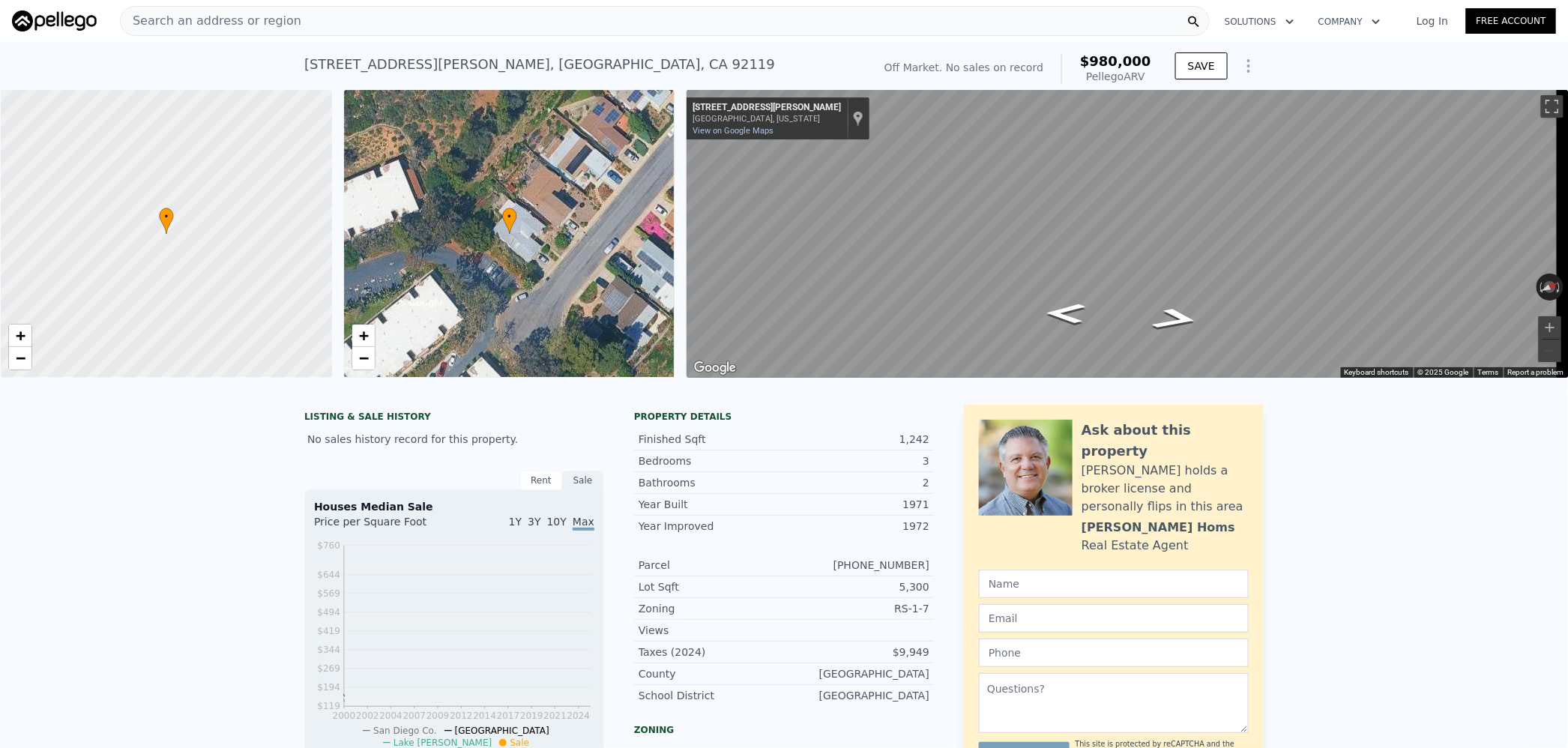
click at [225, 28] on span "Search an address or region" at bounding box center [211, 21] width 181 height 18
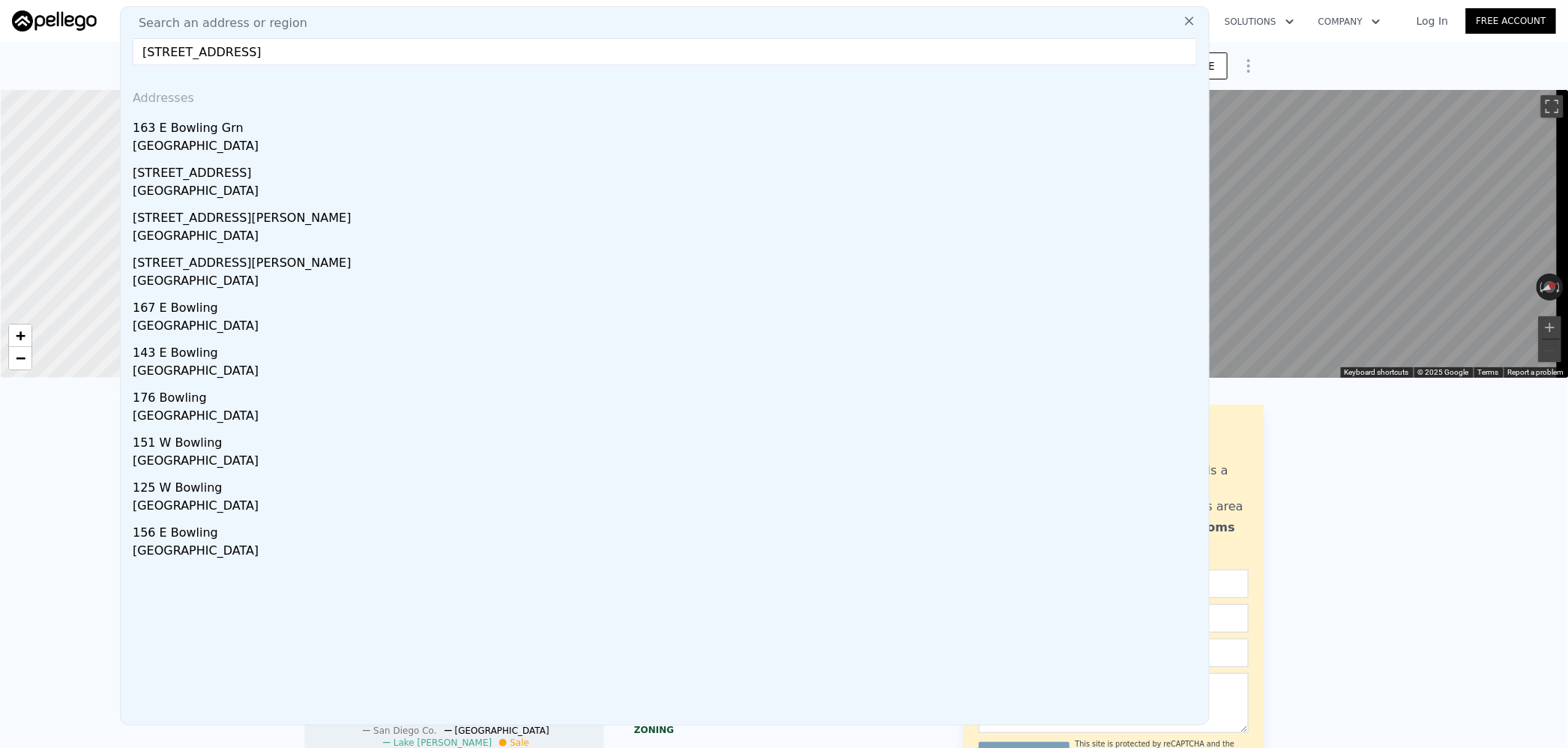
paste input "85 Brisco Road Arroyo Grande 93420"
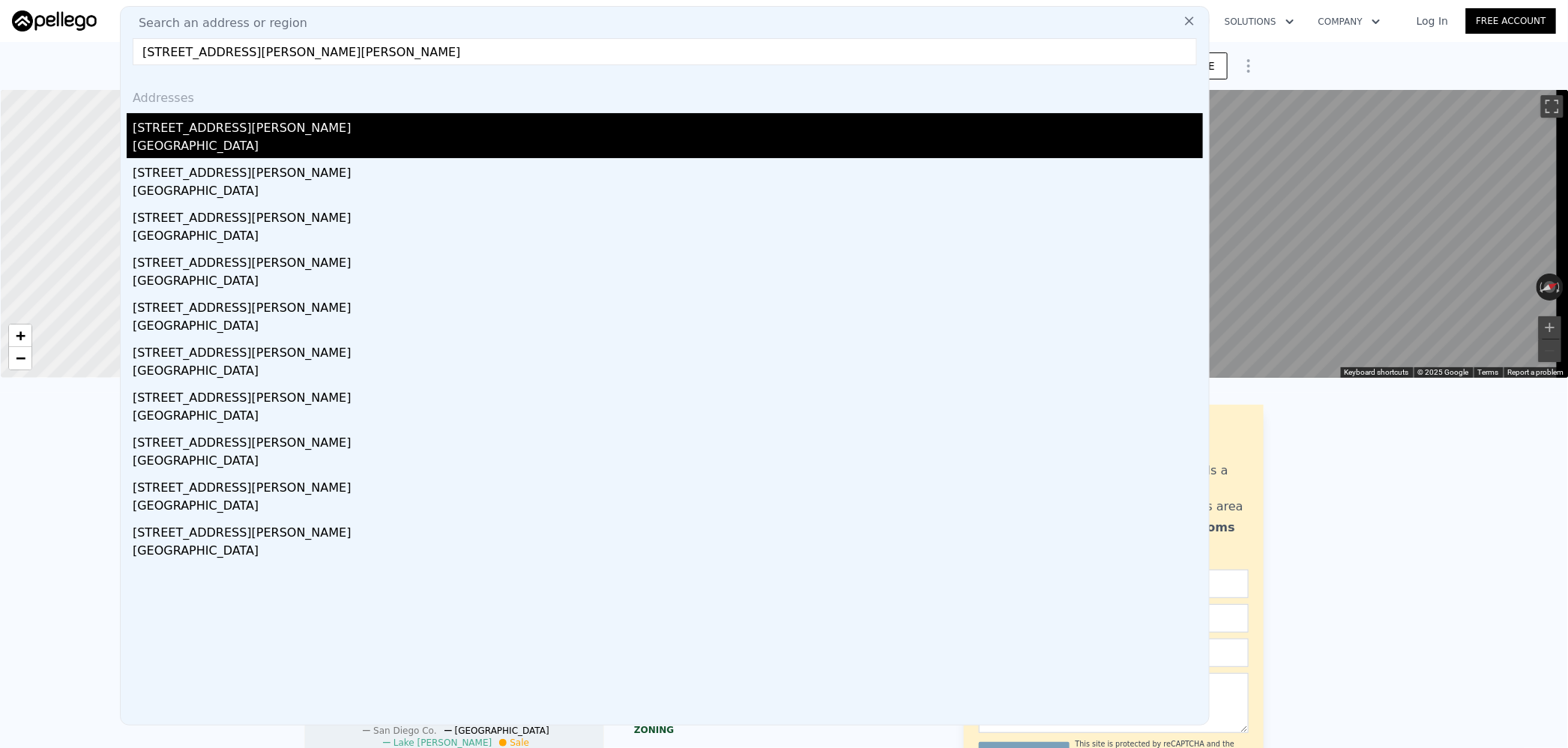
type input "185 Brisco Road Arroyo Grande 93420"
click at [257, 120] on div "185 Brisco Road Unit K" at bounding box center [667, 125] width 1070 height 24
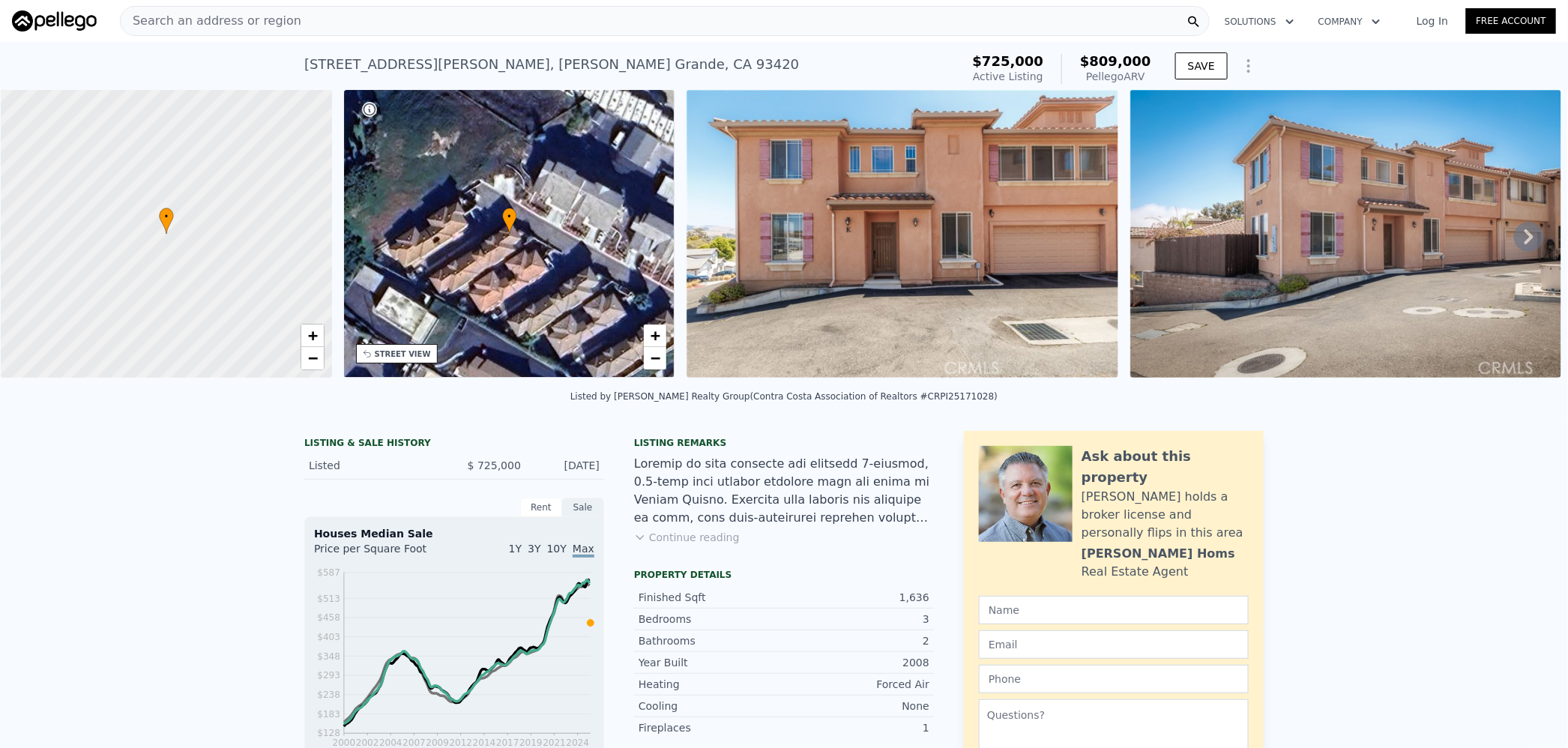
click at [1113, 64] on span "$809,000" at bounding box center [1116, 61] width 71 height 16
click at [1113, 63] on span "$809,000" at bounding box center [1116, 61] width 71 height 16
copy span "809,000"
click at [282, 25] on div "Search an address or region" at bounding box center [665, 21] width 1089 height 30
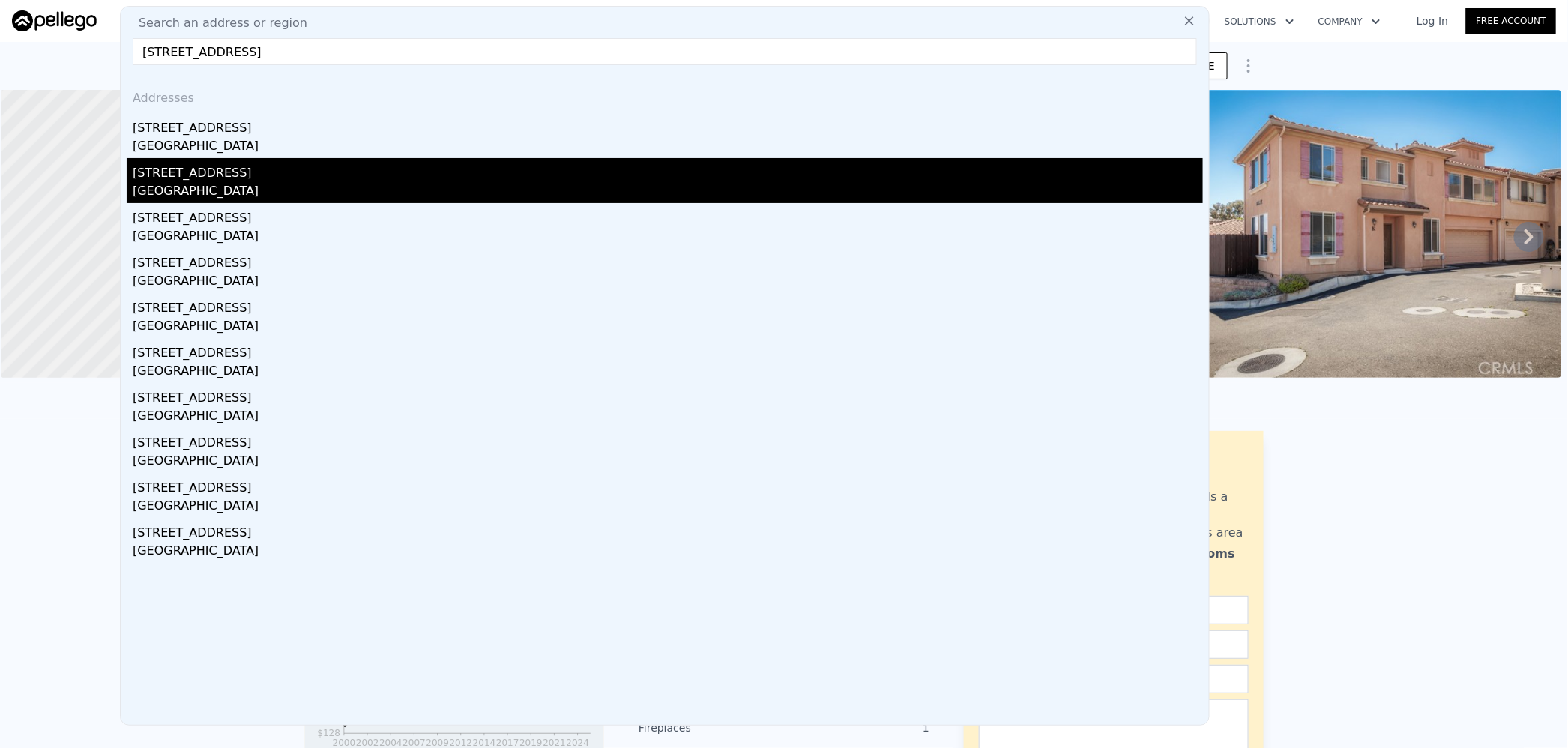
type input "305 N College Street La Habra 90631"
click at [209, 180] on div "305 N College St" at bounding box center [667, 171] width 1070 height 24
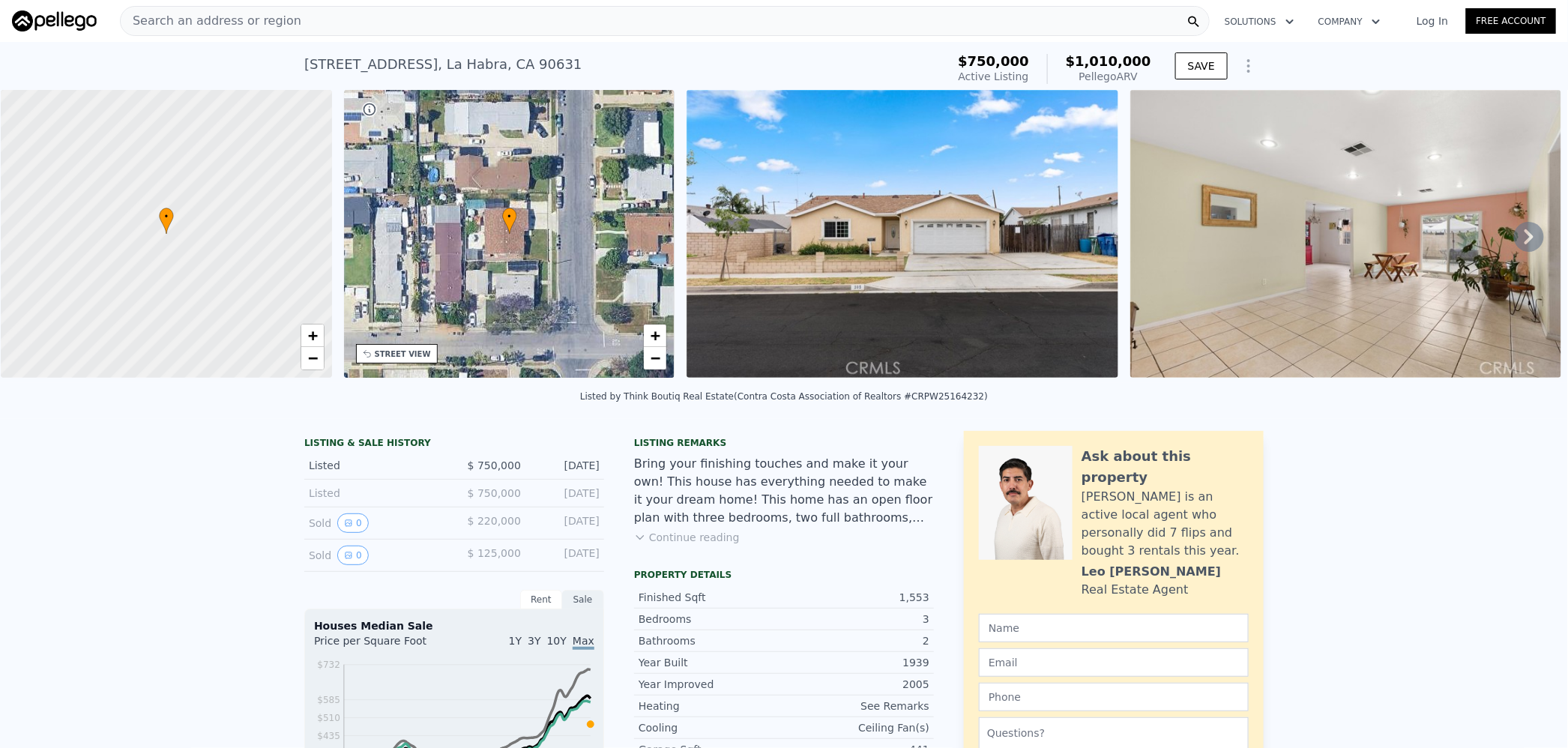
click at [1130, 63] on span "$1,010,000" at bounding box center [1108, 61] width 86 height 16
copy span "1,010,000"
click at [339, 21] on div "Search an address or region" at bounding box center [665, 21] width 1089 height 30
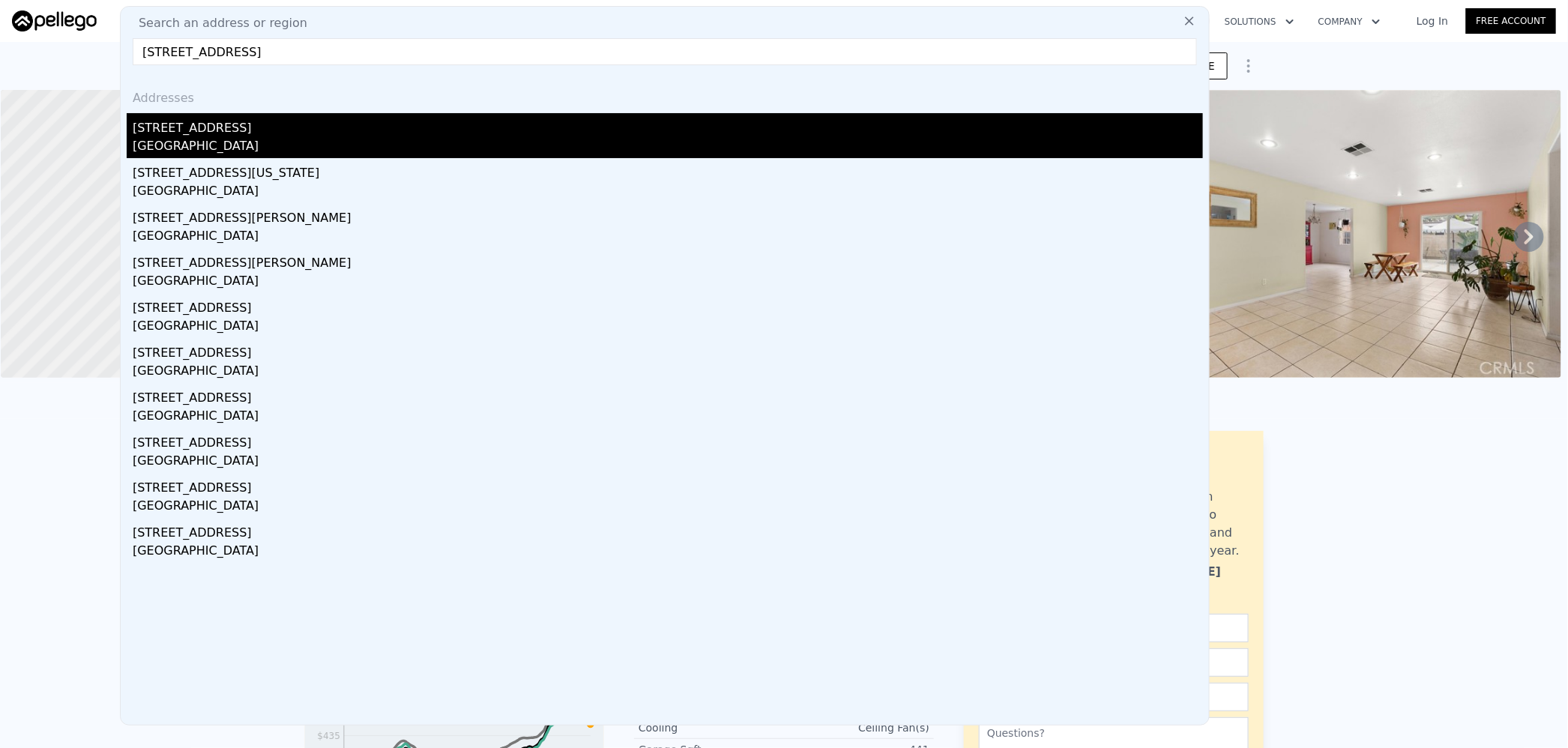
type input "2333 Warwick Avenue Los Angeles 90032"
click at [255, 153] on div "Los Angeles, CA 90032" at bounding box center [667, 147] width 1070 height 21
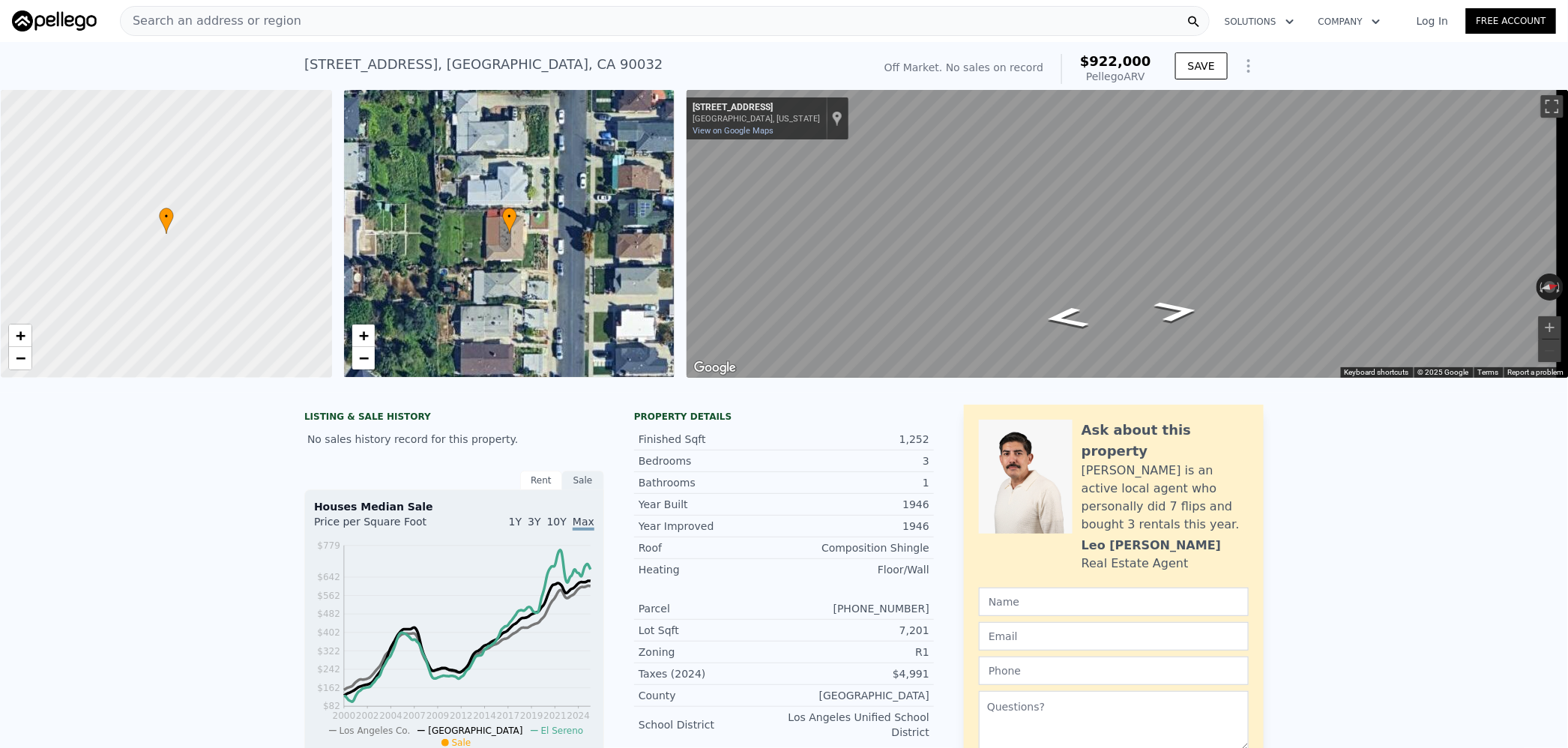
click at [233, 17] on span "Search an address or region" at bounding box center [211, 21] width 181 height 18
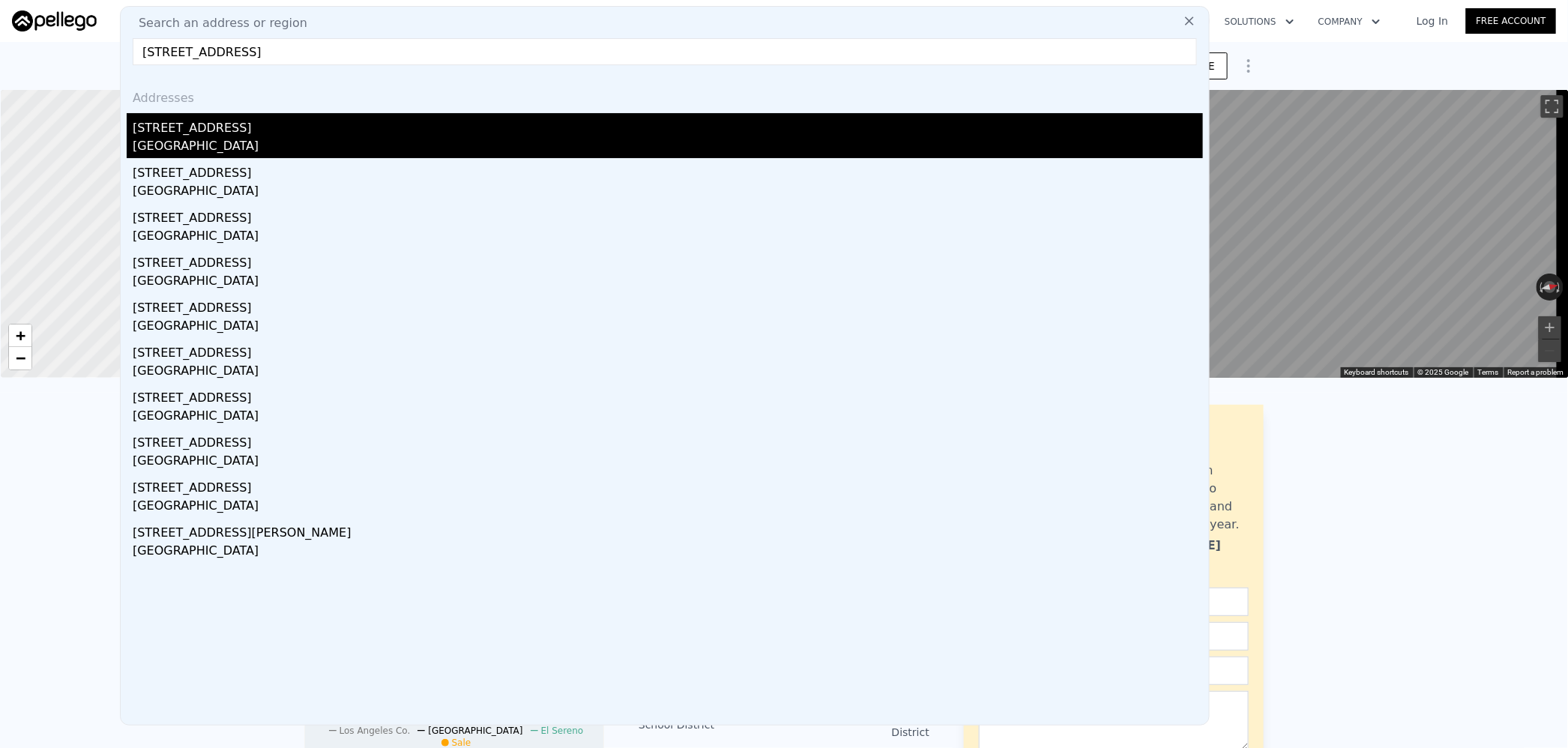
type input "4904 6Th Avenue Los Angeles 90043"
click at [249, 121] on div "4904 6th Ave" at bounding box center [667, 125] width 1070 height 24
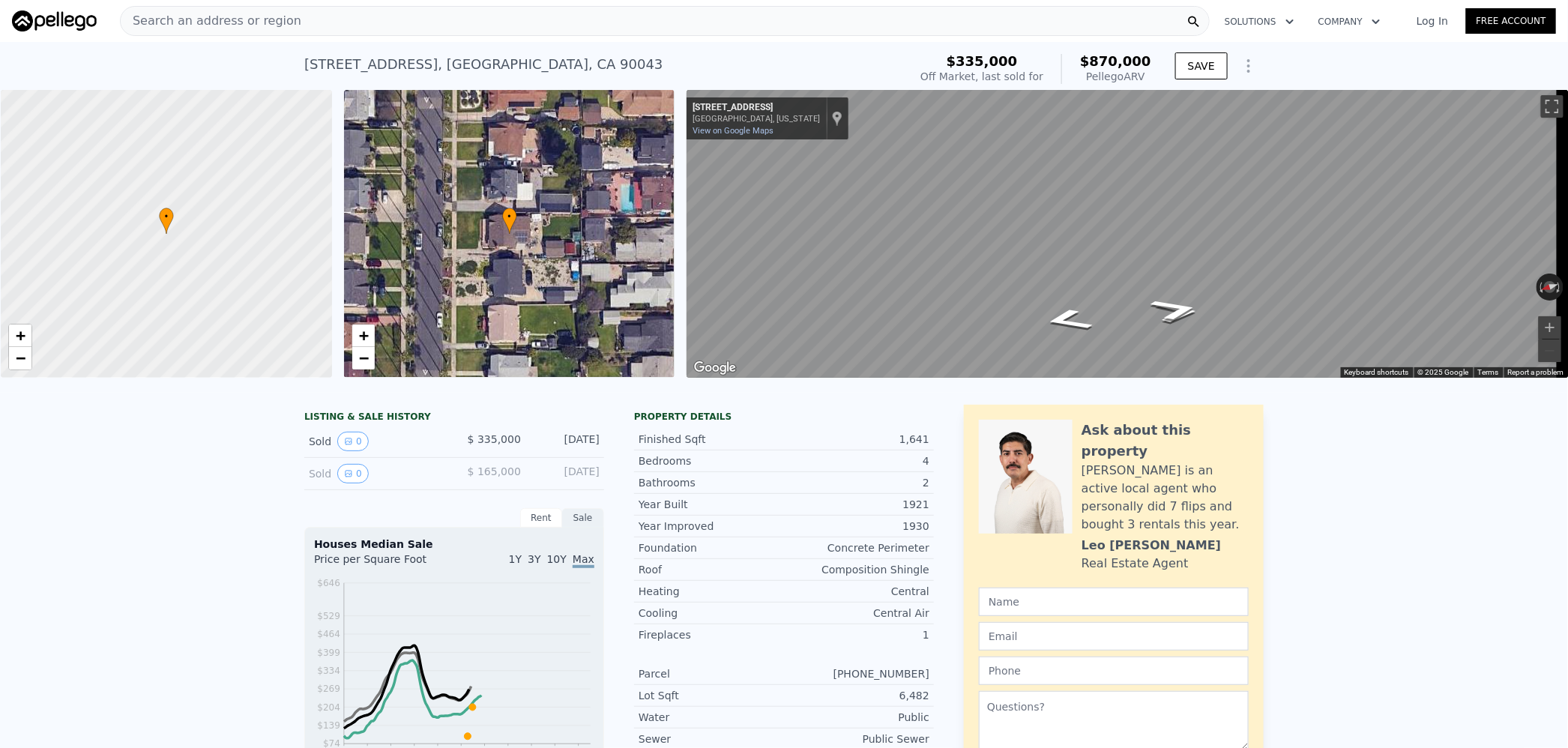
click at [259, 18] on span "Search an address or region" at bounding box center [211, 21] width 181 height 18
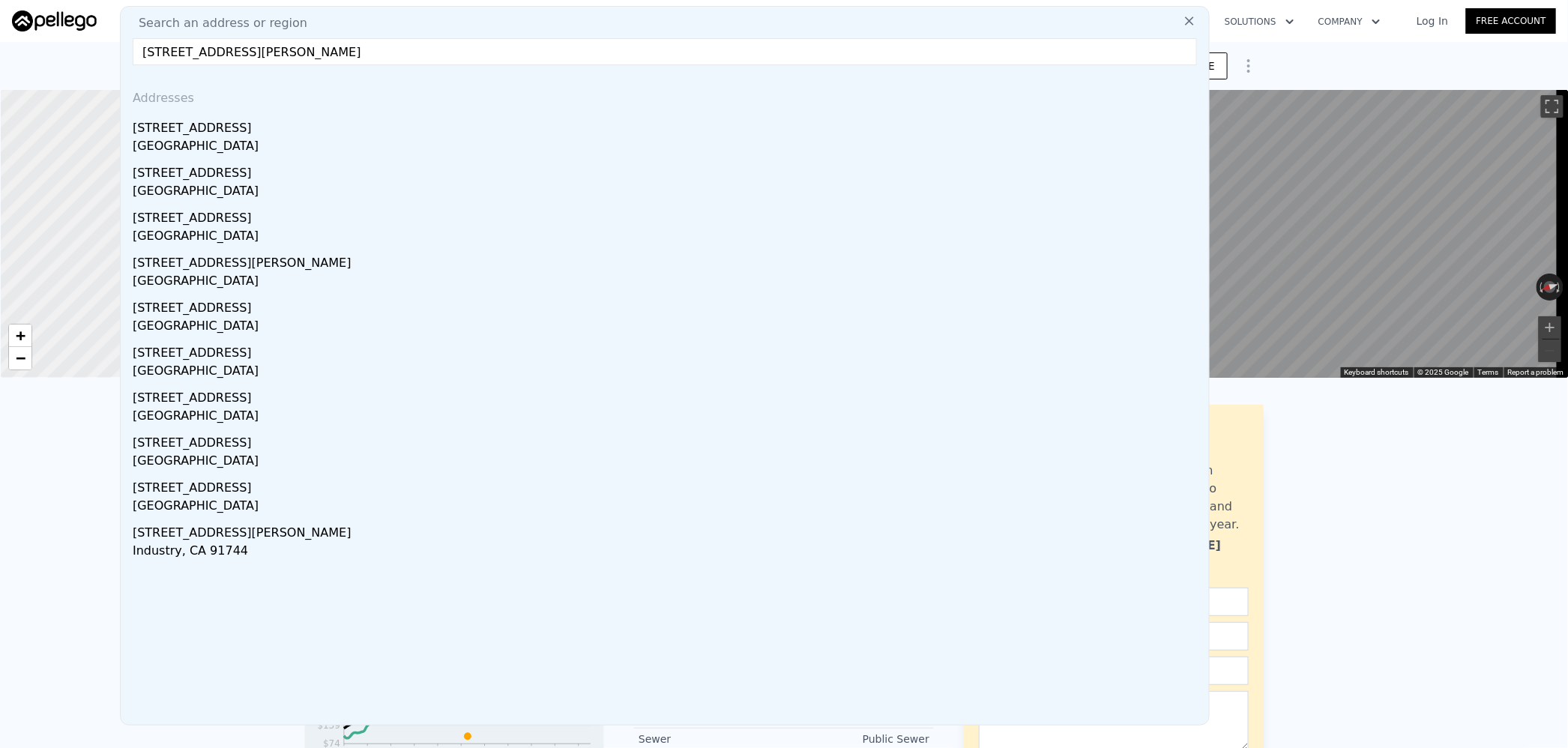
click at [268, 48] on input "351 Giano Avenue La Puente 91744" at bounding box center [664, 51] width 1064 height 27
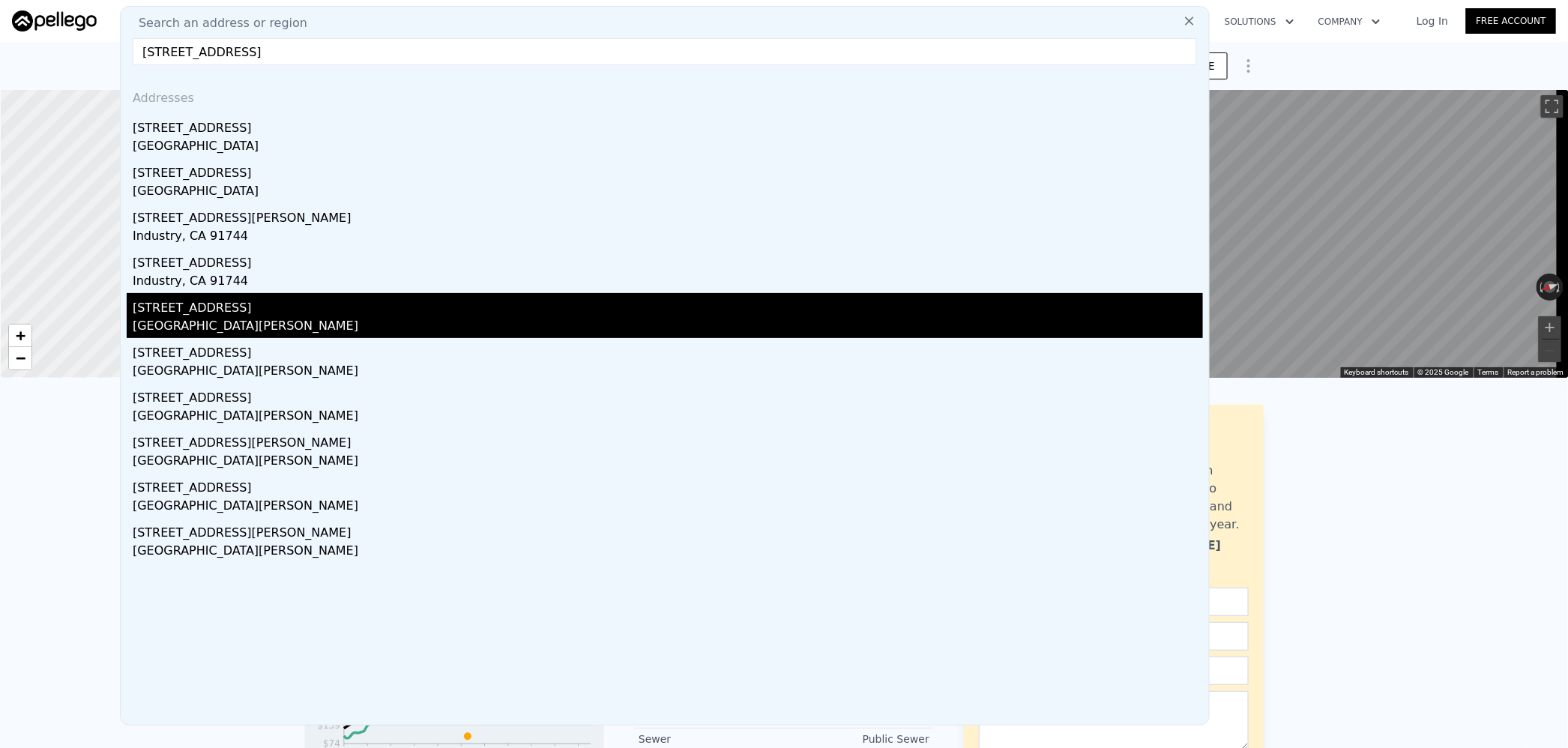
type input "351 Giano Avenue 91744"
click at [257, 315] on div "351 Giano Ave" at bounding box center [667, 305] width 1070 height 24
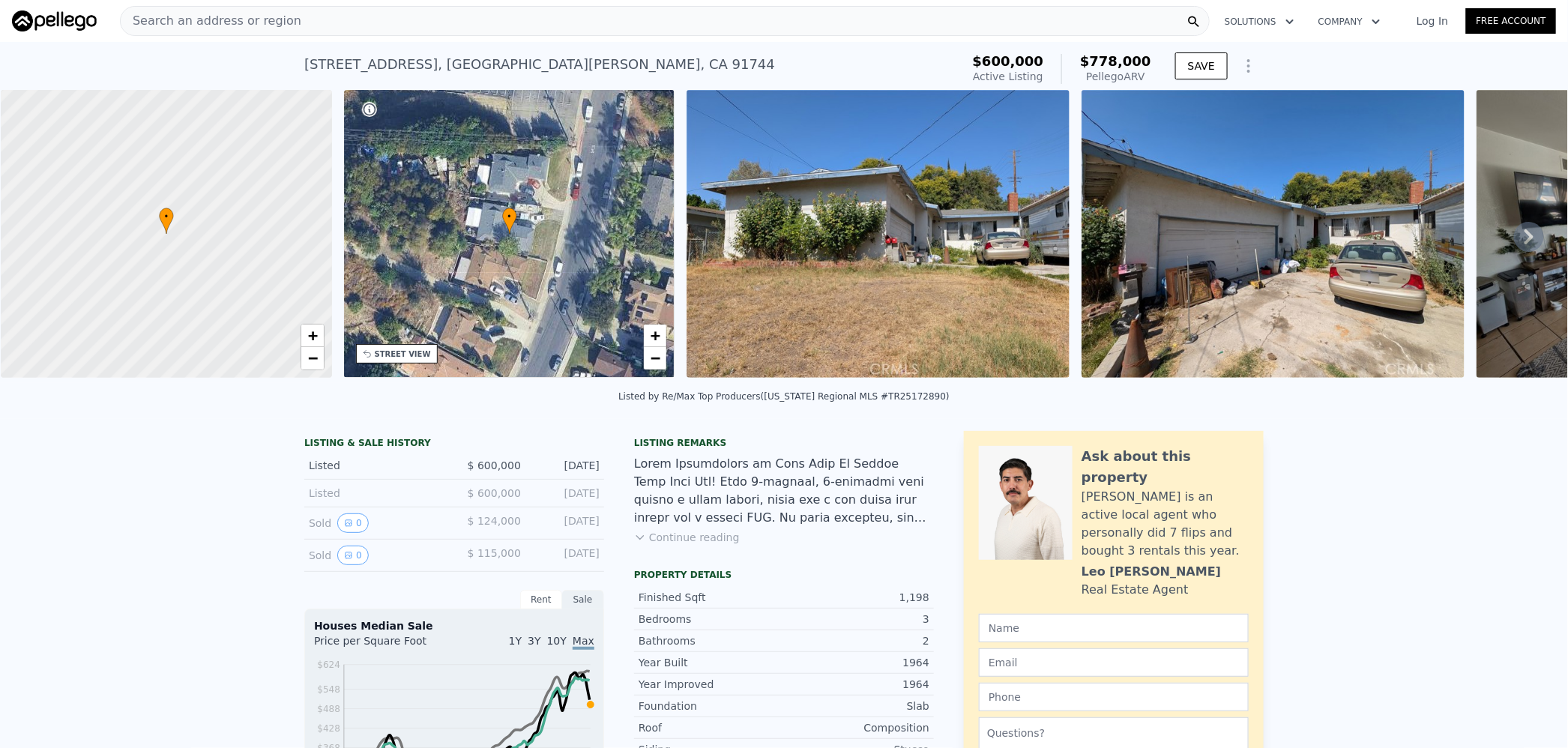
click at [1106, 63] on span "$778,000" at bounding box center [1116, 61] width 71 height 16
copy span "778,000"
click at [232, 22] on span "Search an address or region" at bounding box center [211, 21] width 181 height 18
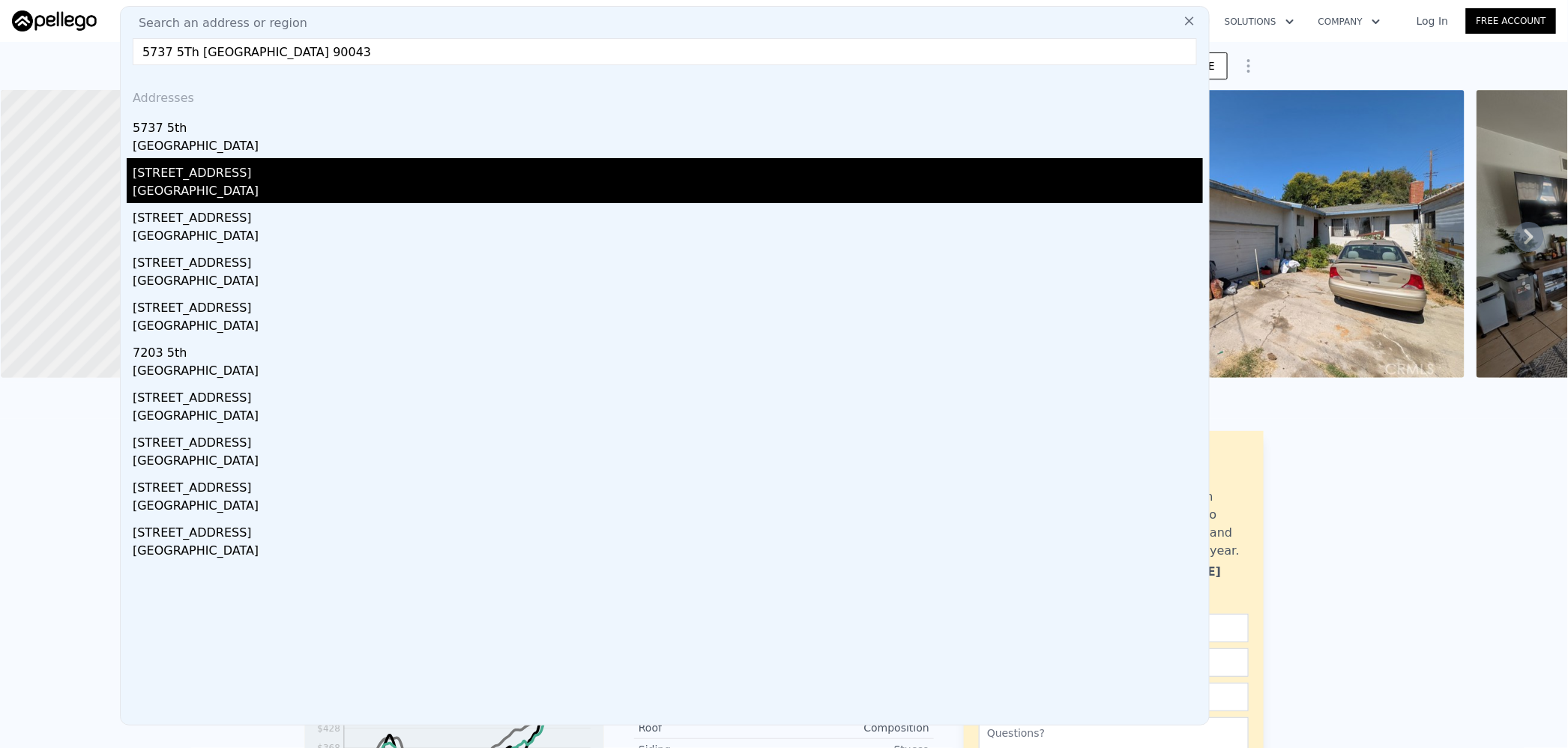
type input "5737 5Th Los Angeles 90043"
click at [264, 172] on div "5737 5th Ave" at bounding box center [667, 171] width 1070 height 24
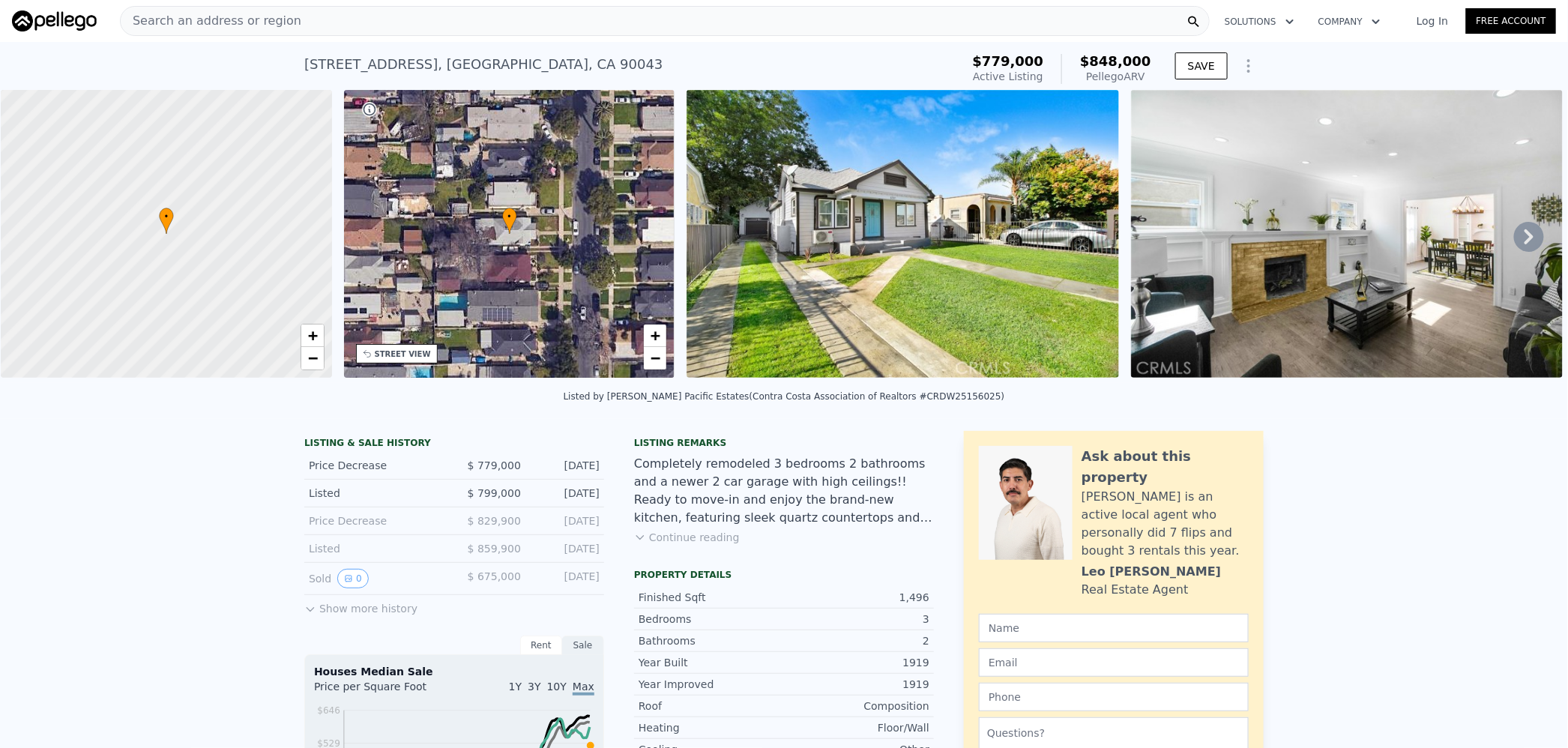
click at [1110, 57] on span "$848,000" at bounding box center [1116, 61] width 71 height 16
copy span "848,000"
click at [324, 17] on div "Search an address or region" at bounding box center [665, 21] width 1089 height 30
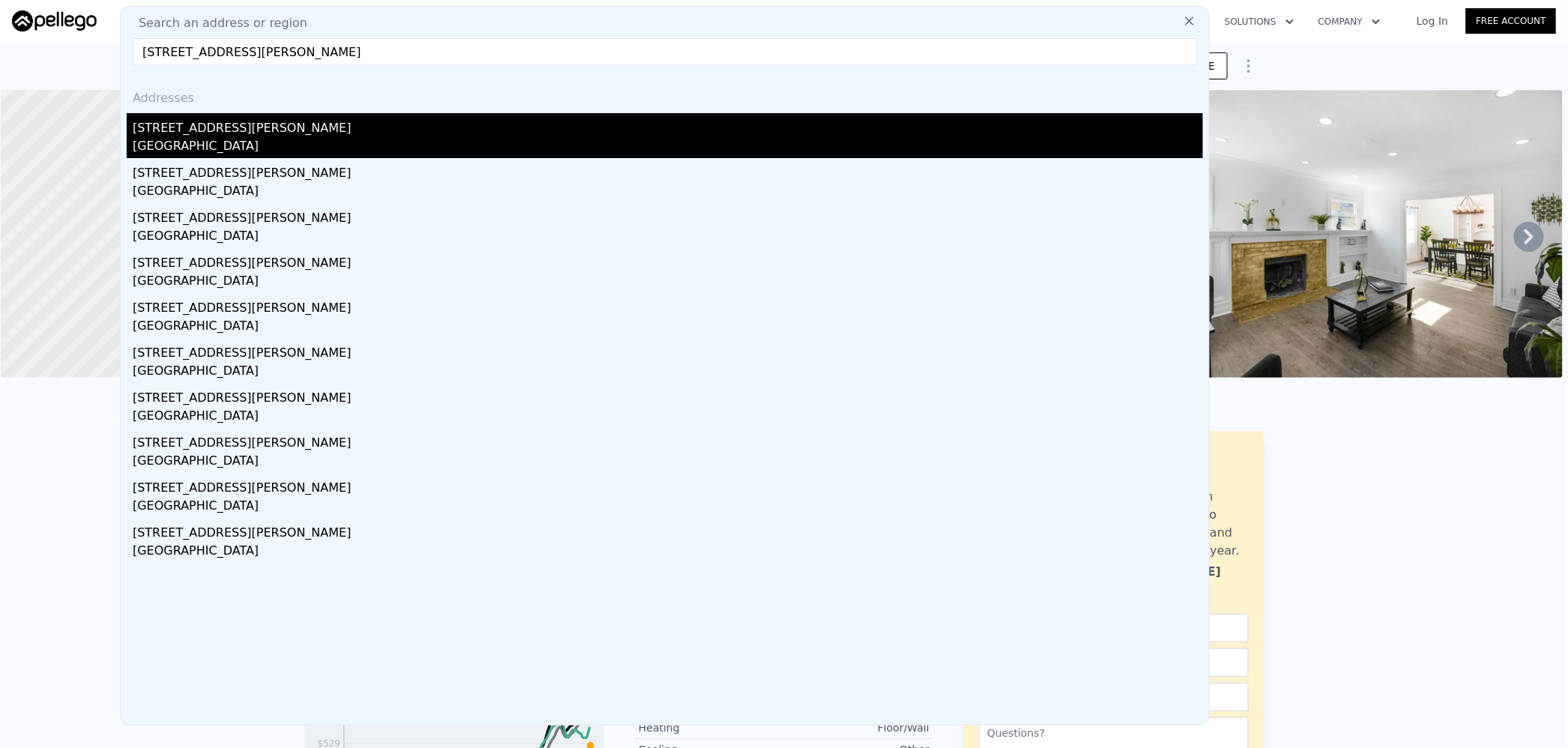
type input "3350 Tonia Avenue Altadena 91001"
click at [262, 129] on div "3350 Tonia Ave" at bounding box center [667, 125] width 1070 height 24
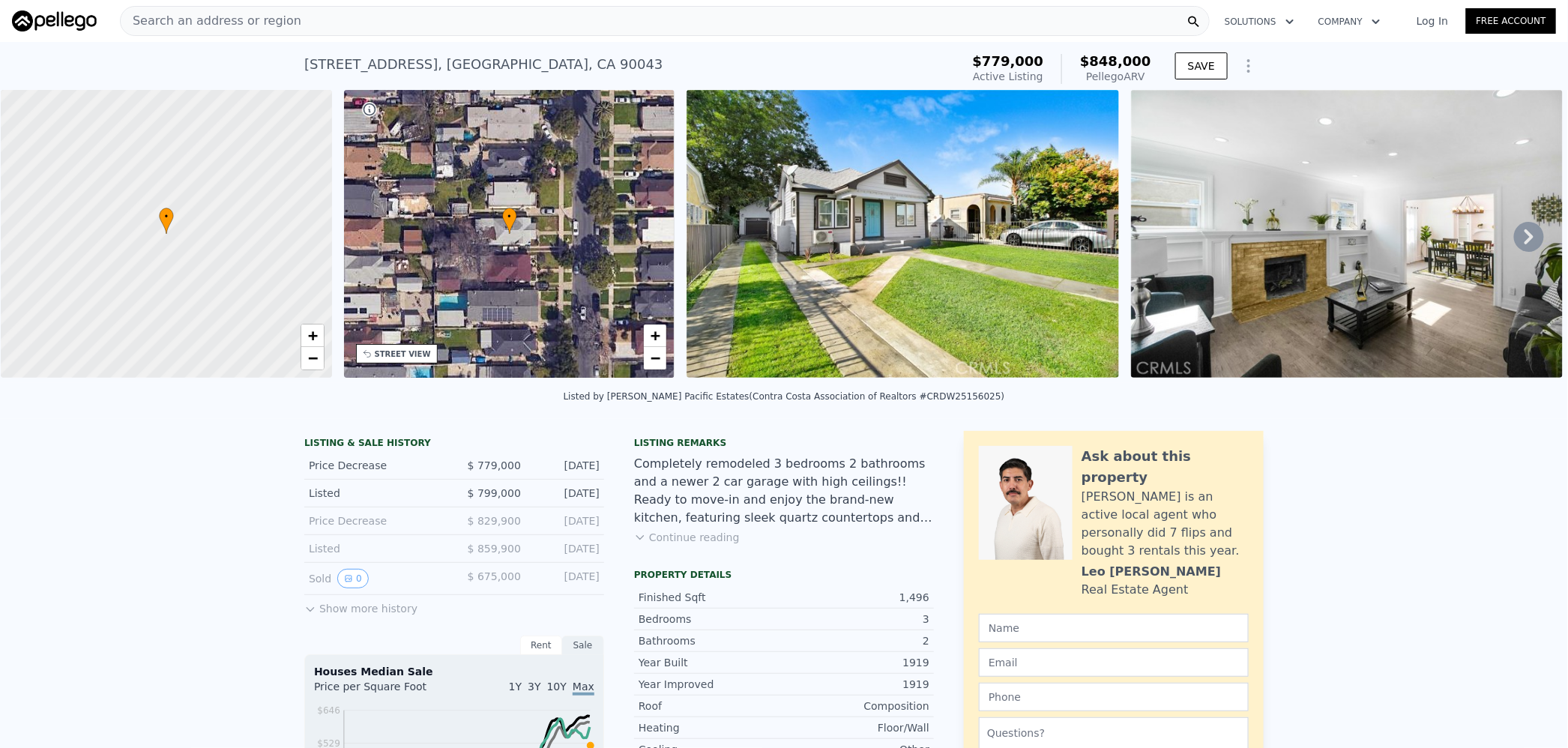
type input "2"
type input "3"
type input "978"
type input "1542"
type input "5222"
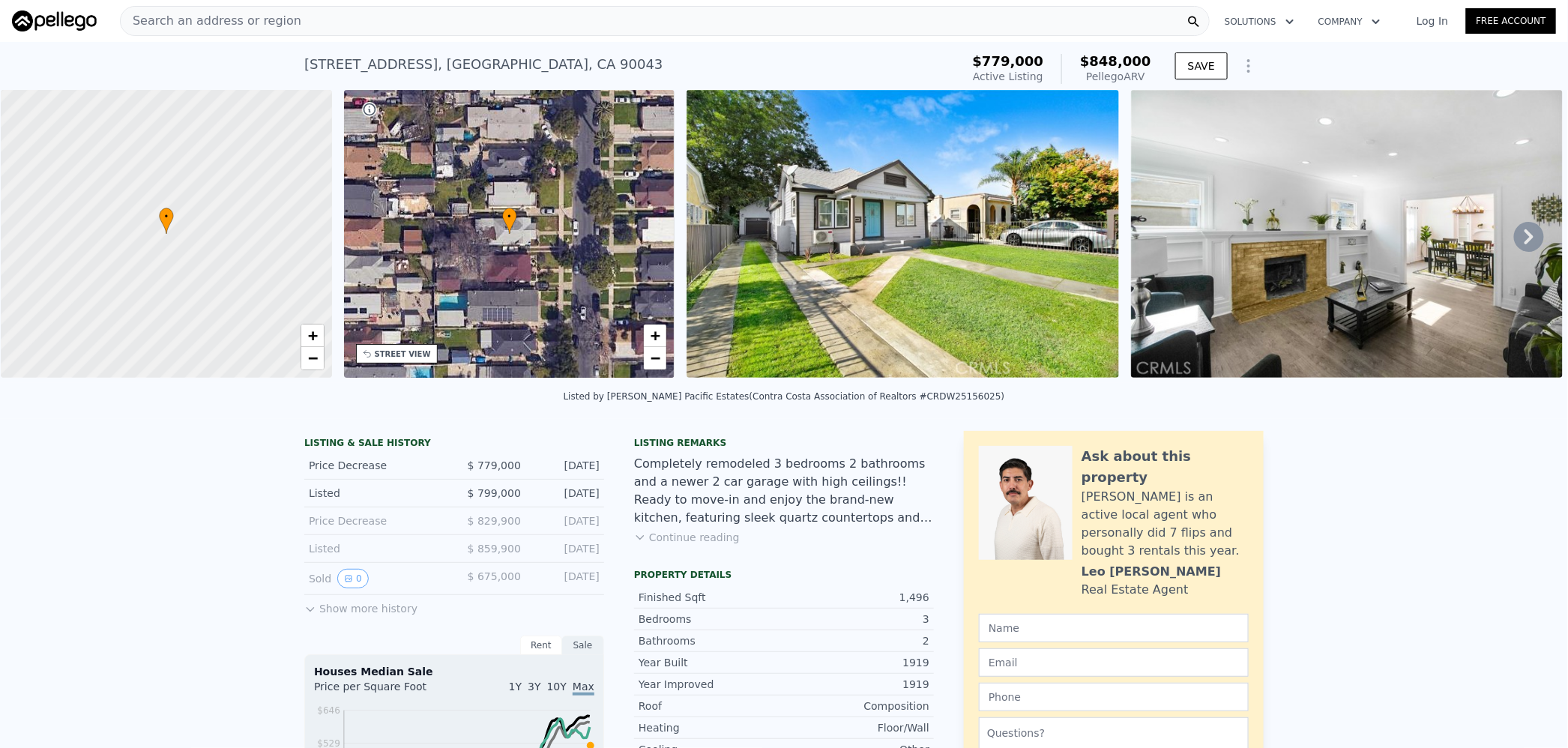
type input "9446"
type input "$ 1,013,000"
type input "$ 382,362"
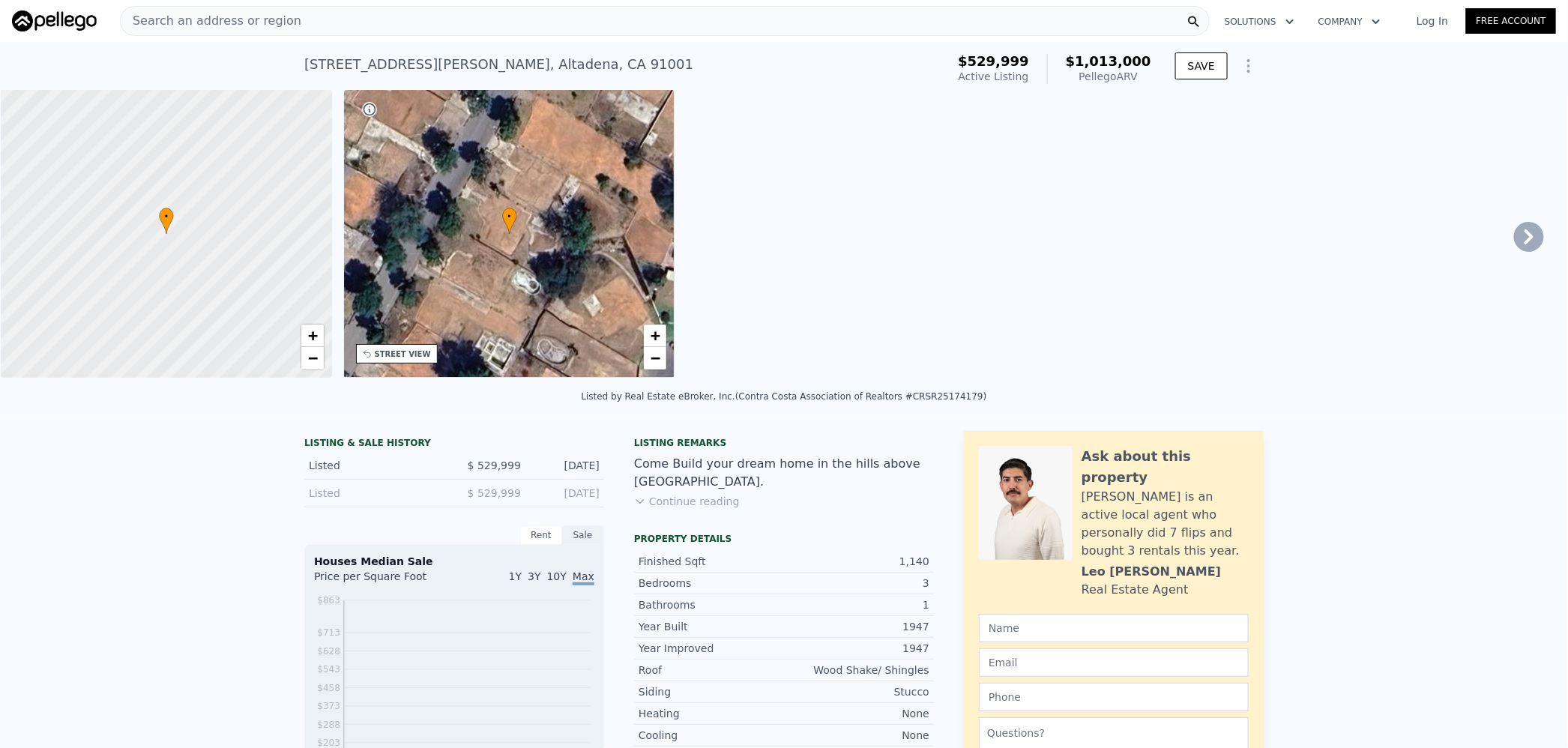
click at [296, 25] on div "Search an address or region" at bounding box center [665, 21] width 1089 height 30
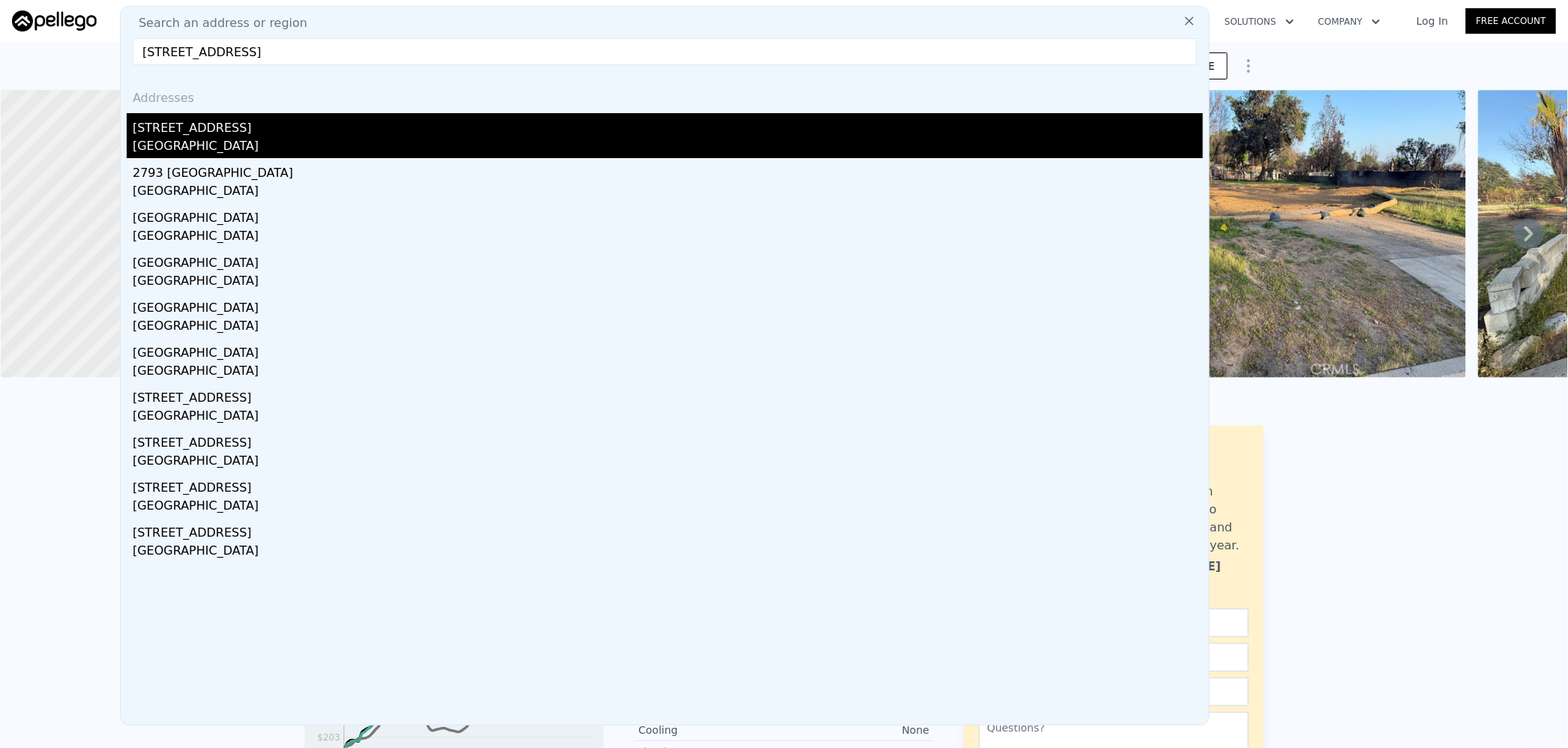
type input "2828 Mission Village Dr San Diego 92123"
click at [270, 130] on div "2828 Mission Village Dr" at bounding box center [667, 125] width 1070 height 24
